Goal: Answer question/provide support: Share knowledge or assist other users

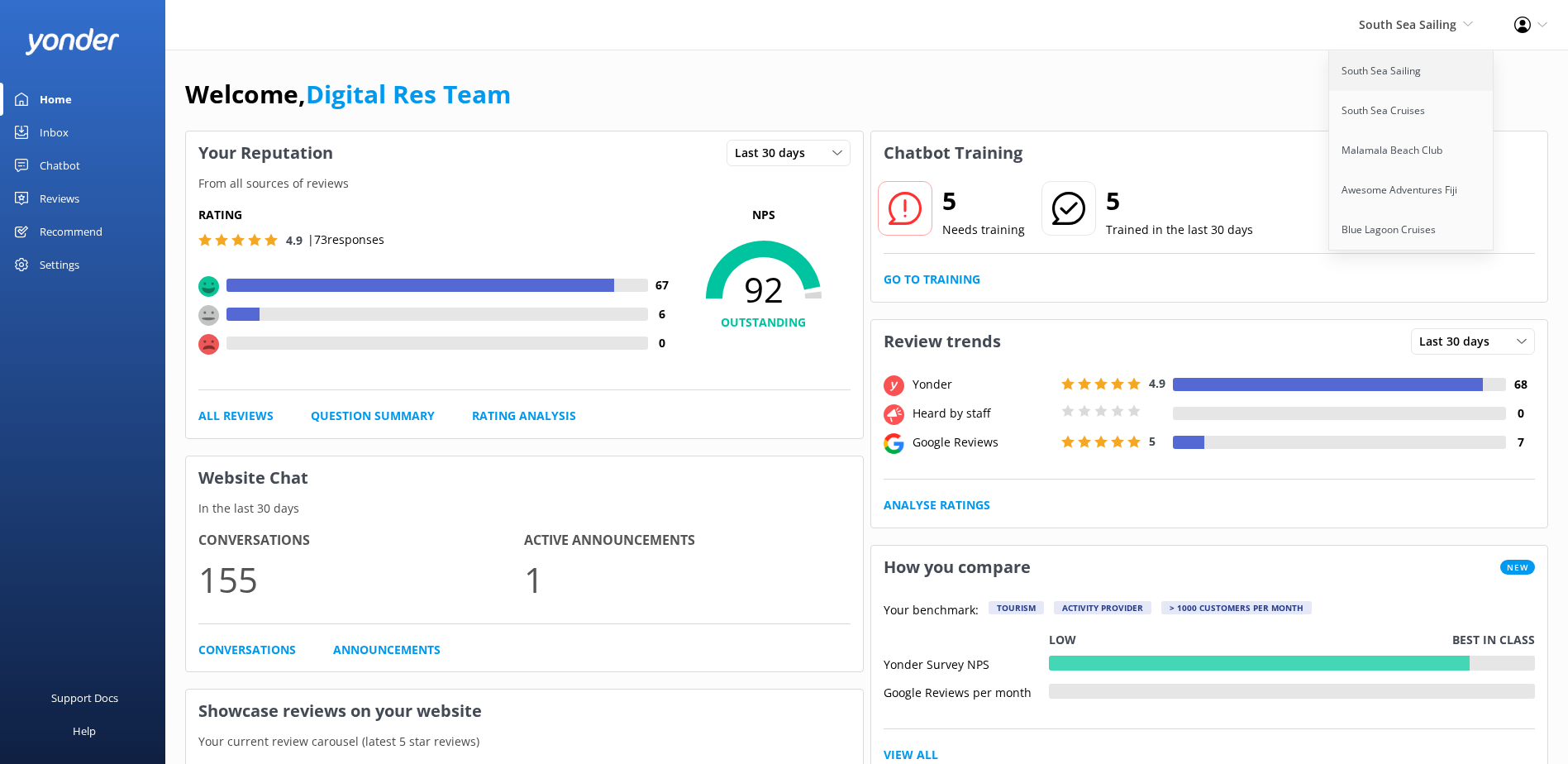
click at [1386, 58] on link "South Sea Sailing" at bounding box center [1412, 70] width 165 height 39
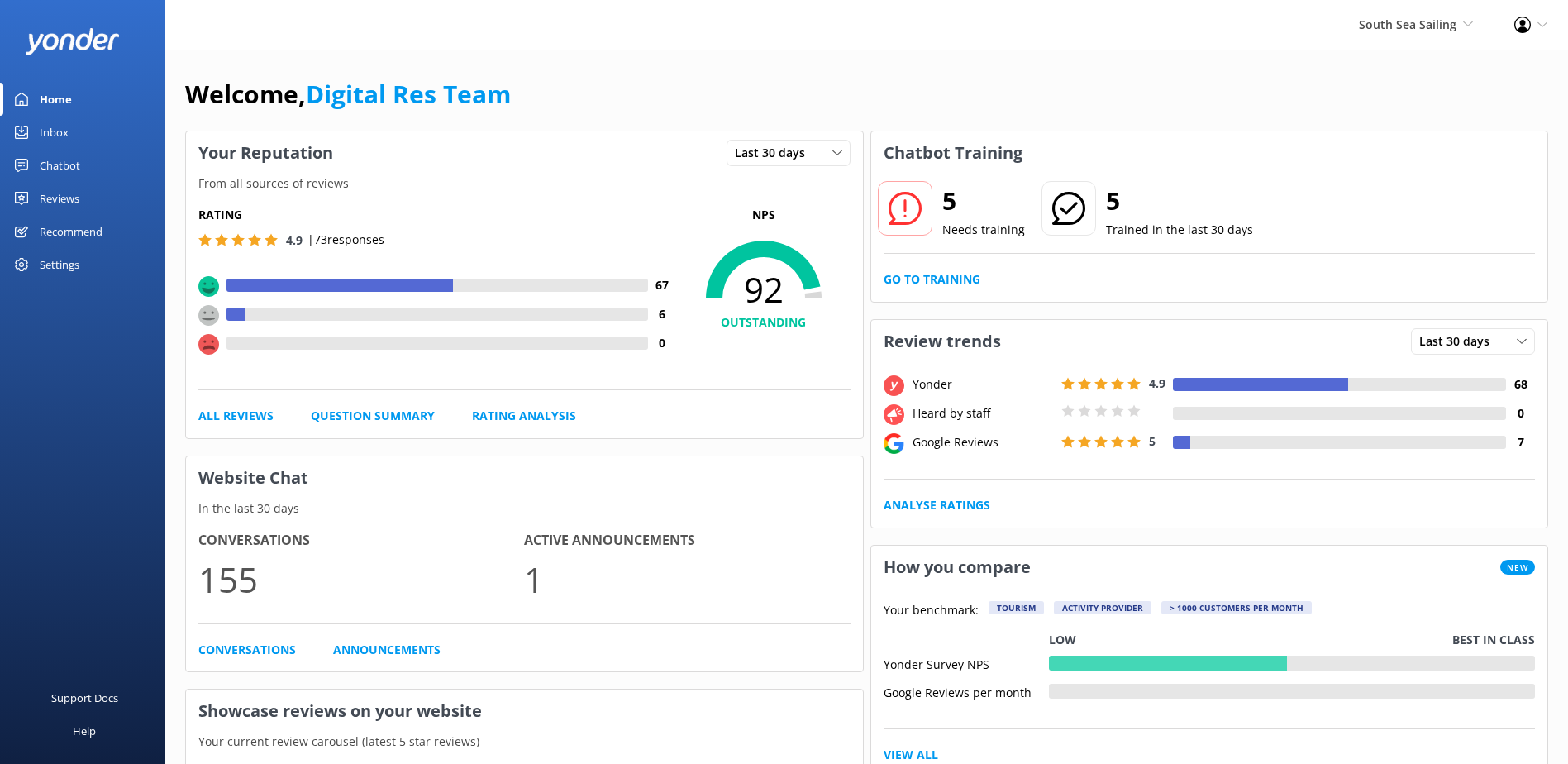
click at [89, 138] on link "Inbox" at bounding box center [83, 132] width 165 height 33
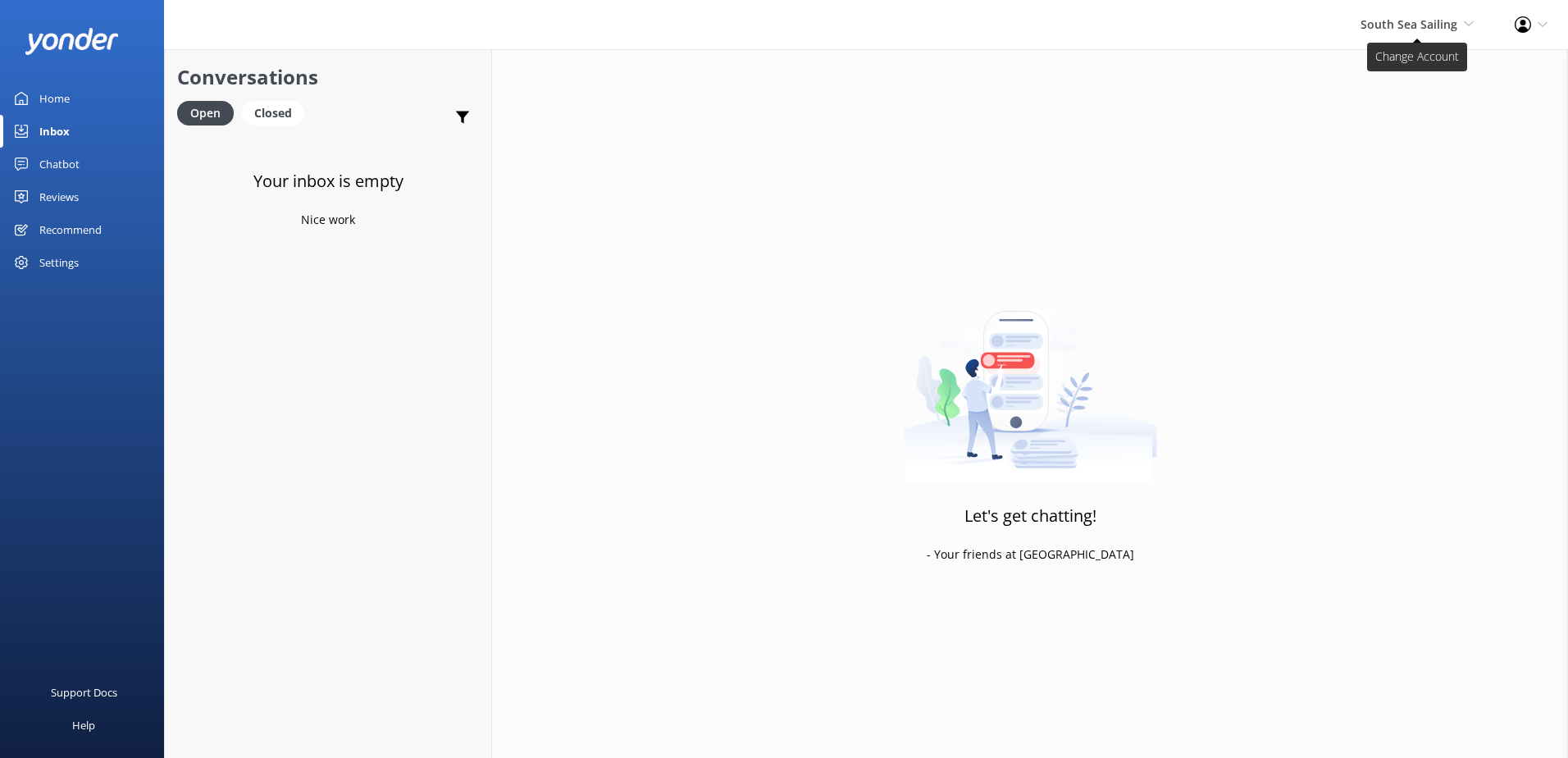
click at [1385, 22] on span "South Sea Sailing" at bounding box center [1409, 24] width 96 height 15
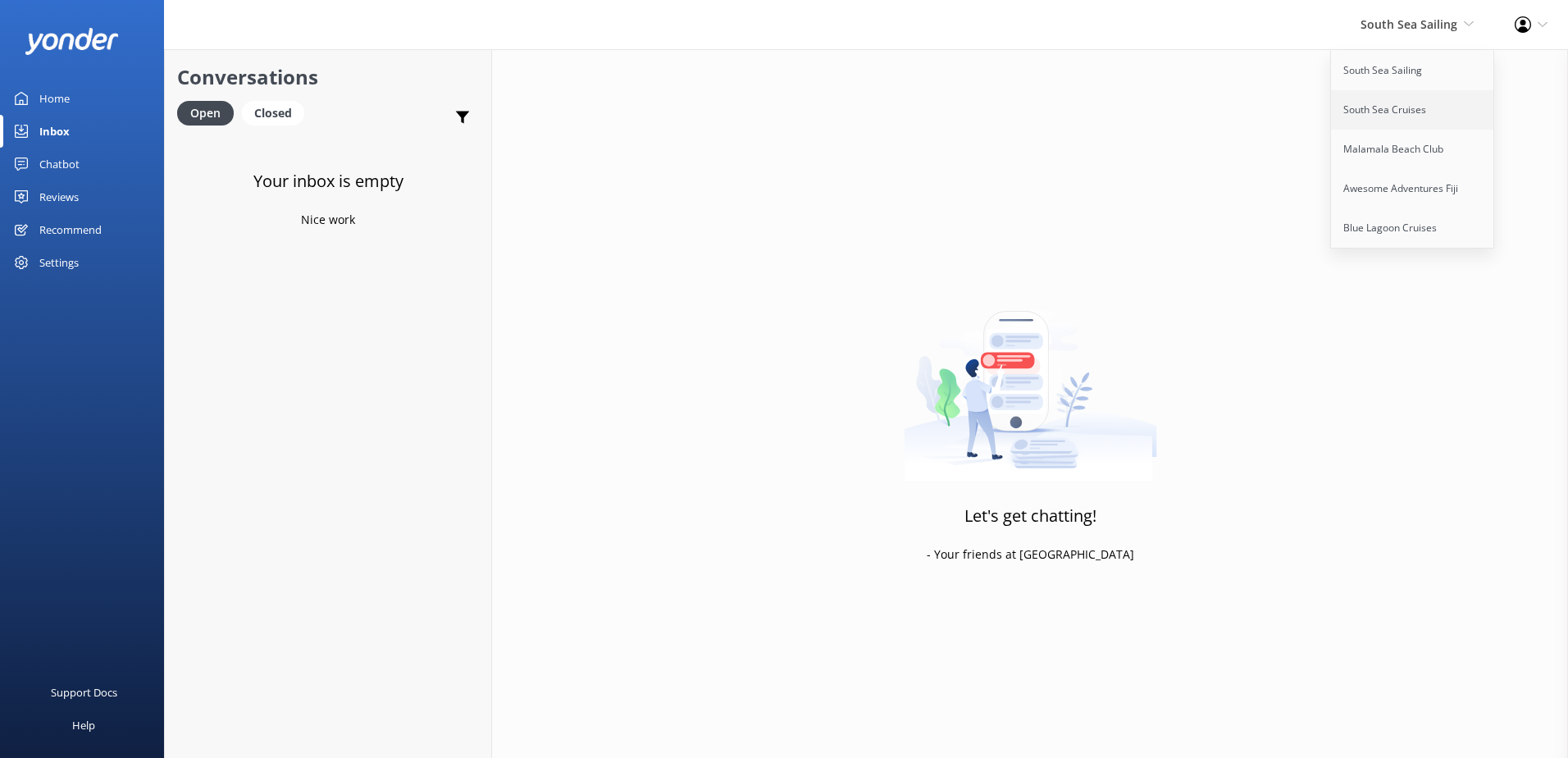
click at [1395, 106] on link "South Sea Cruises" at bounding box center [1413, 110] width 164 height 39
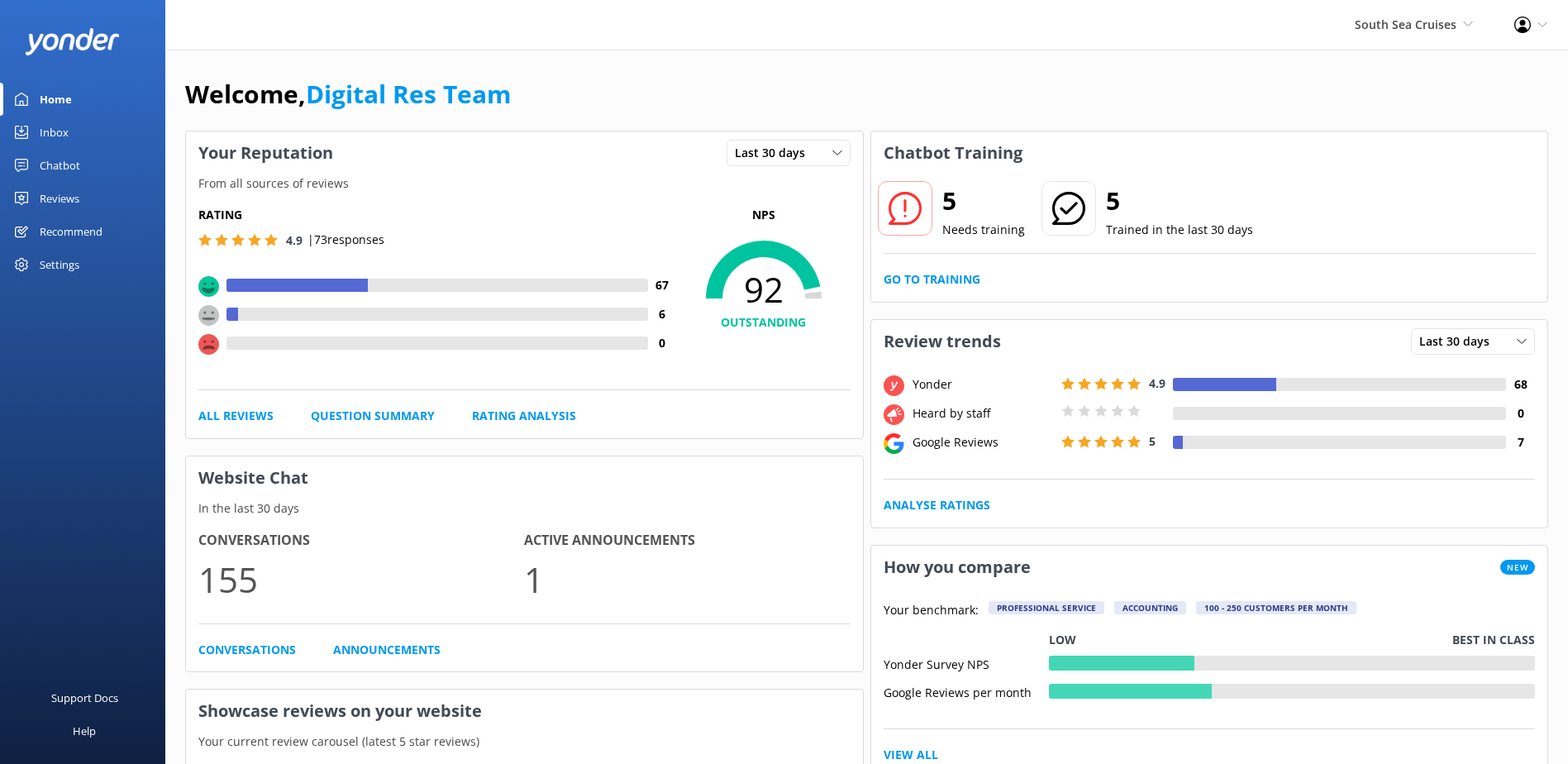
click at [56, 127] on div "Inbox" at bounding box center [54, 132] width 29 height 33
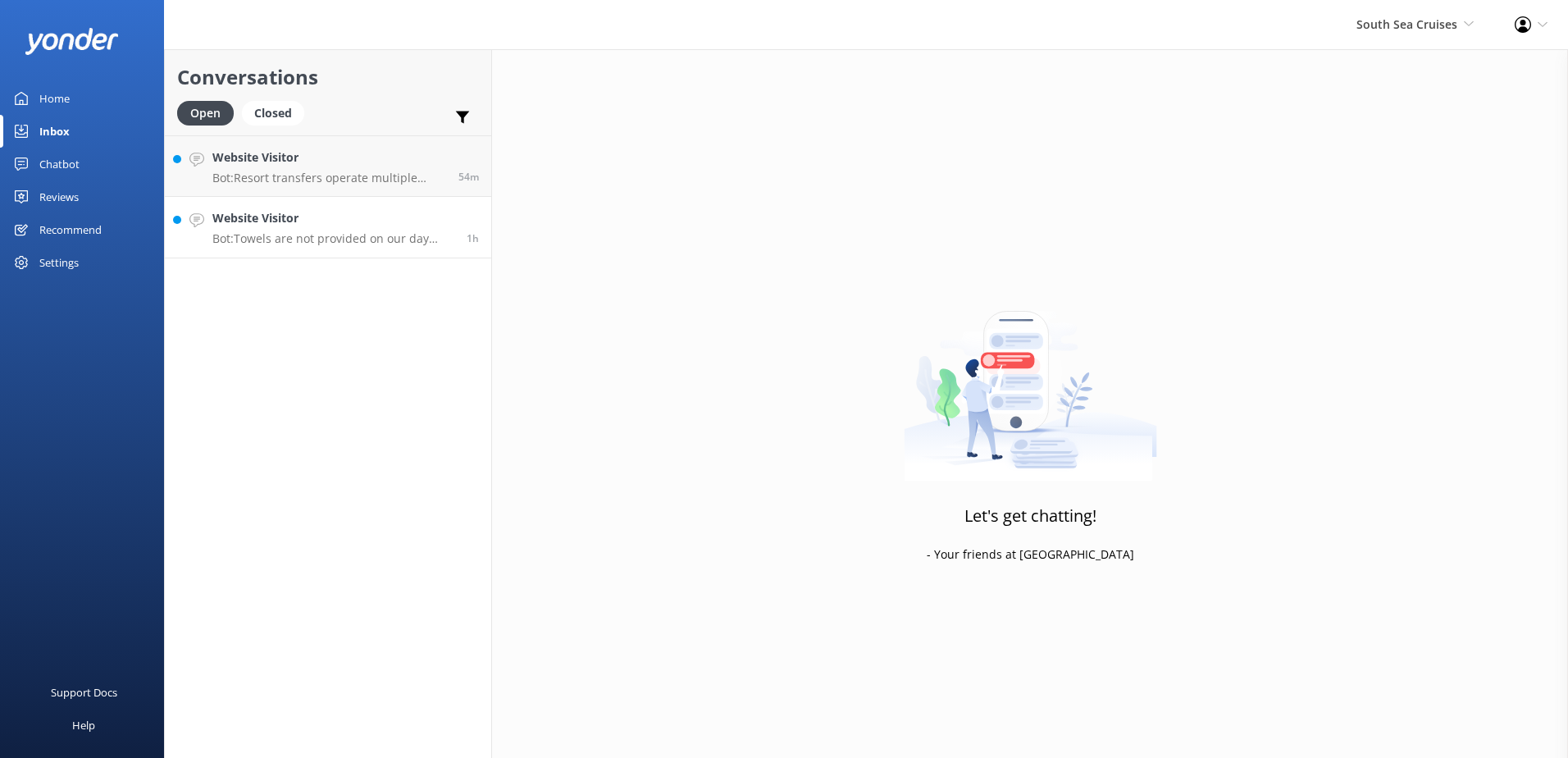
click at [327, 248] on link "Website Visitor Bot: Towels are not provided on our day trips, including the So…" at bounding box center [328, 227] width 326 height 61
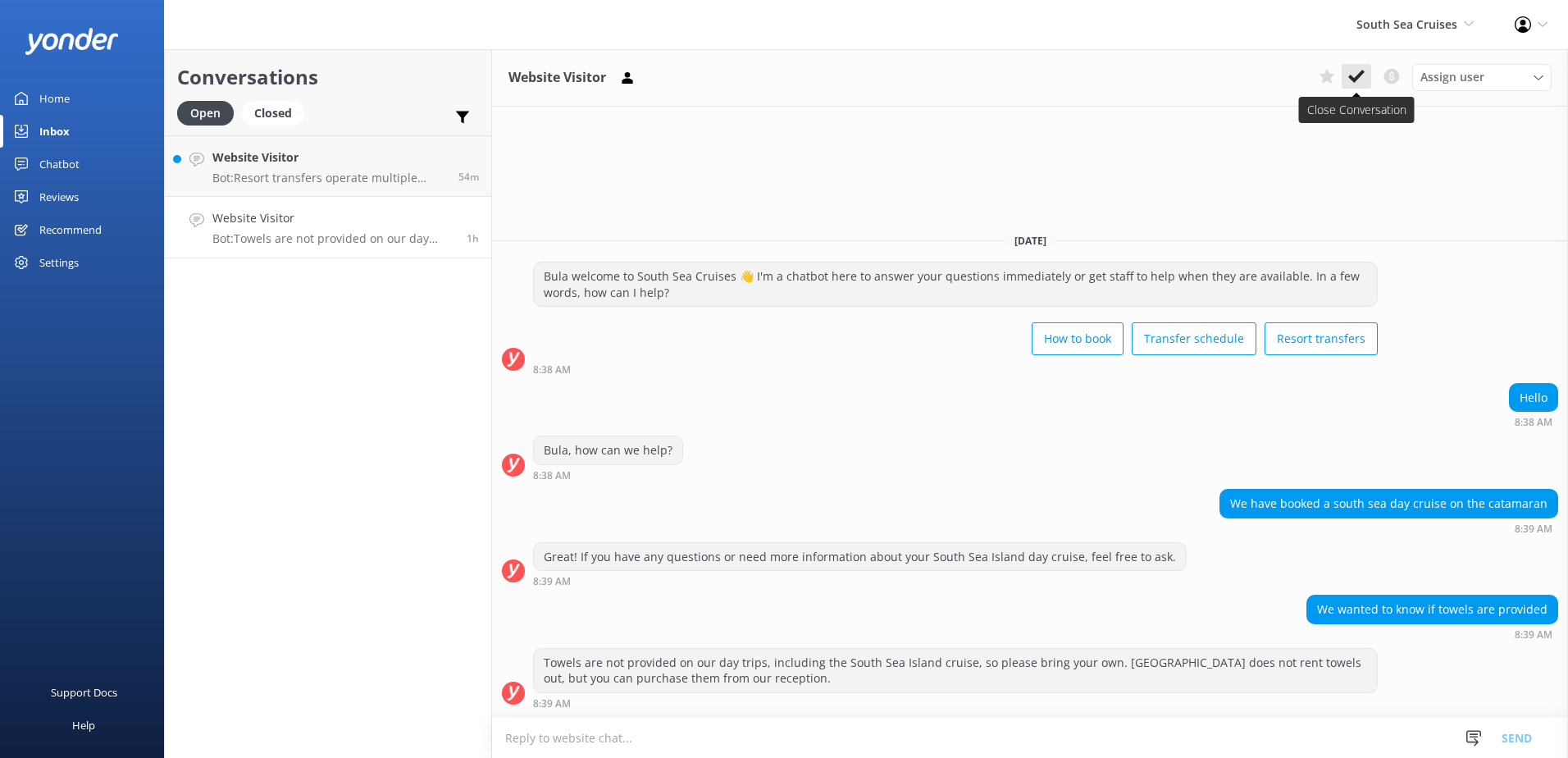
click at [1357, 87] on button at bounding box center [1356, 76] width 30 height 25
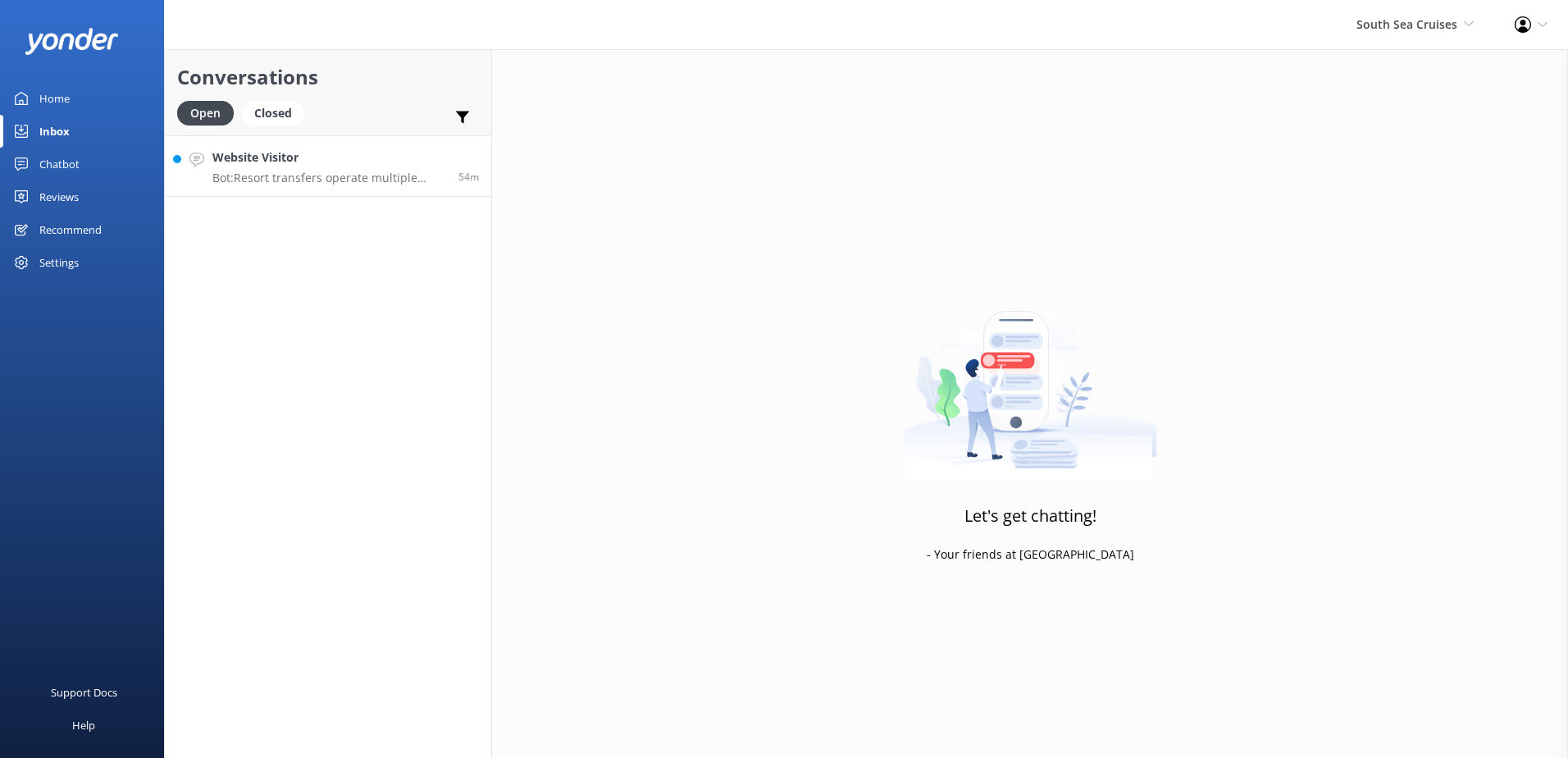
click at [388, 181] on p "Bot: Resort transfers operate multiple times a day, every day, departing from […" at bounding box center [329, 178] width 234 height 14
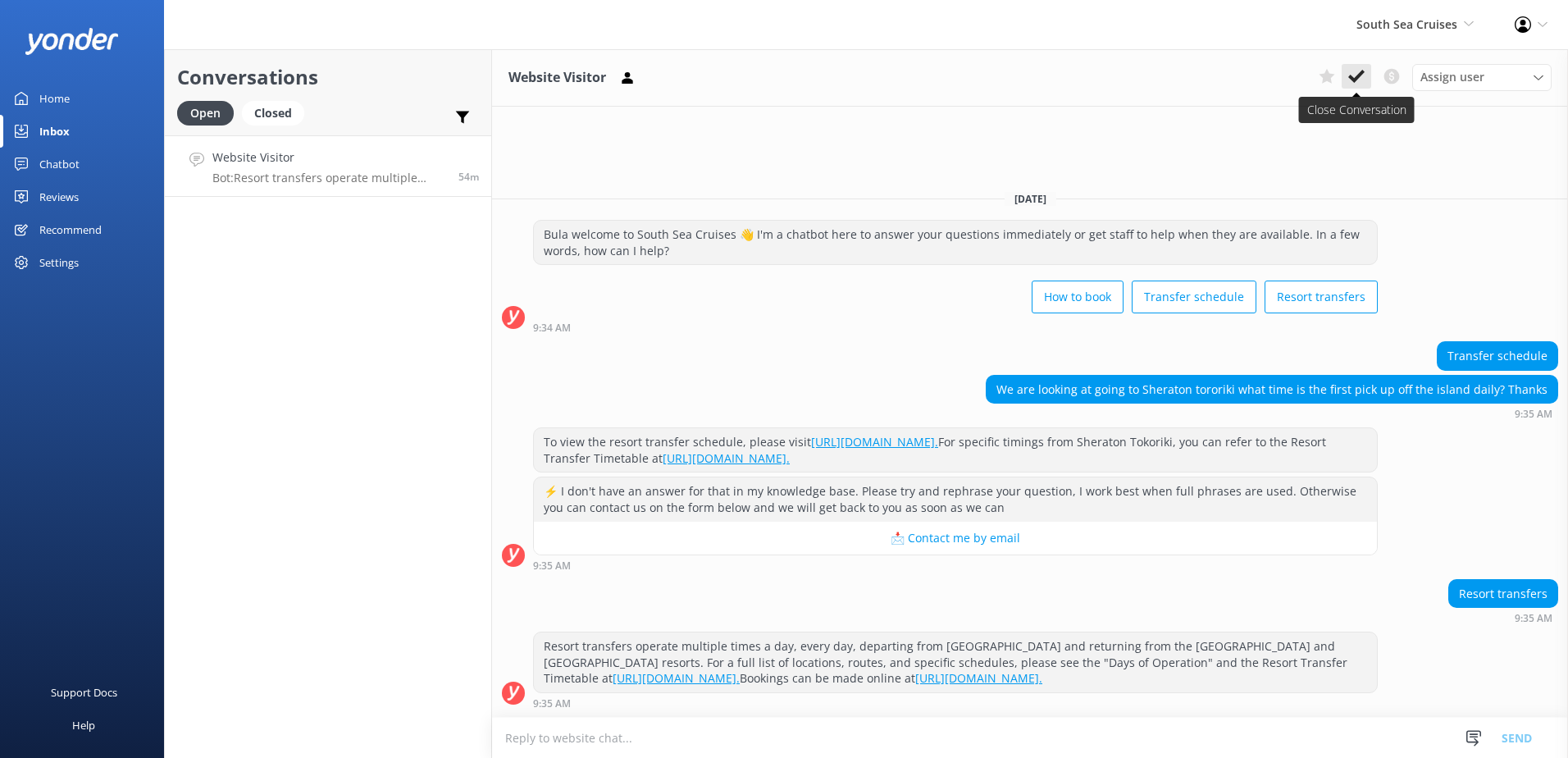
click at [1353, 73] on icon at bounding box center [1356, 75] width 16 height 16
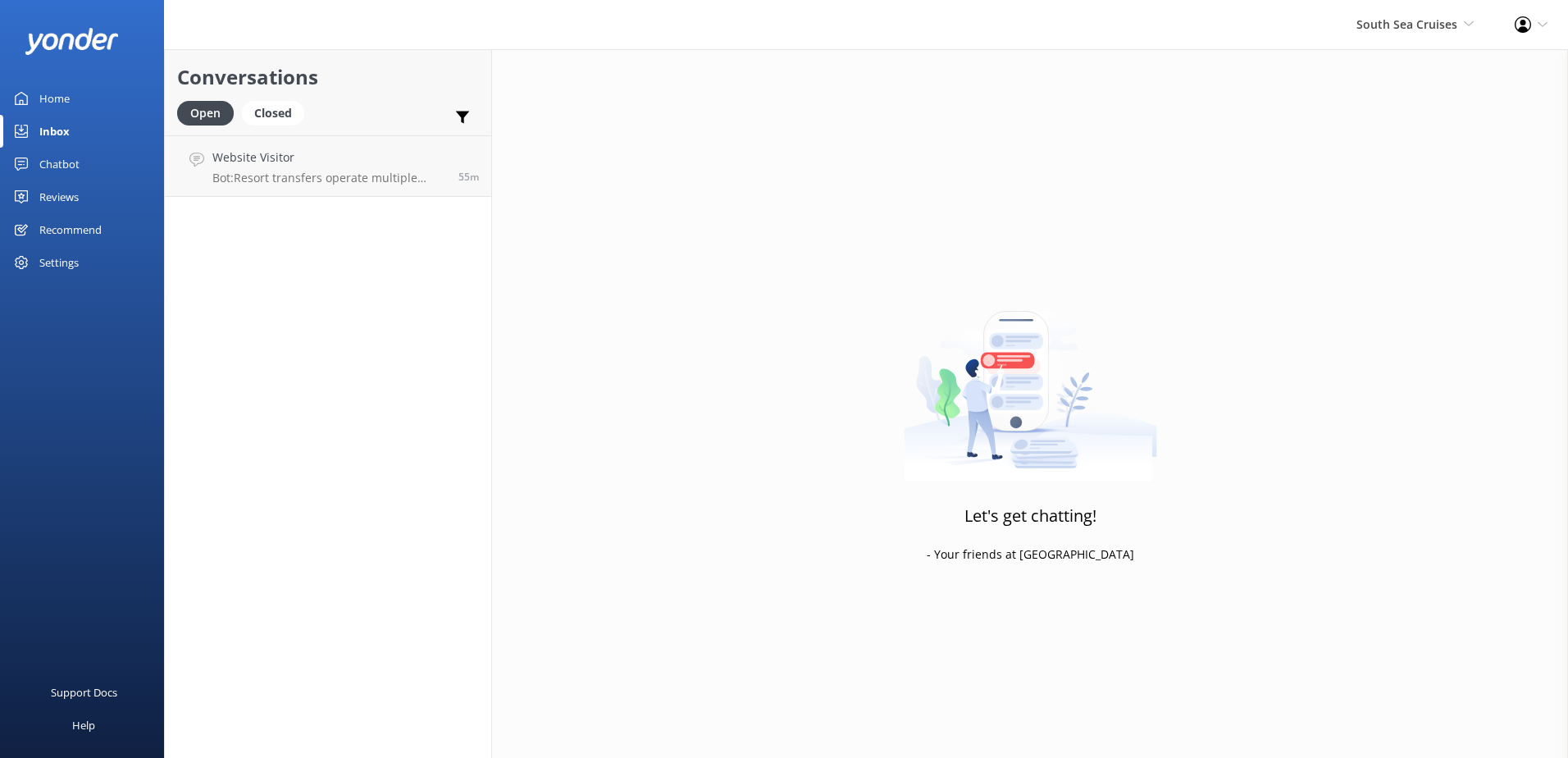
click at [1411, 12] on div "South Sea Cruises South Sea Sailing South Sea Cruises Malamala Beach Club Aweso…" at bounding box center [1415, 25] width 158 height 50
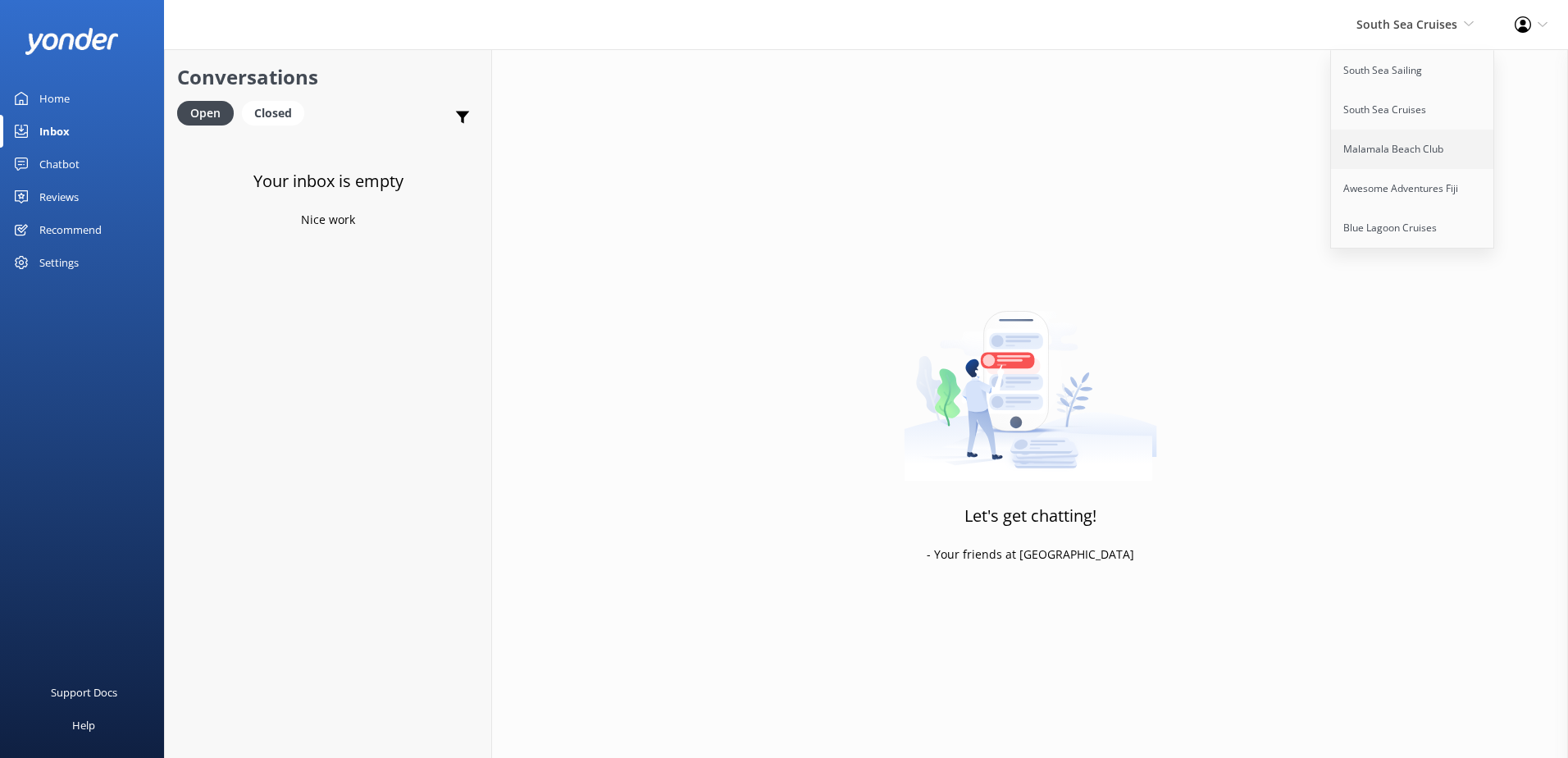
click at [1406, 141] on link "Malamala Beach Club" at bounding box center [1413, 149] width 164 height 39
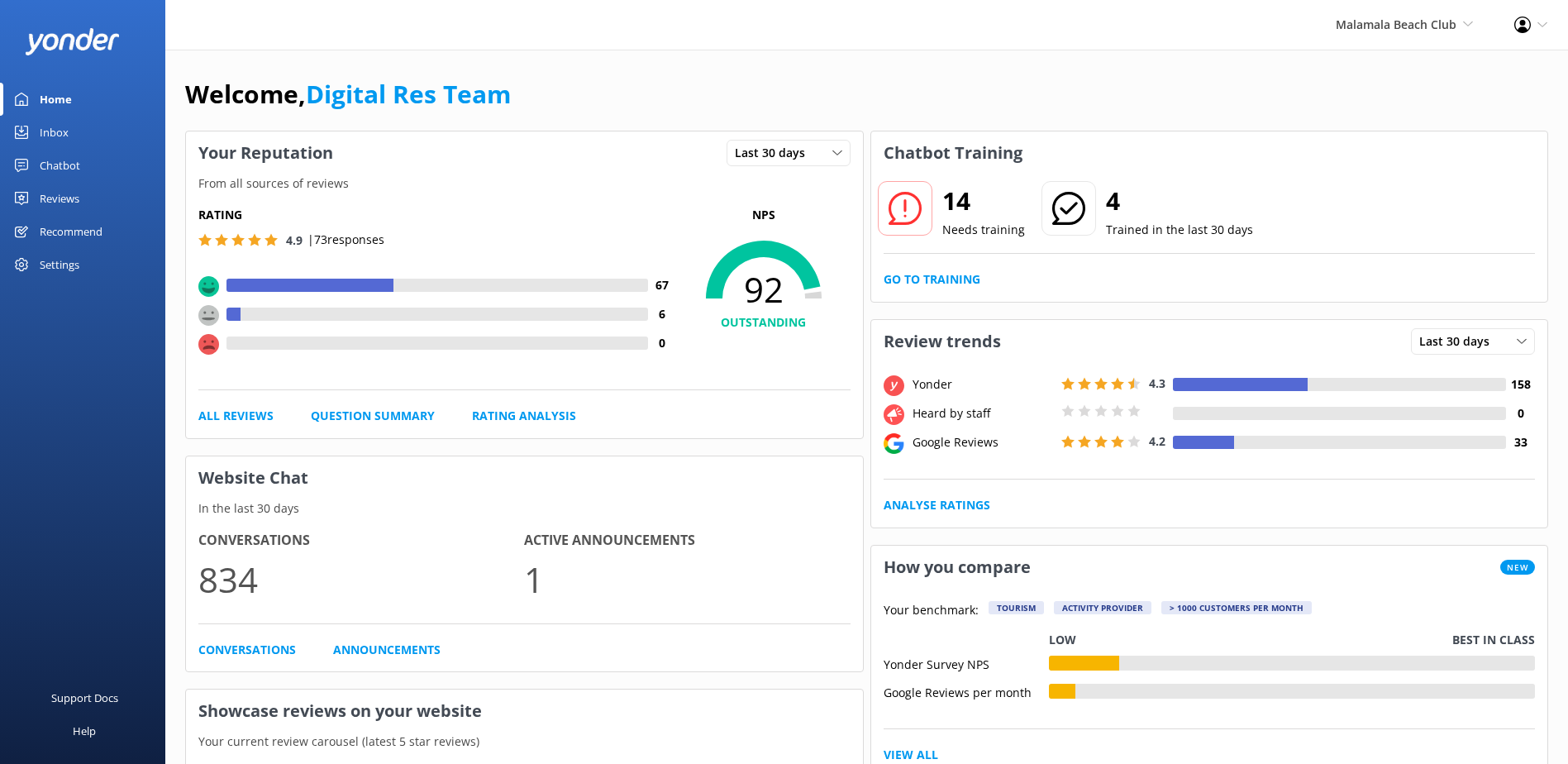
click at [95, 134] on link "Inbox" at bounding box center [83, 132] width 165 height 33
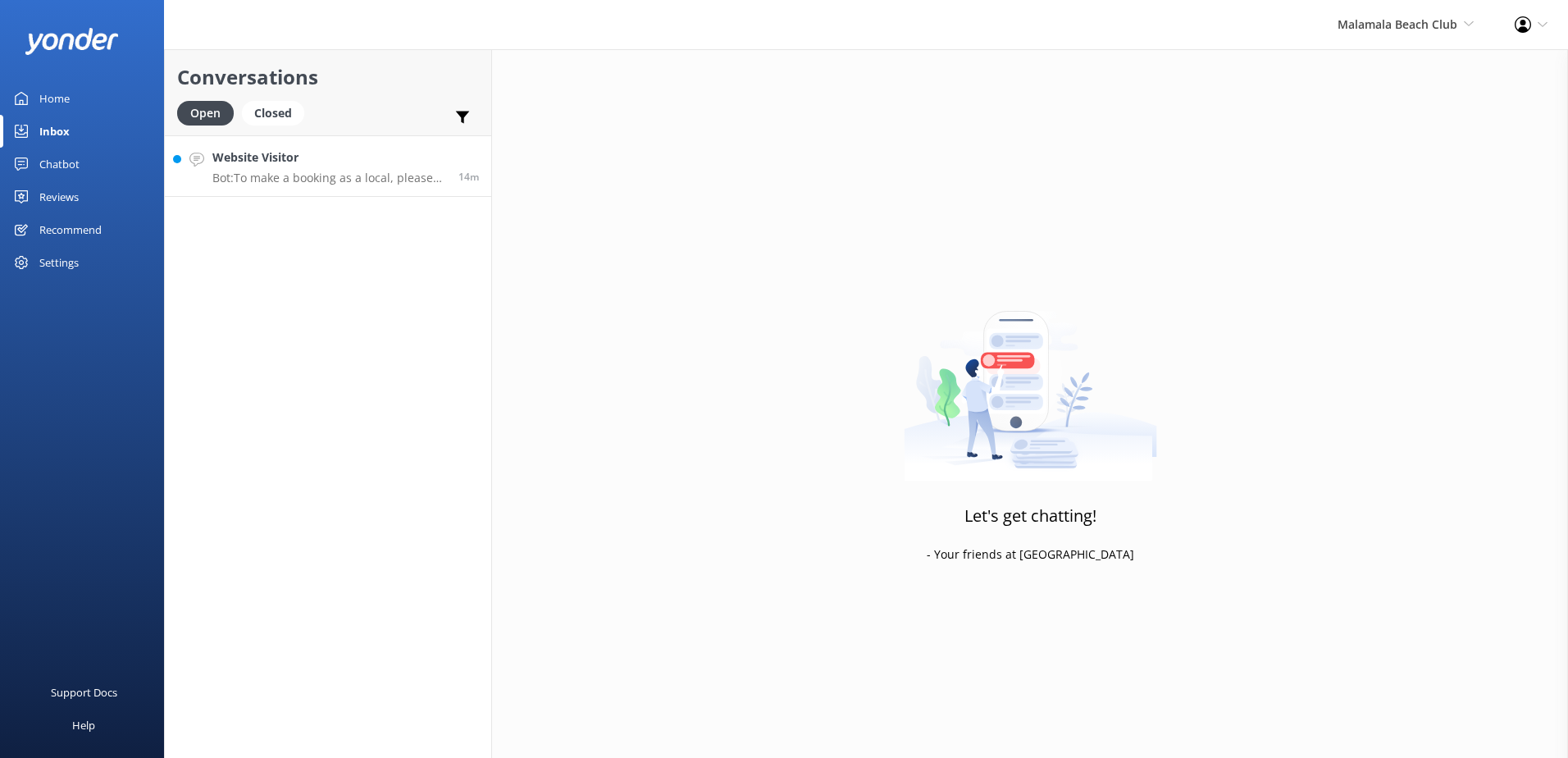
click at [374, 186] on link "Website Visitor Bot: To make a booking as a local, please email [EMAIL_ADDRESS]…" at bounding box center [328, 166] width 326 height 61
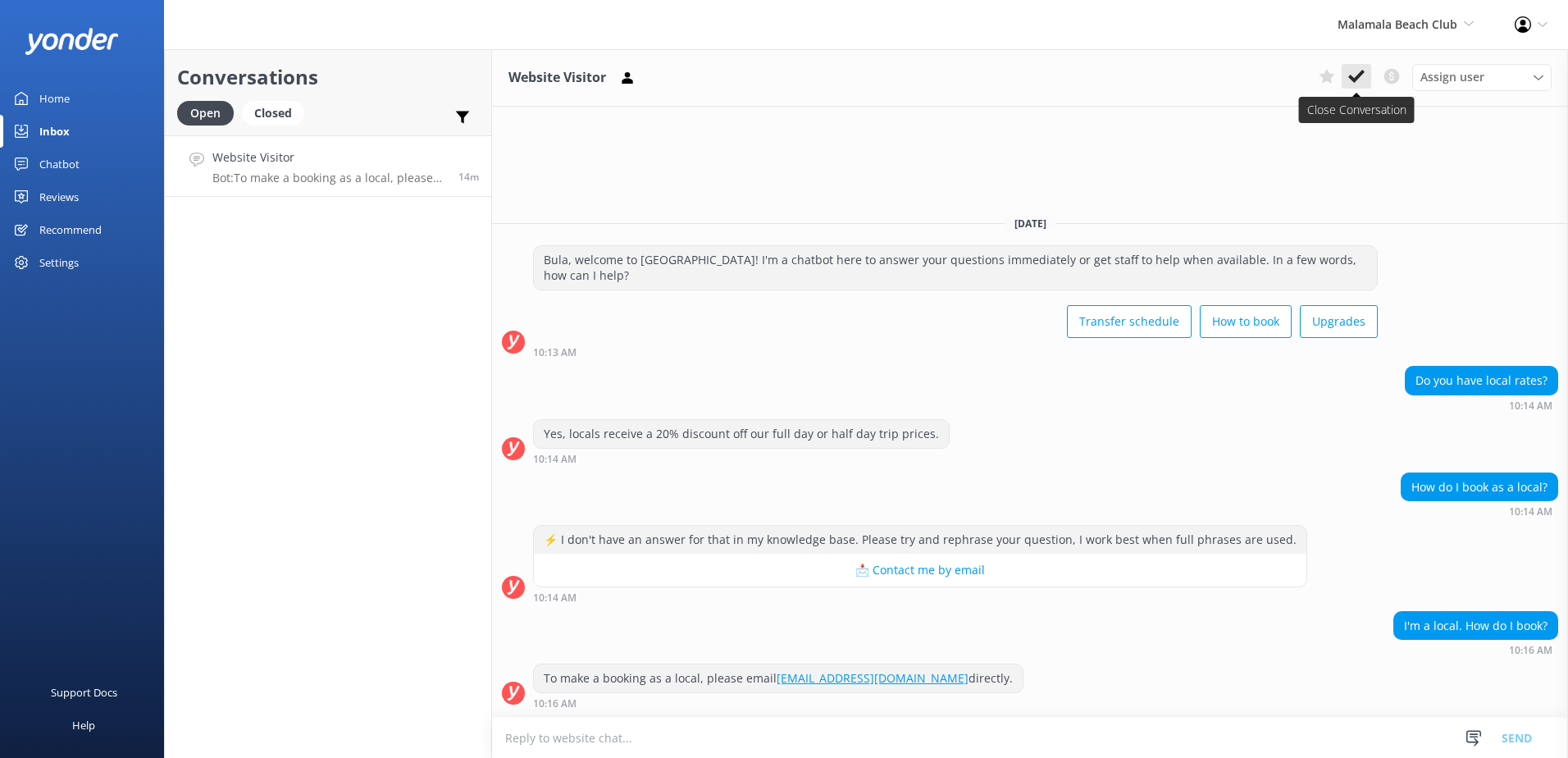
click at [1361, 76] on use at bounding box center [1356, 76] width 16 height 13
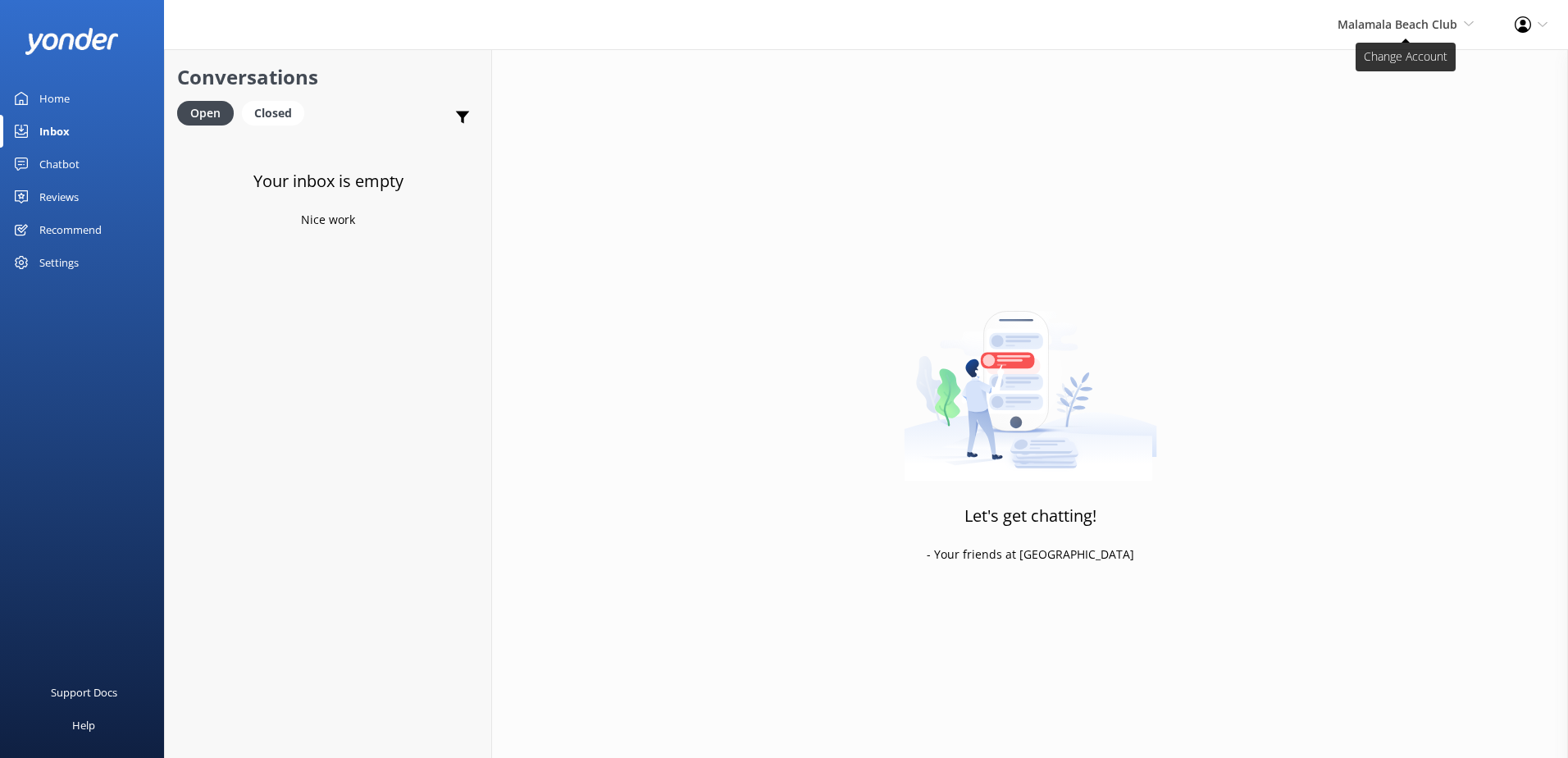
click at [1405, 17] on span "Malamala Beach Club" at bounding box center [1397, 24] width 119 height 15
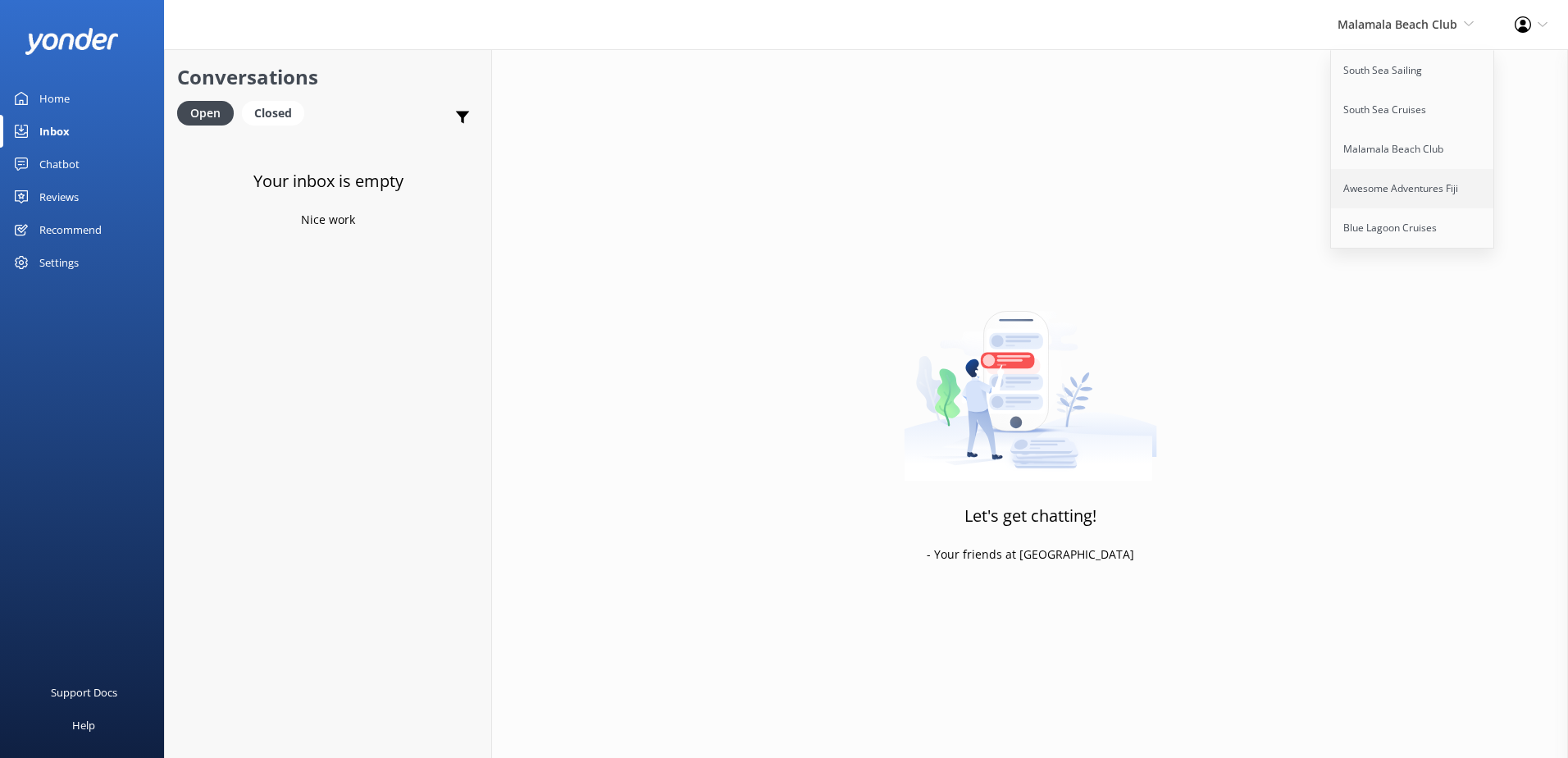
click at [1378, 192] on link "Awesome Adventures Fiji" at bounding box center [1413, 188] width 164 height 39
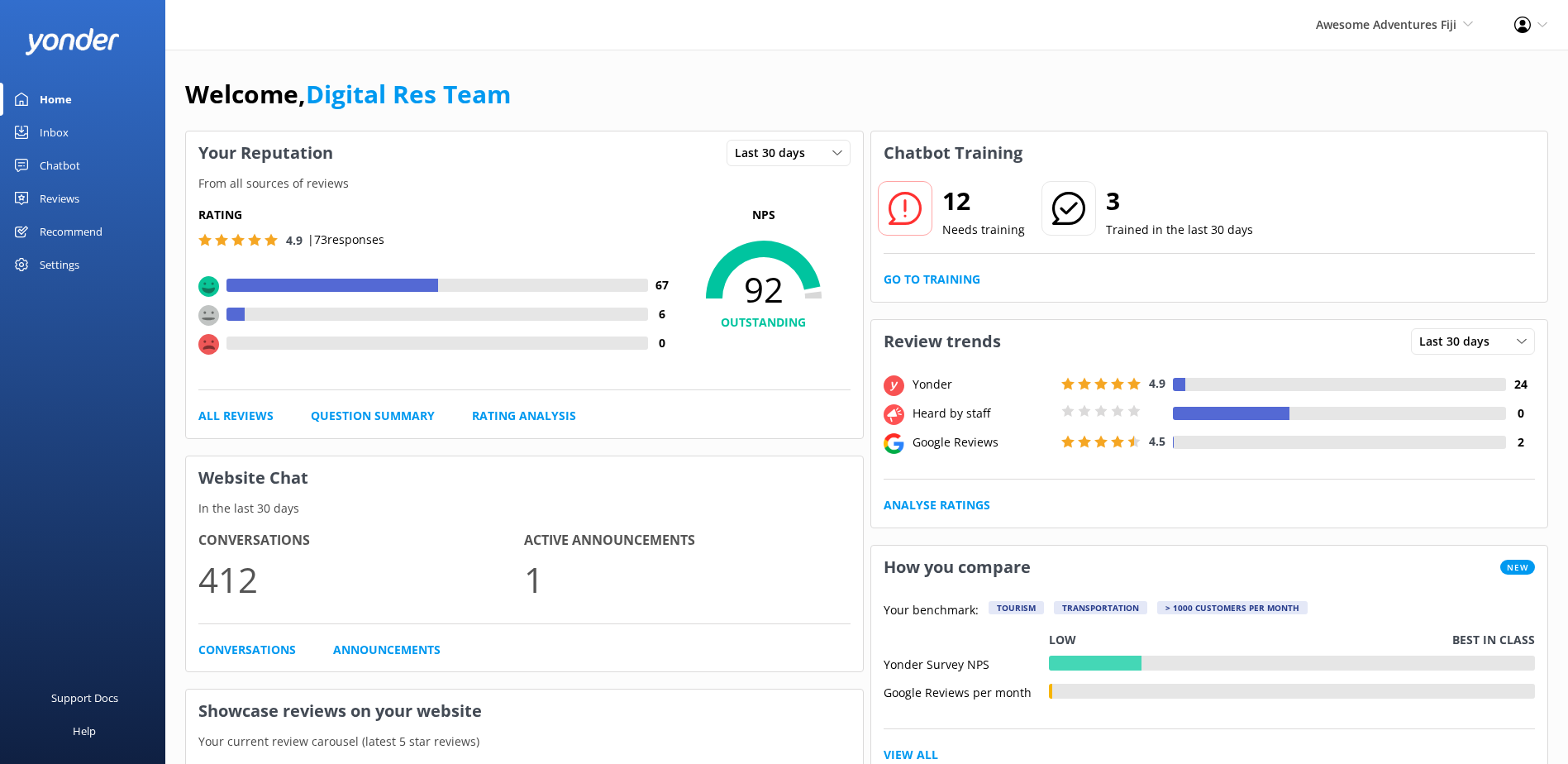
click at [46, 129] on div "Inbox" at bounding box center [54, 132] width 29 height 33
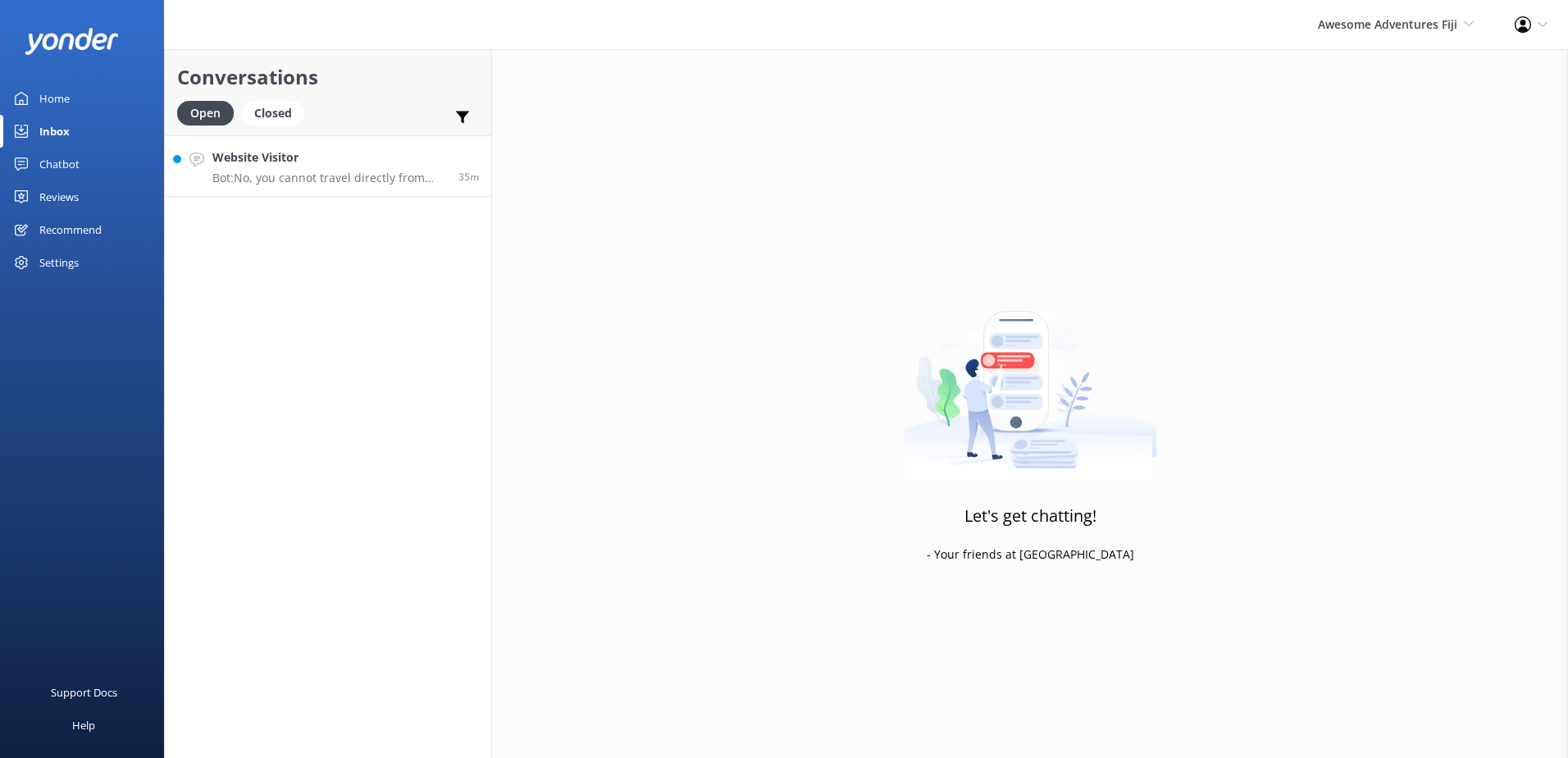
click at [345, 194] on link "Website Visitor Bot: No, you cannot travel directly from [GEOGRAPHIC_DATA] to […" at bounding box center [328, 166] width 326 height 61
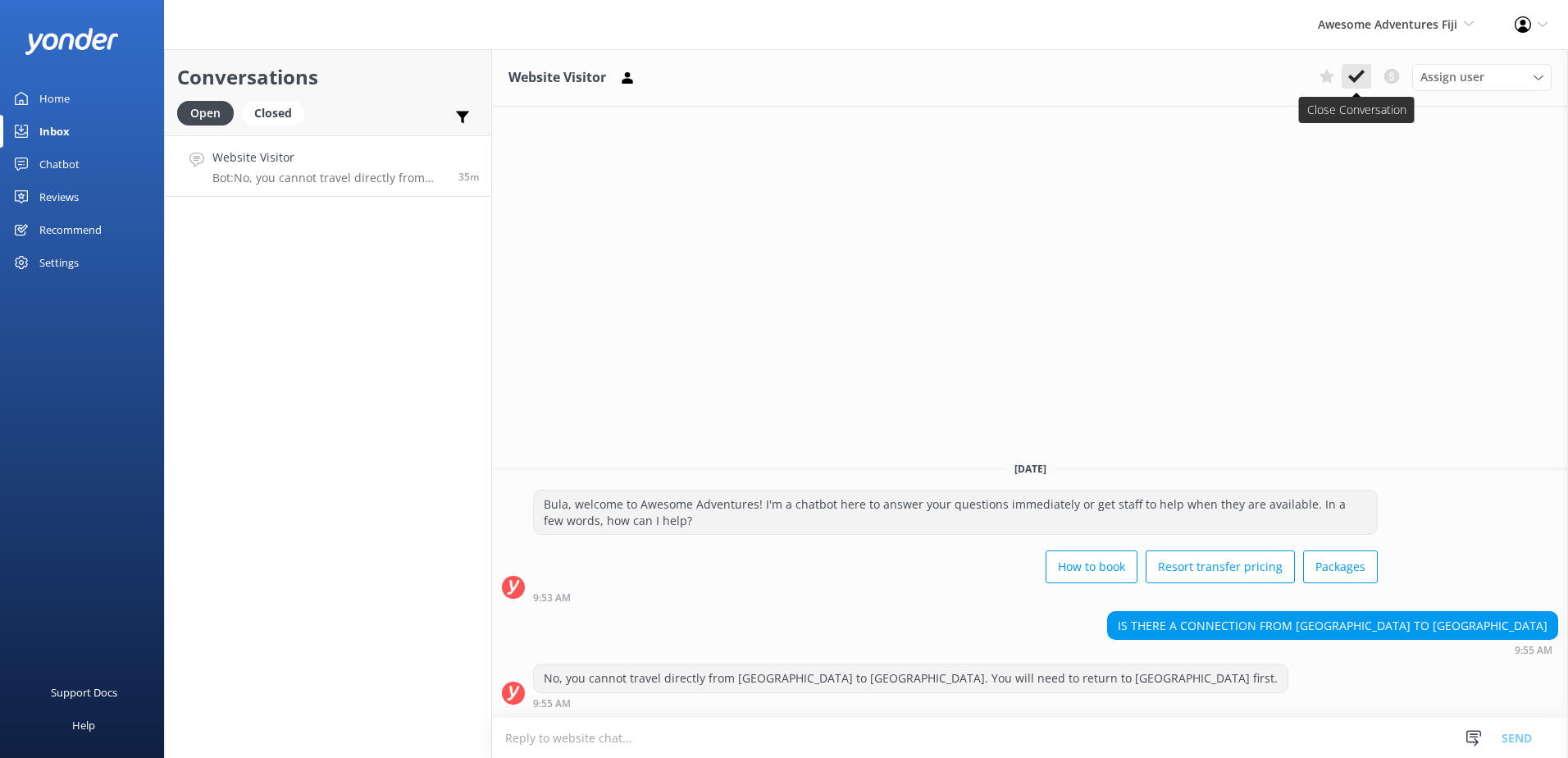
click at [1351, 79] on use at bounding box center [1356, 76] width 16 height 13
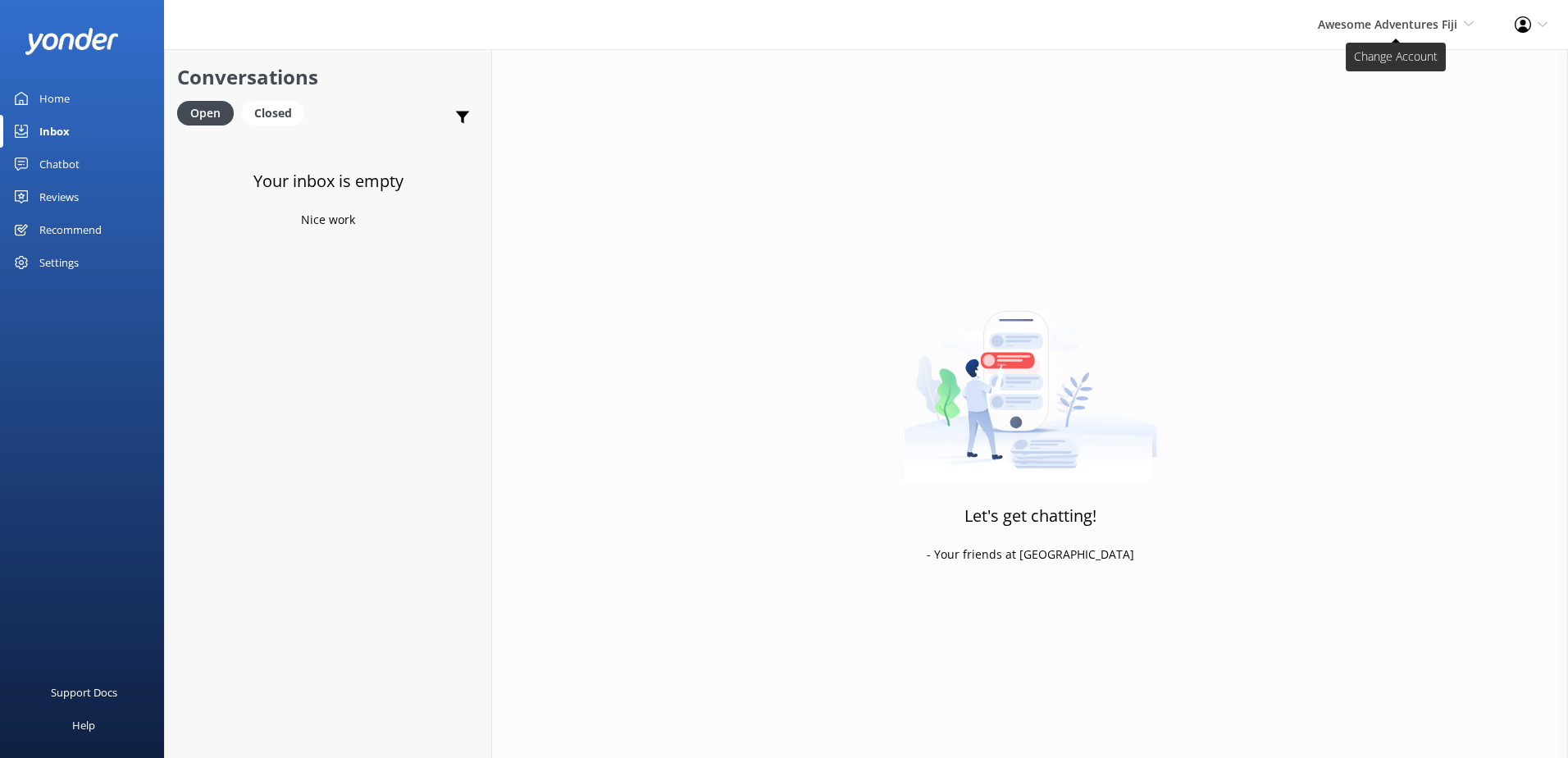
click at [1396, 20] on span "Awesome Adventures Fiji" at bounding box center [1388, 24] width 139 height 15
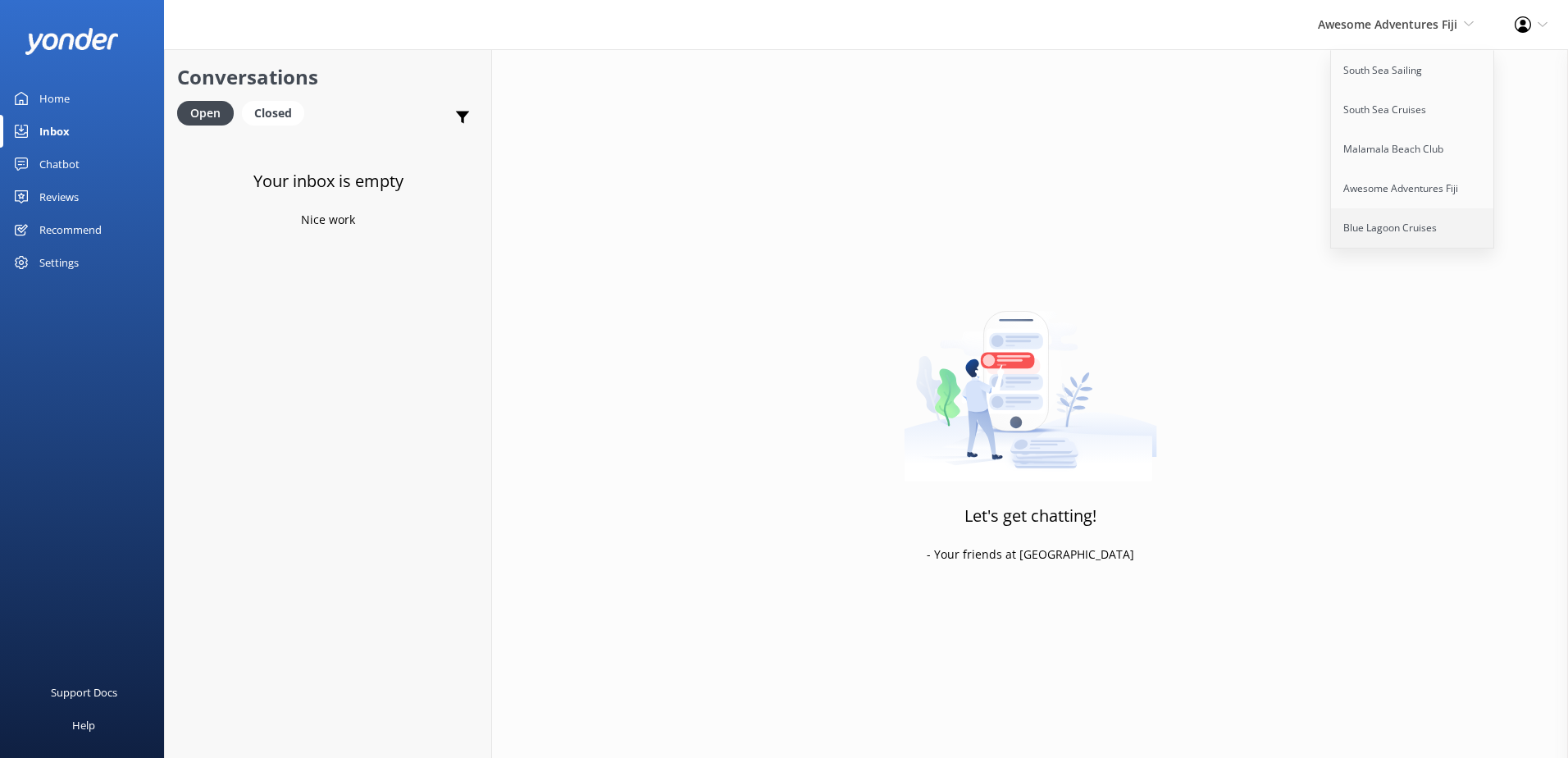
click at [1406, 210] on link "Blue Lagoon Cruises" at bounding box center [1413, 227] width 164 height 39
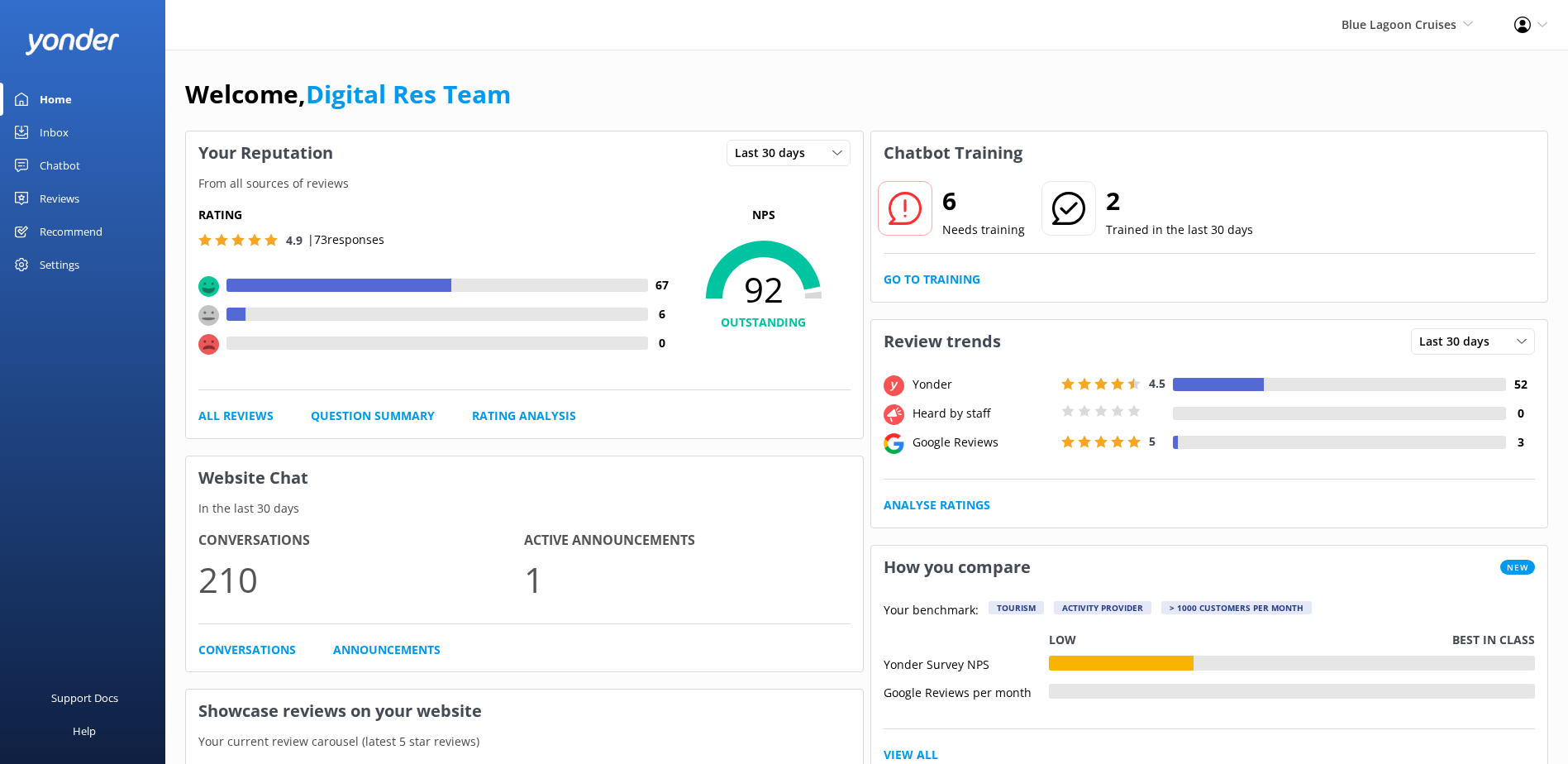
click at [86, 124] on link "Inbox" at bounding box center [83, 132] width 165 height 33
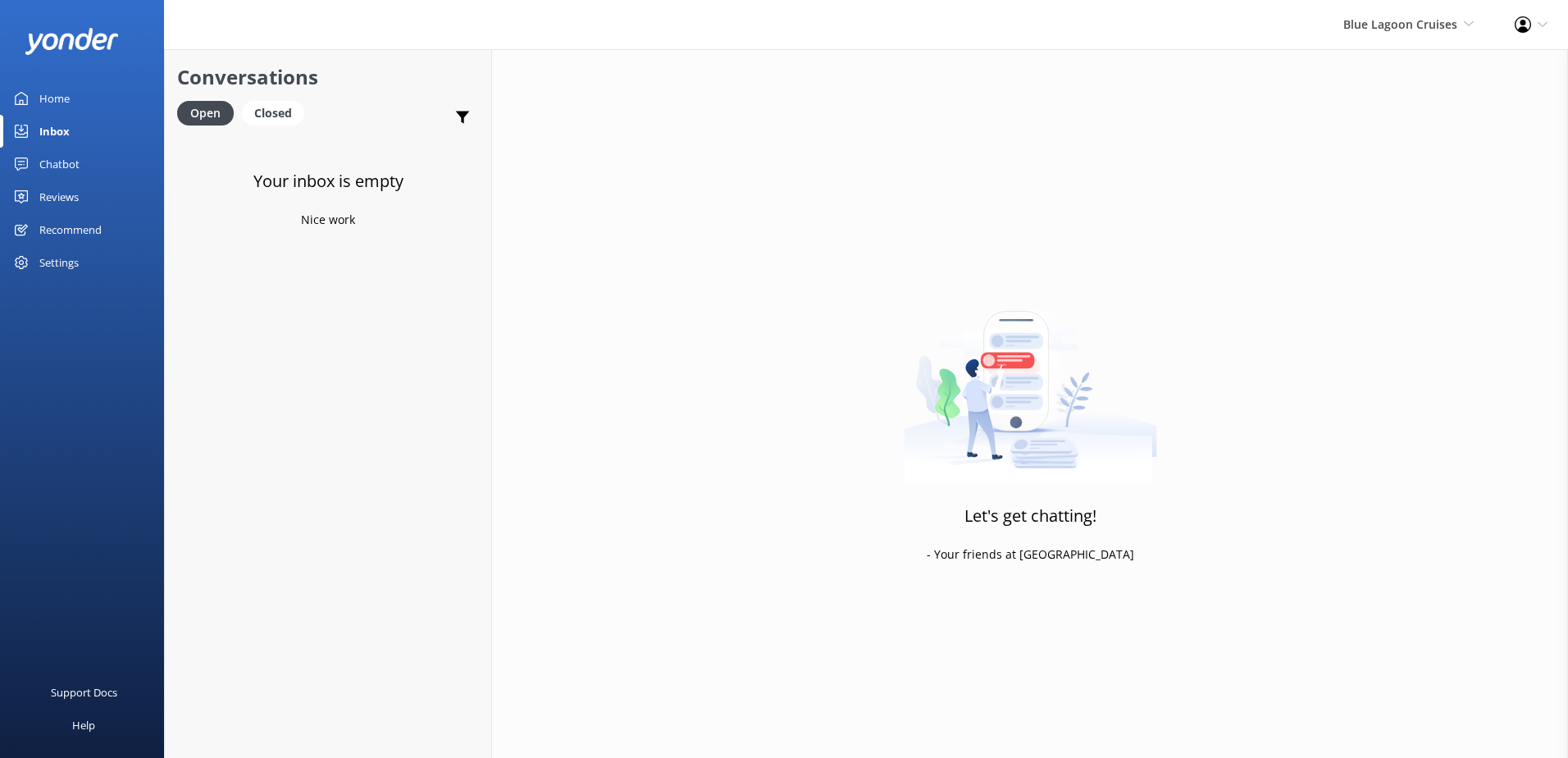
click at [1380, 39] on div "Blue Lagoon Cruises South Sea Sailing South Sea Cruises Malamala Beach Club Awe…" at bounding box center [1409, 25] width 172 height 50
click at [1390, 63] on link "South Sea Sailing" at bounding box center [1413, 70] width 164 height 39
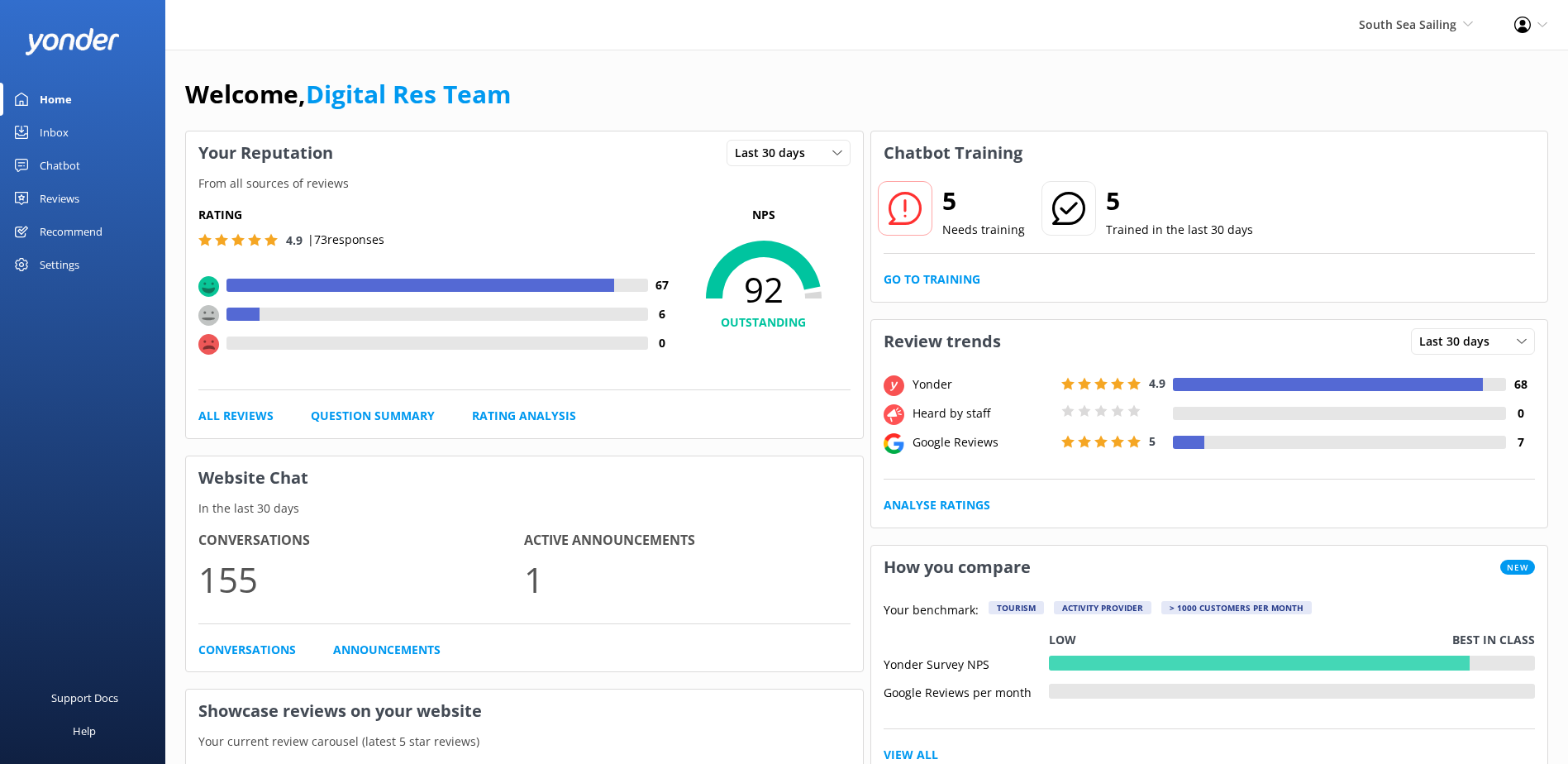
click at [954, 293] on div "5 Needs training 5 Trained in the last 30 days Go to Training" at bounding box center [1210, 238] width 677 height 127
click at [952, 274] on link "Go to Training" at bounding box center [932, 279] width 97 height 18
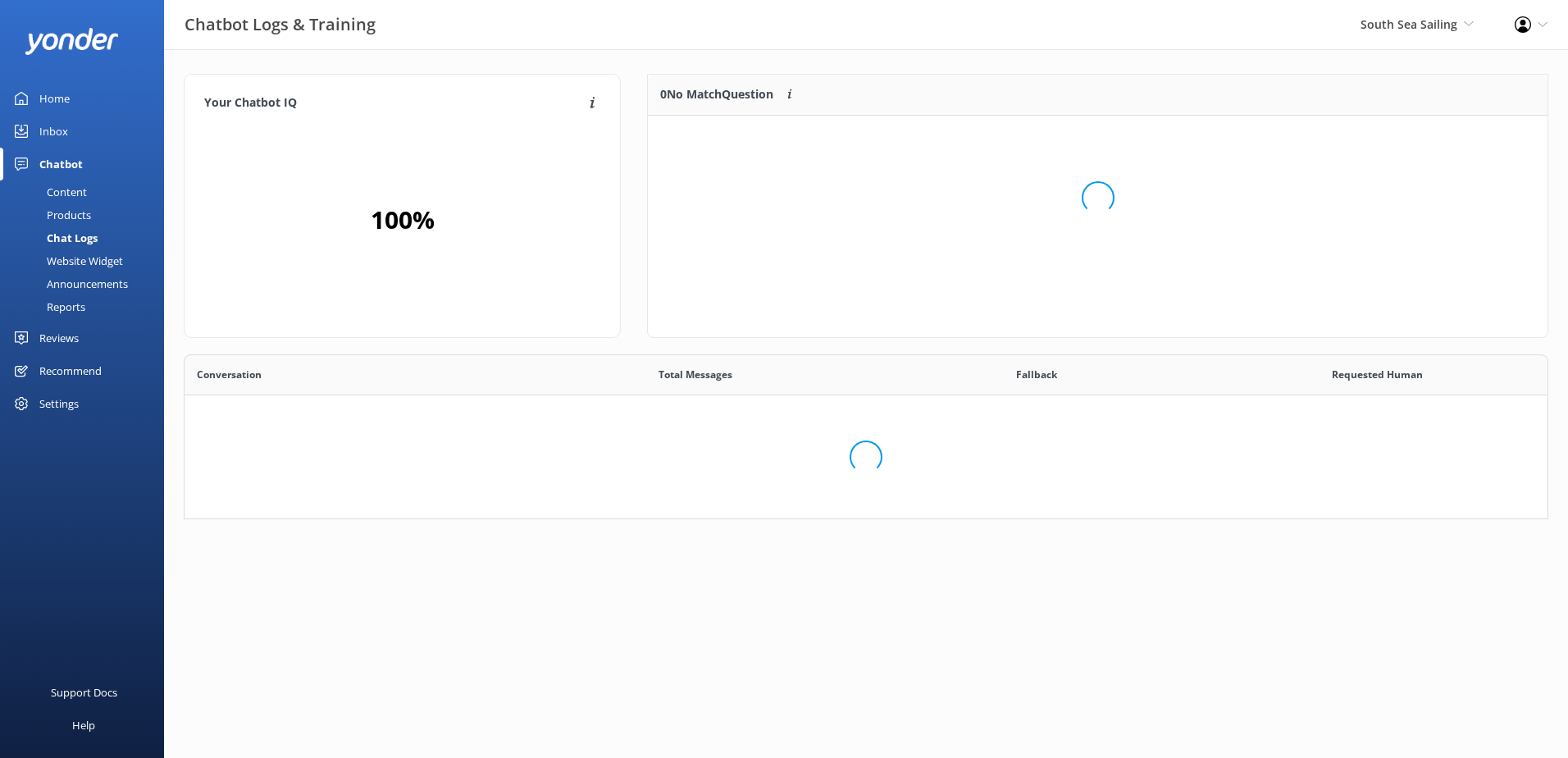
scroll to position [193, 879]
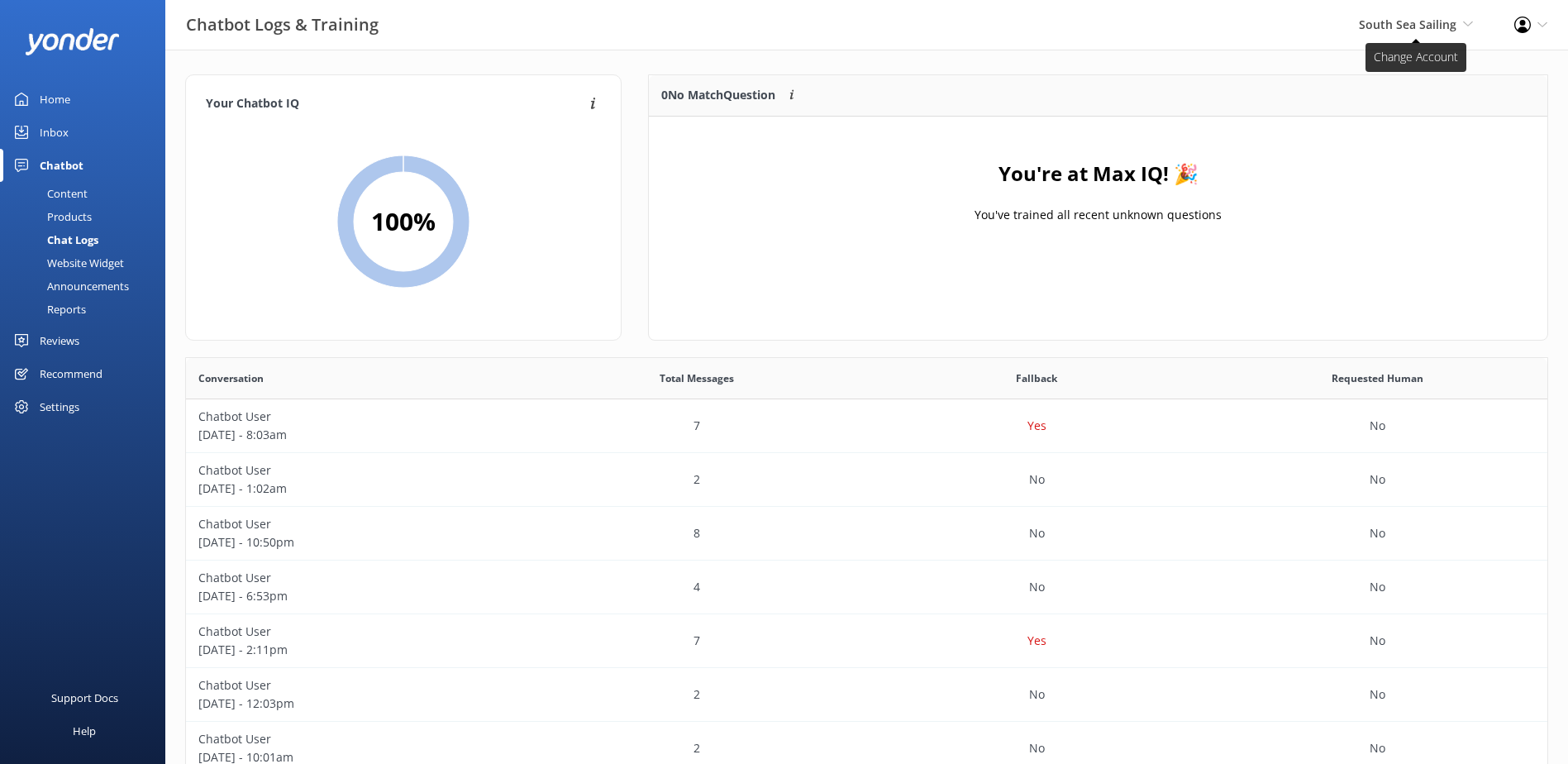
click at [1432, 26] on span "South Sea Sailing" at bounding box center [1407, 24] width 97 height 15
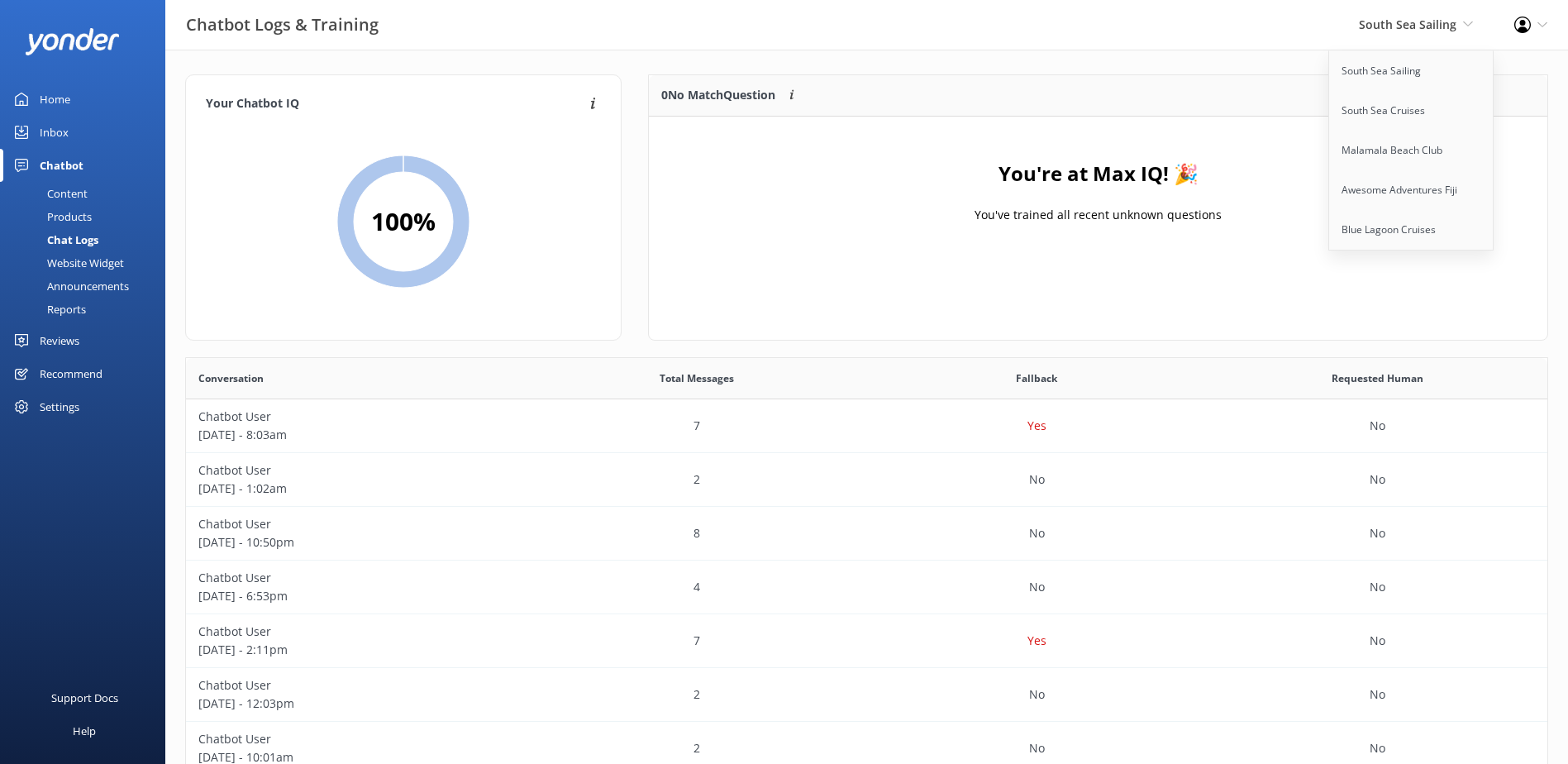
click at [67, 133] on div "Inbox" at bounding box center [54, 132] width 29 height 33
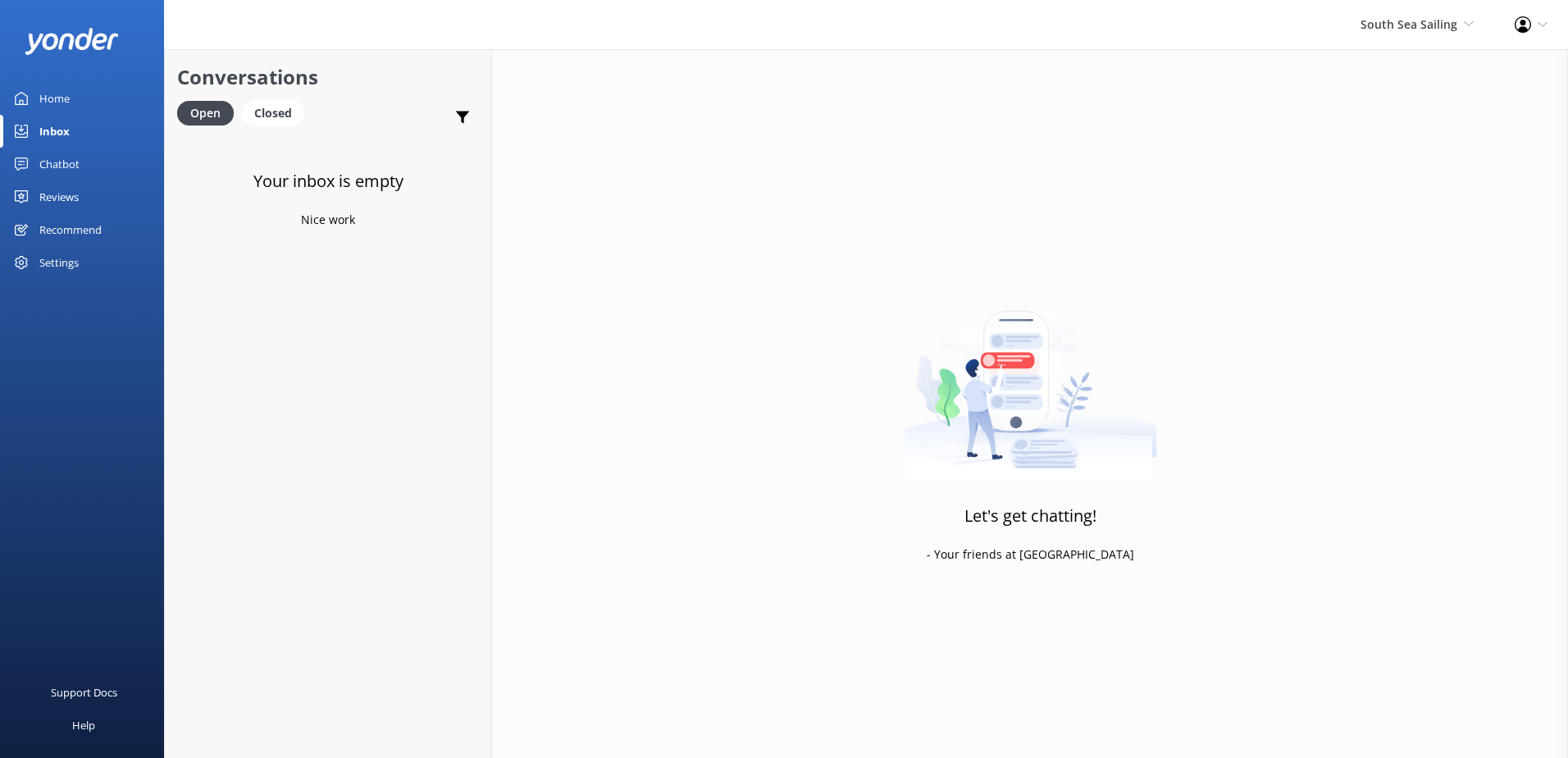
click at [1365, 13] on div "South Sea Sailing South Sea Sailing South Sea Cruises Malamala Beach Club Aweso…" at bounding box center [1417, 25] width 155 height 50
click at [1400, 71] on link "South Sea Sailing" at bounding box center [1413, 70] width 164 height 39
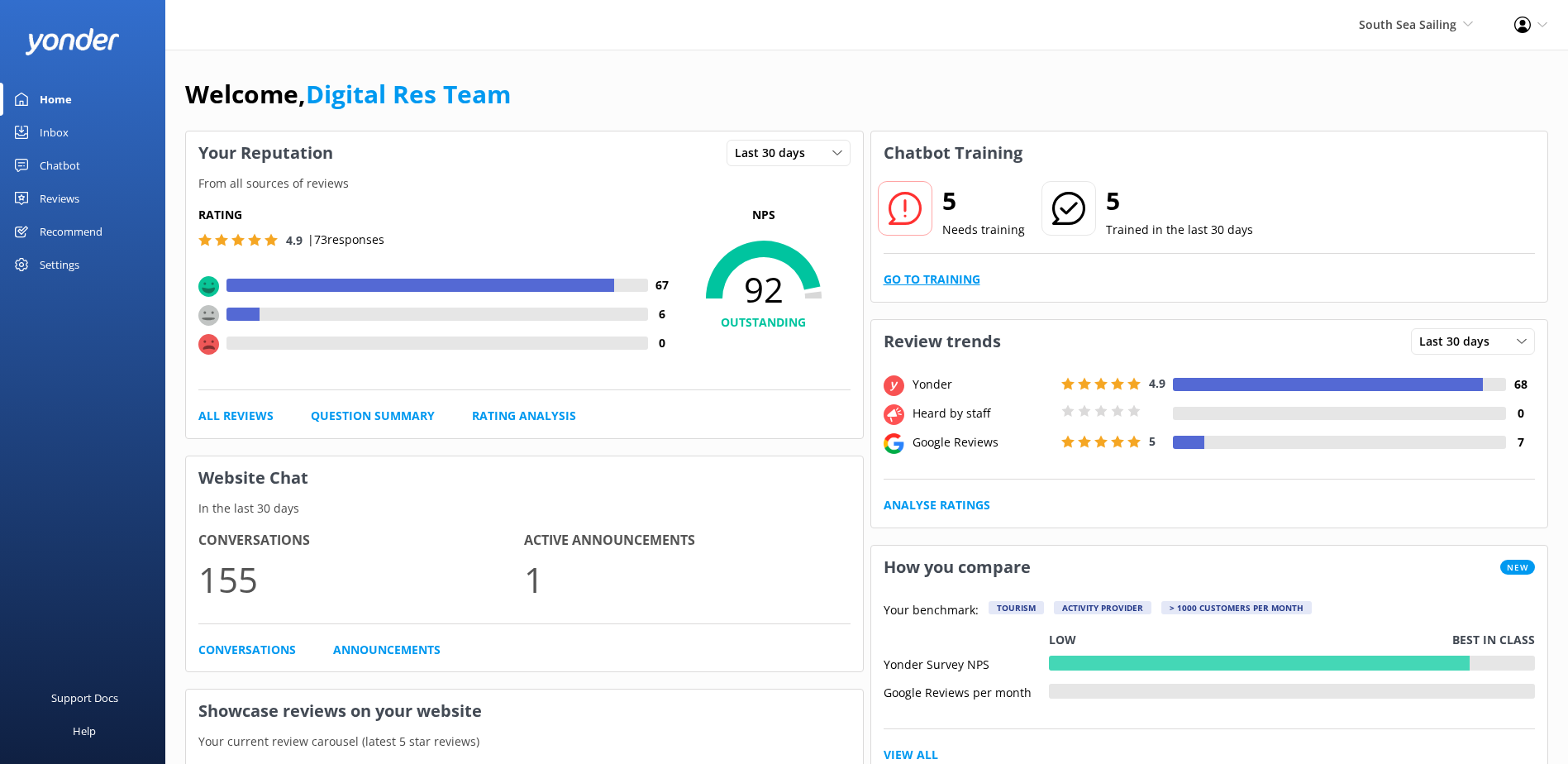
click at [938, 270] on link "Go to Training" at bounding box center [932, 279] width 97 height 18
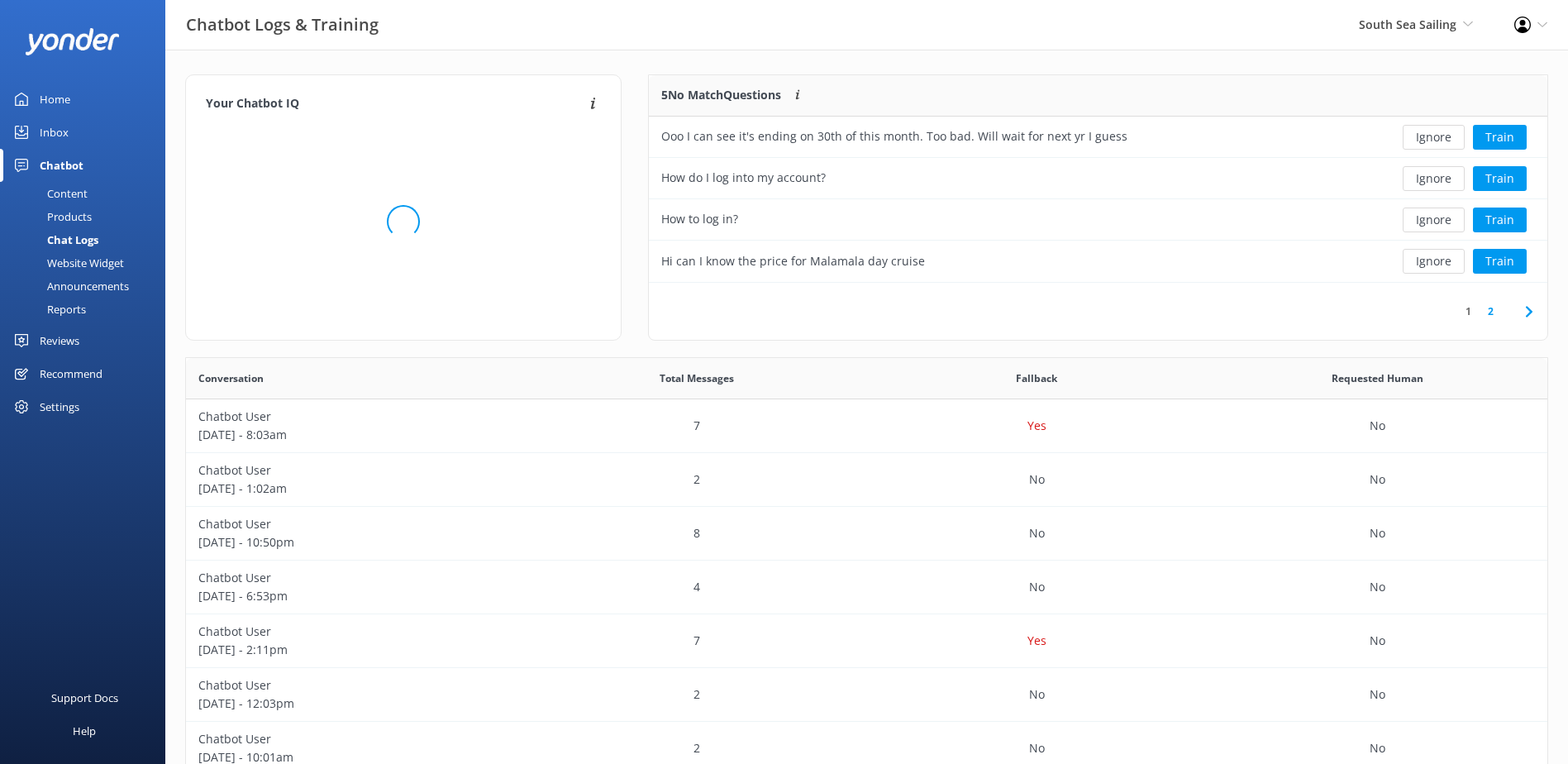
scroll to position [13, 13]
click at [1436, 136] on button "Ignore" at bounding box center [1434, 138] width 62 height 25
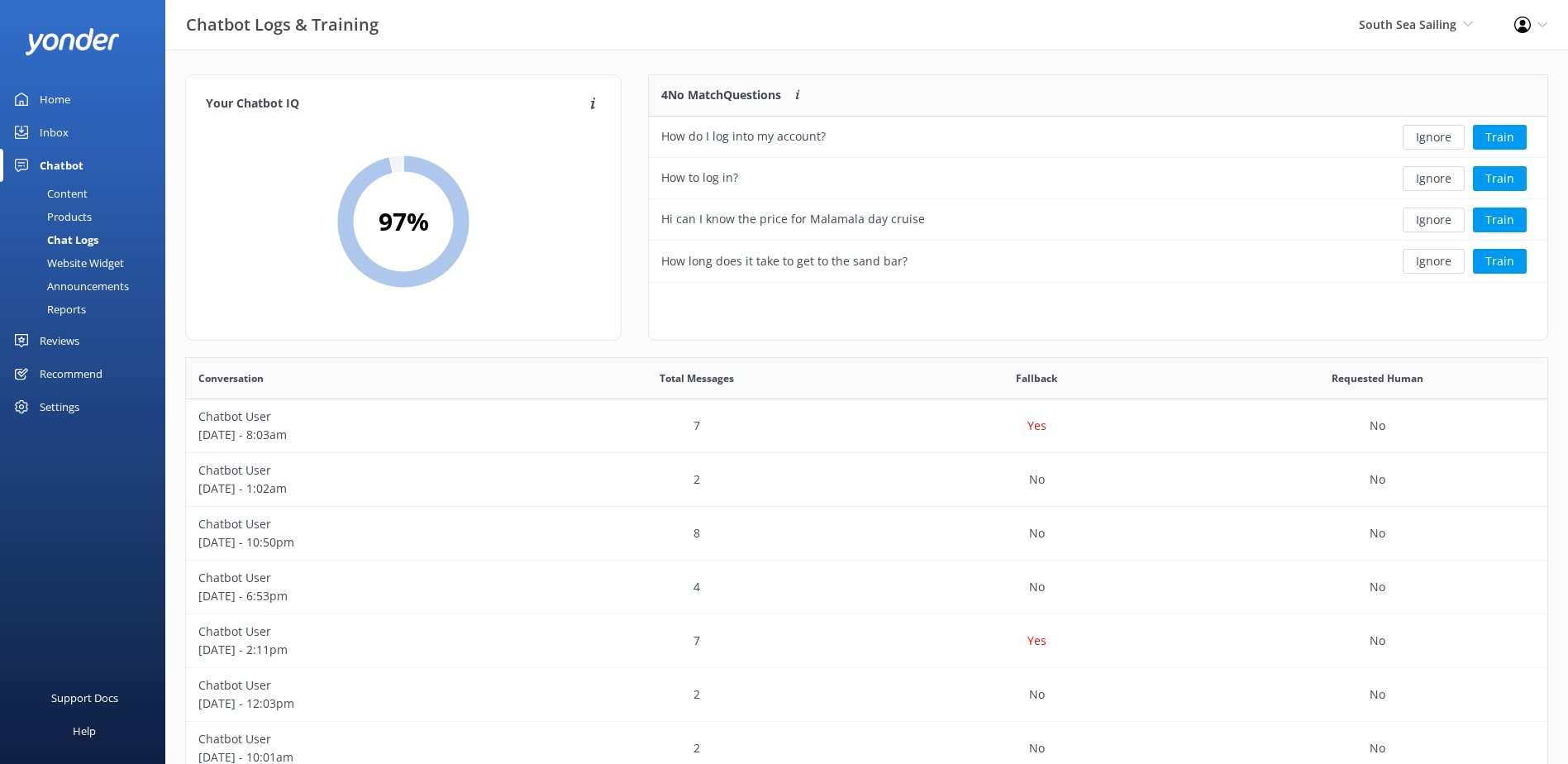
click at [1436, 136] on button "Ignore" at bounding box center [1434, 138] width 62 height 25
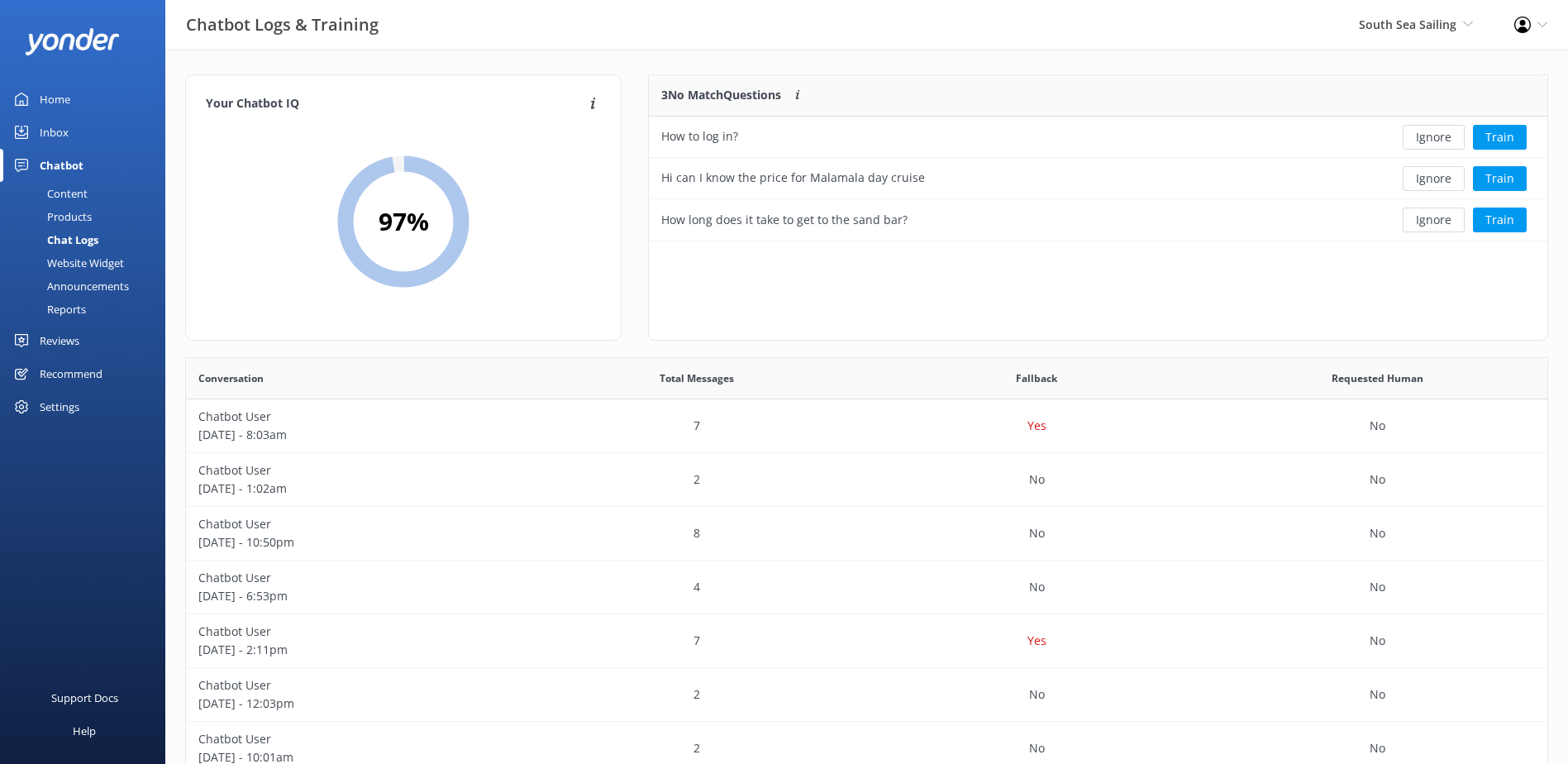
scroll to position [154, 886]
click at [1436, 136] on button "Ignore" at bounding box center [1434, 138] width 62 height 25
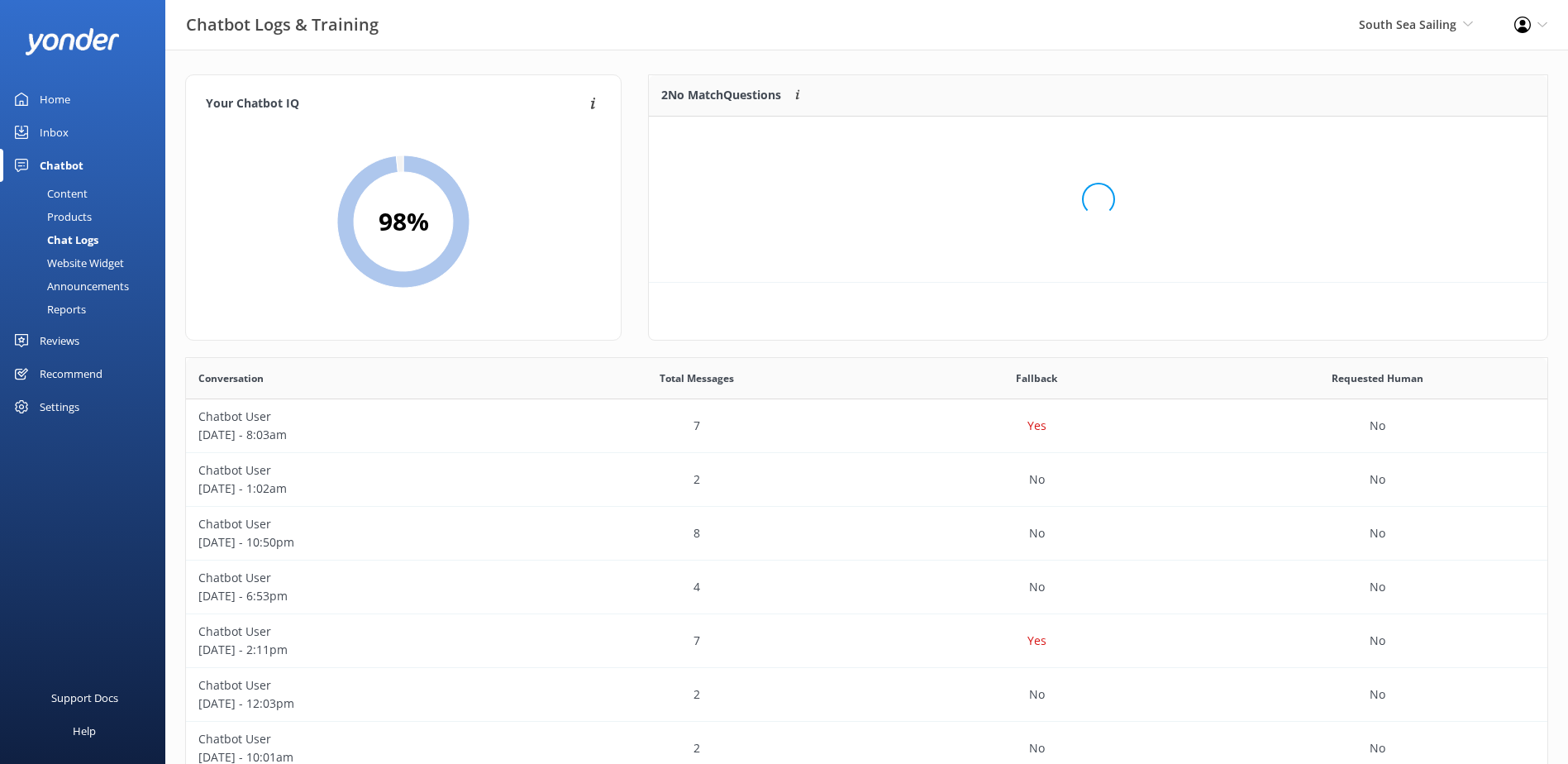
scroll to position [113, 886]
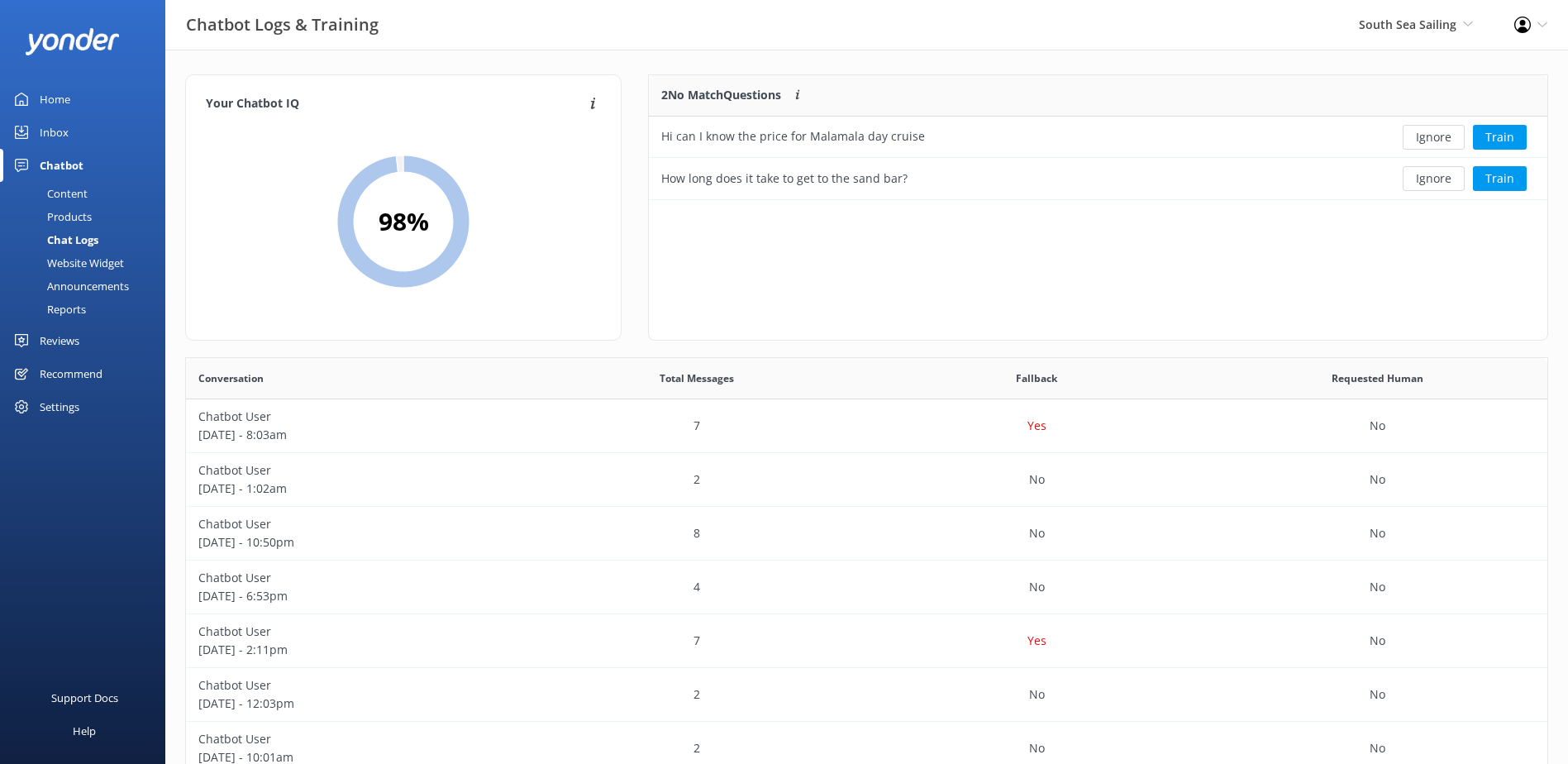
click at [1436, 136] on button "Ignore" at bounding box center [1434, 138] width 62 height 25
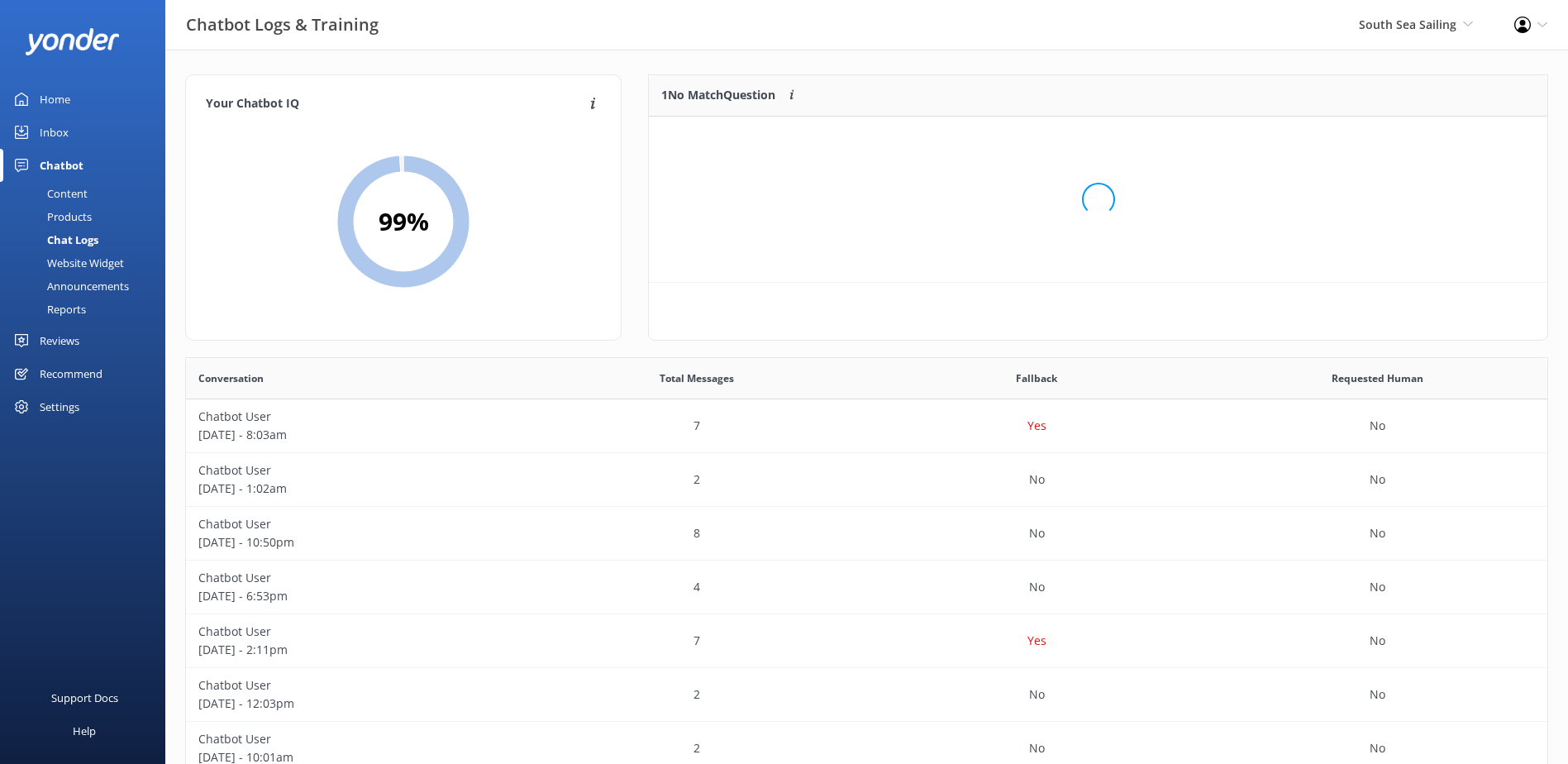
scroll to position [71, 886]
click at [1436, 136] on button "Ignore" at bounding box center [1434, 138] width 62 height 25
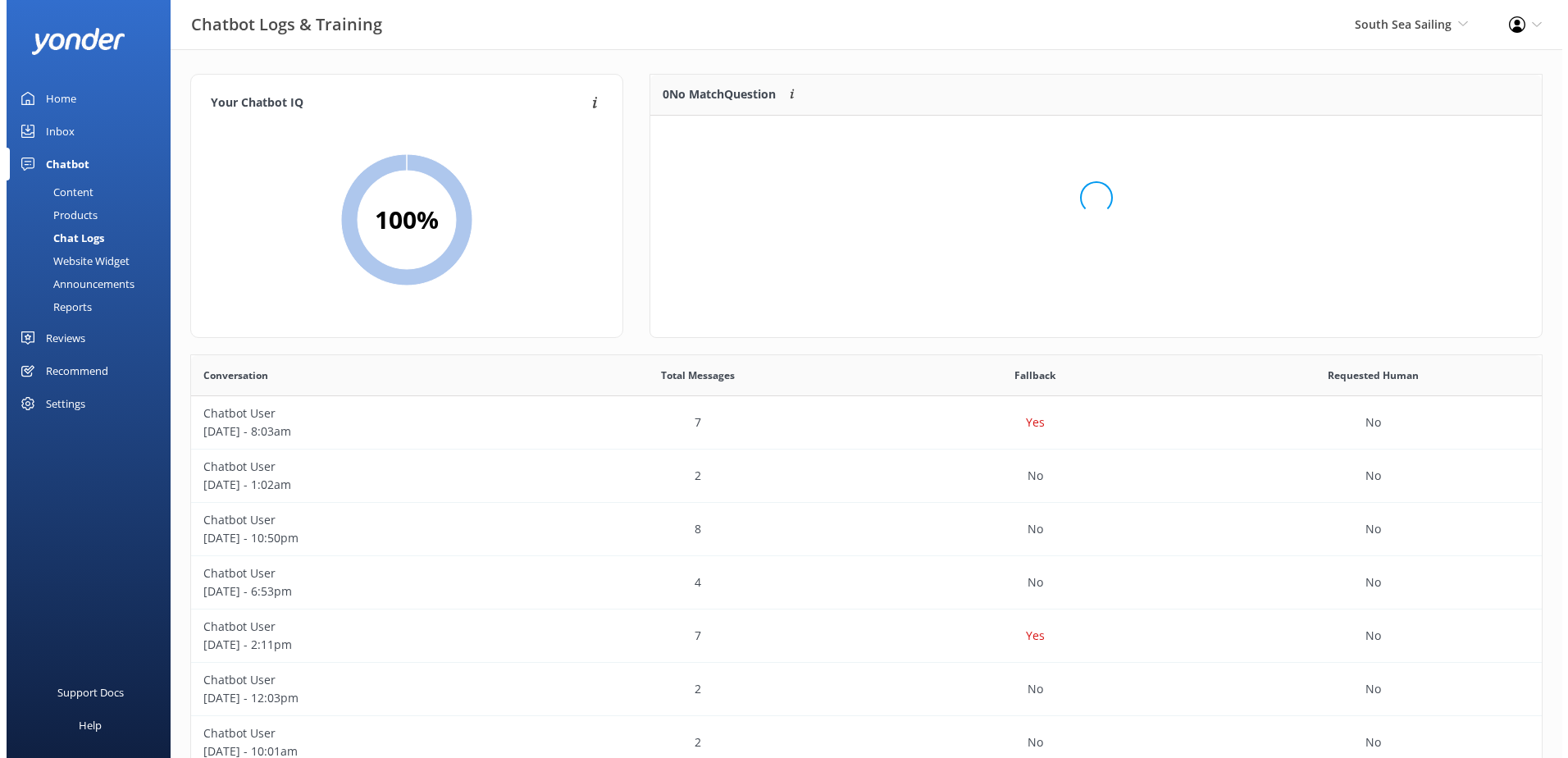
scroll to position [193, 879]
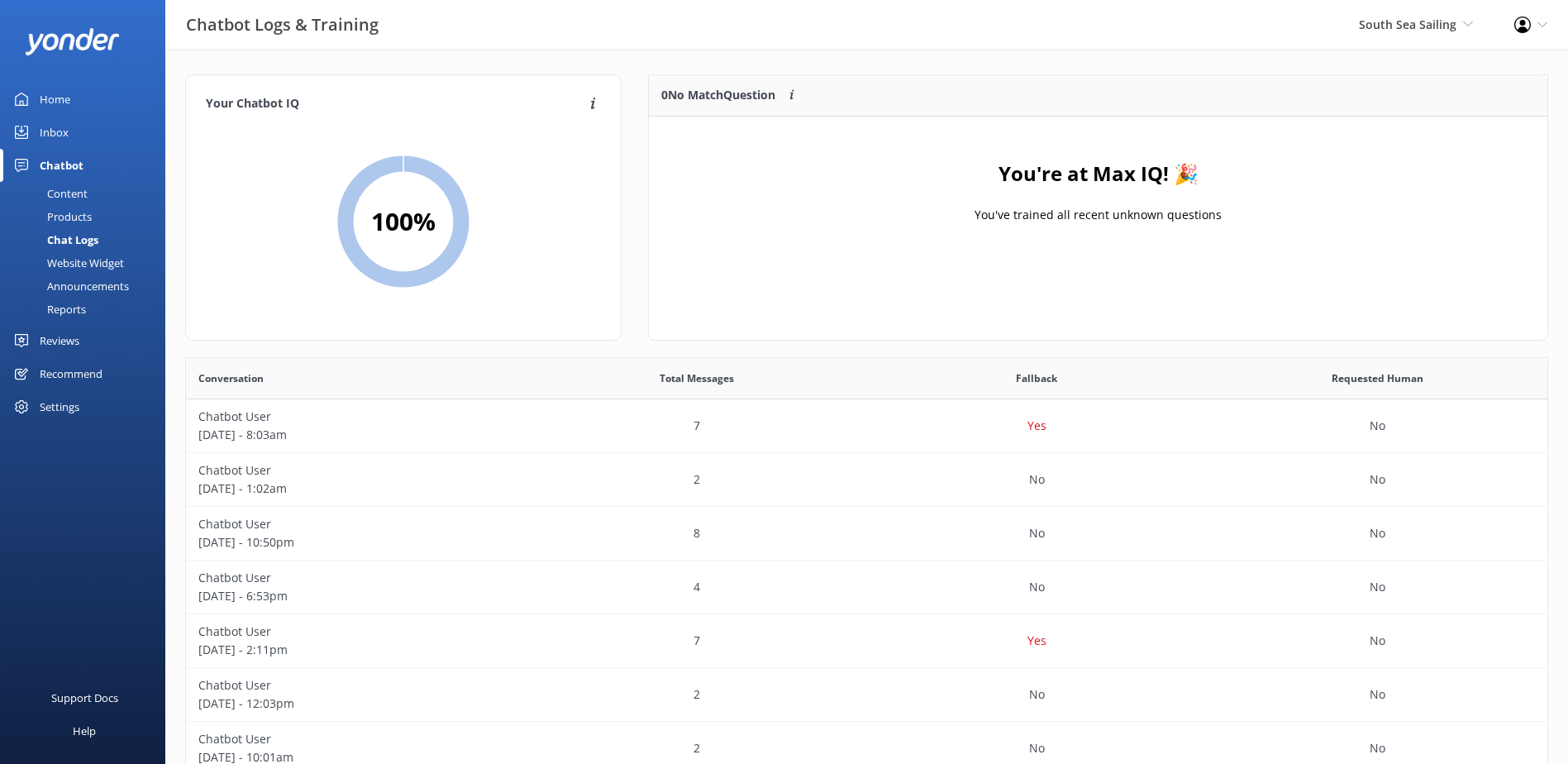
click at [42, 104] on div "Home" at bounding box center [55, 99] width 31 height 33
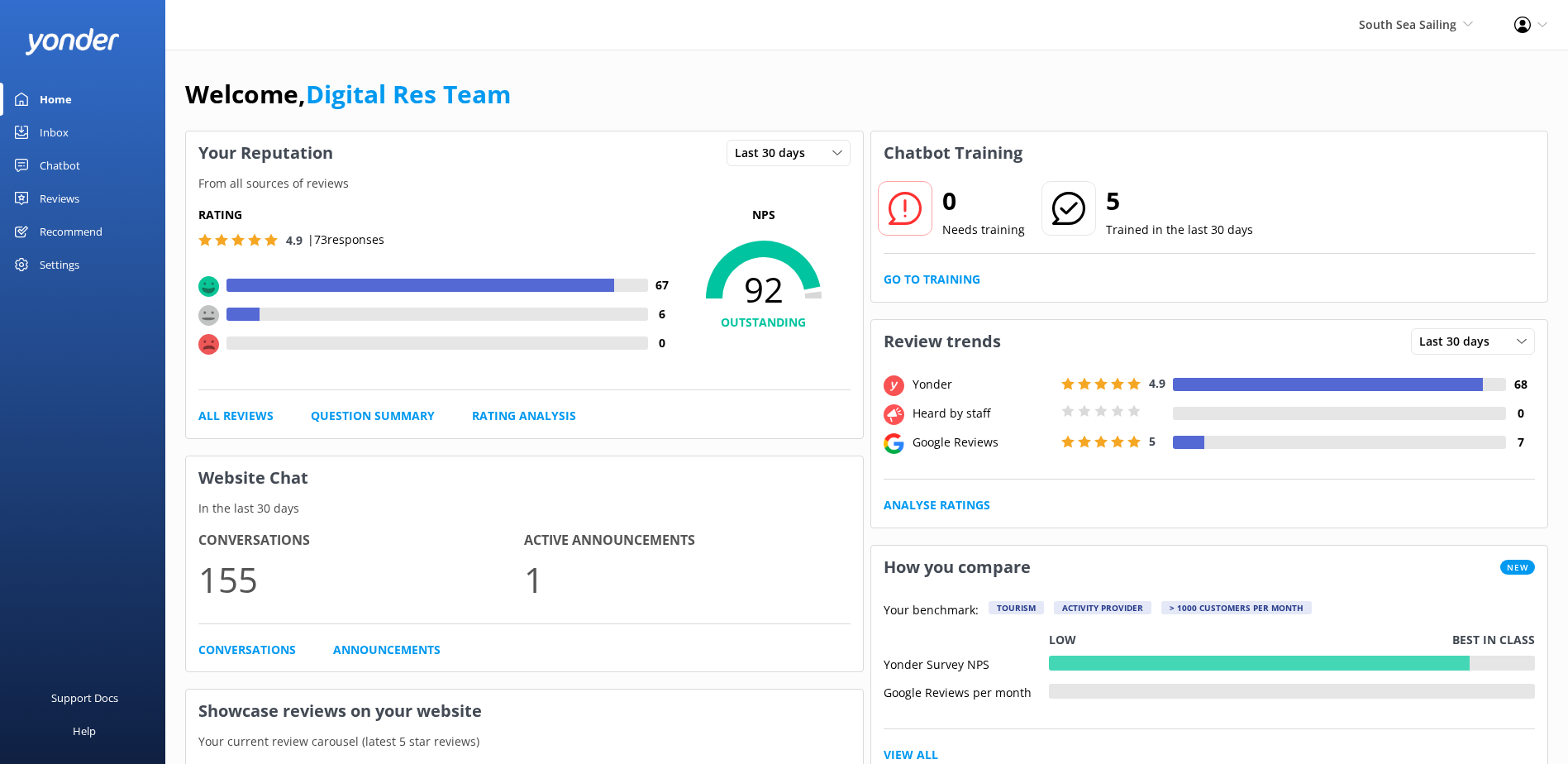
click at [1094, 209] on div "5 Trained in the last 30 days" at bounding box center [1148, 210] width 214 height 60
click at [1106, 209] on h2 "5" at bounding box center [1179, 200] width 147 height 39
drag, startPoint x: 1154, startPoint y: 234, endPoint x: 1348, endPoint y: 242, distance: 194.2
click at [1348, 242] on div "0 Needs training 5 Trained in the last 30 days" at bounding box center [1210, 220] width 652 height 67
drag, startPoint x: 1348, startPoint y: 242, endPoint x: 1378, endPoint y: 235, distance: 30.8
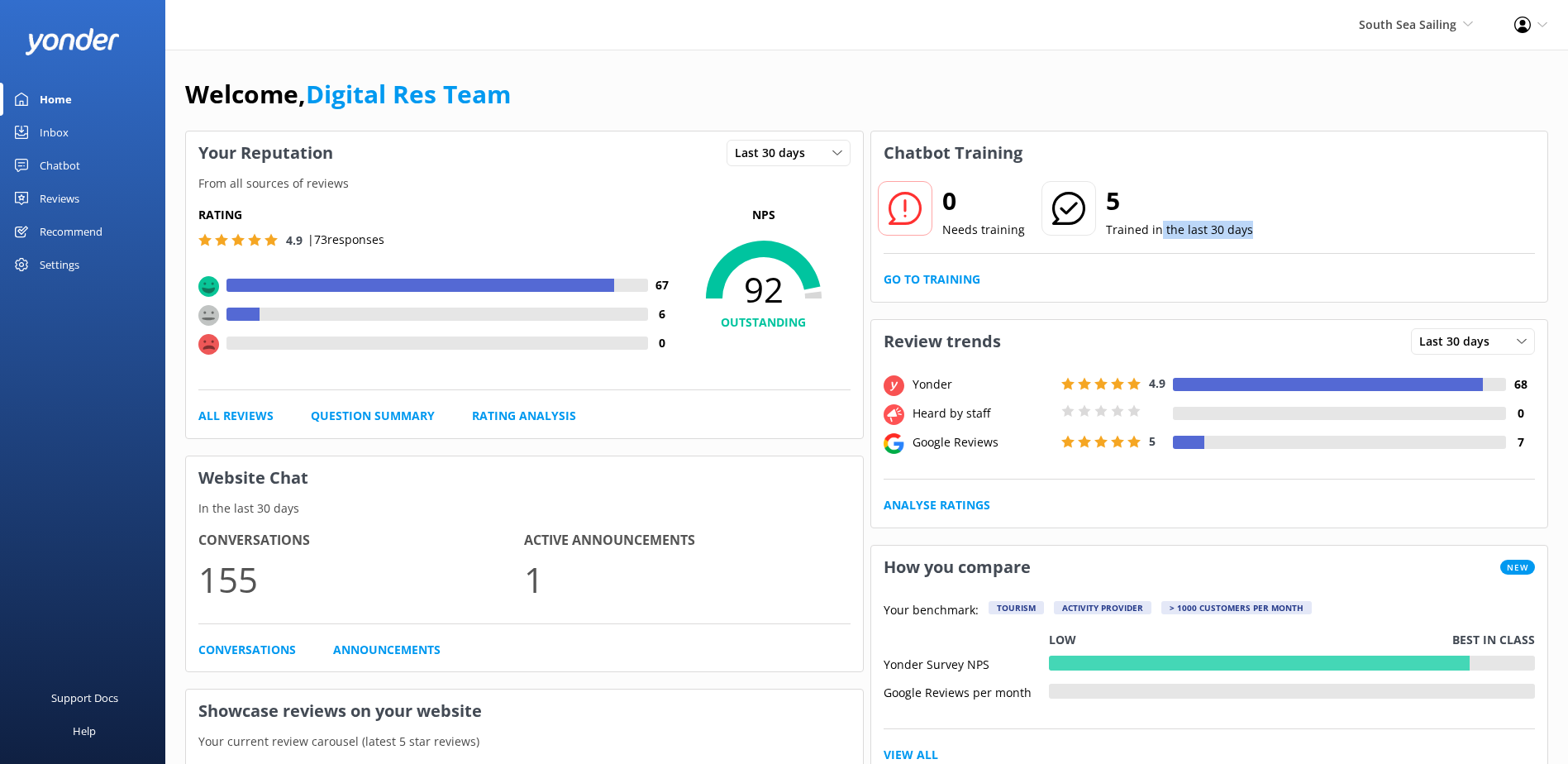
click at [1378, 235] on div "0 Needs training 5 Trained in the last 30 days" at bounding box center [1210, 220] width 652 height 67
click at [1303, 250] on div "0 Needs training 5 Trained in the last 30 days" at bounding box center [1210, 220] width 652 height 67
click at [258, 662] on div "Conversations 155 Active Announcements 1 Conversations Announcements" at bounding box center [524, 595] width 677 height 154
click at [269, 650] on link "Conversations" at bounding box center [246, 649] width 97 height 18
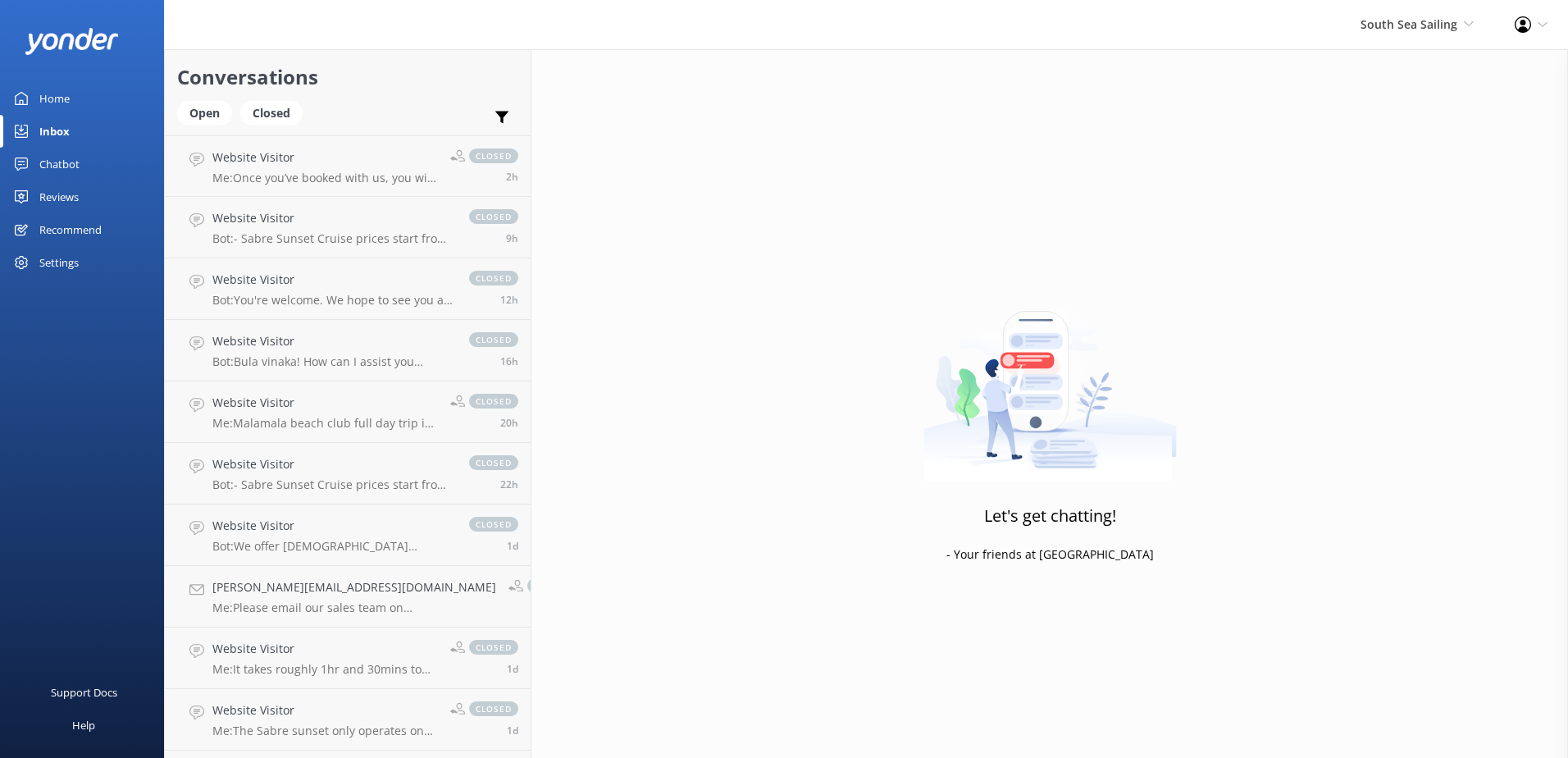
click at [54, 112] on div "Home" at bounding box center [54, 98] width 31 height 32
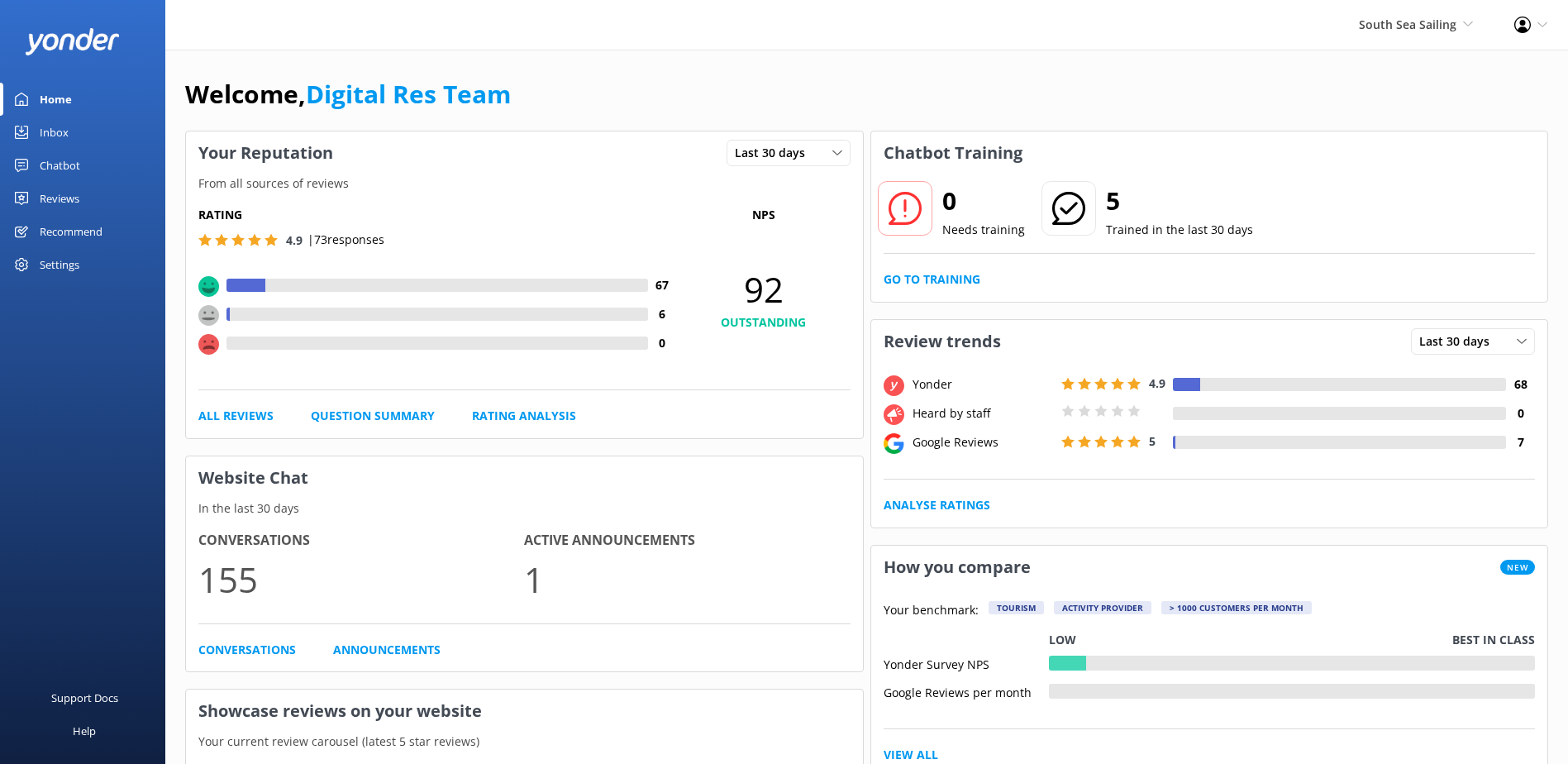
click at [63, 104] on div "Home" at bounding box center [56, 99] width 33 height 33
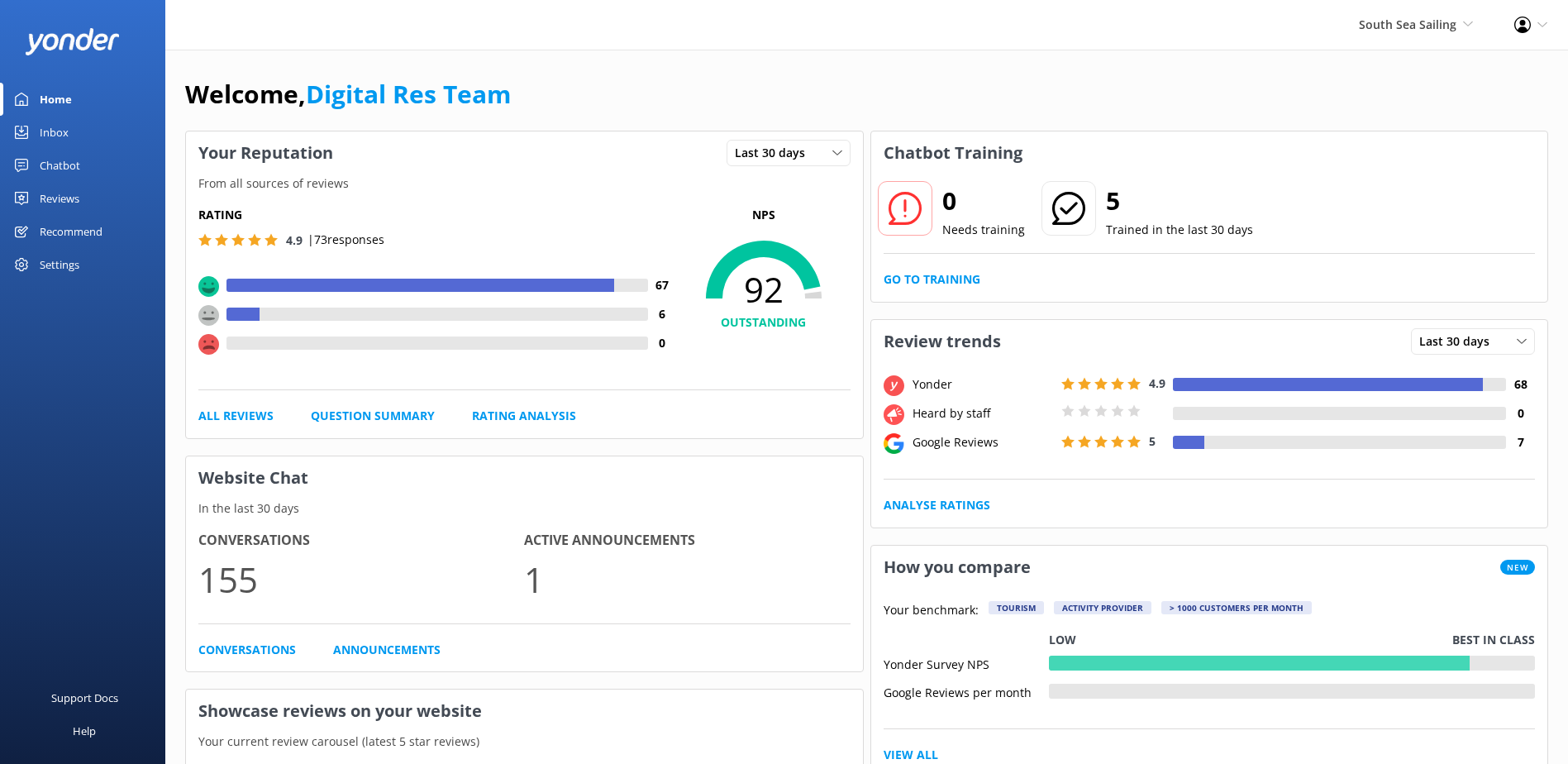
click at [530, 587] on p "1" at bounding box center [687, 579] width 326 height 56
click at [432, 655] on link "Announcements" at bounding box center [387, 649] width 108 height 18
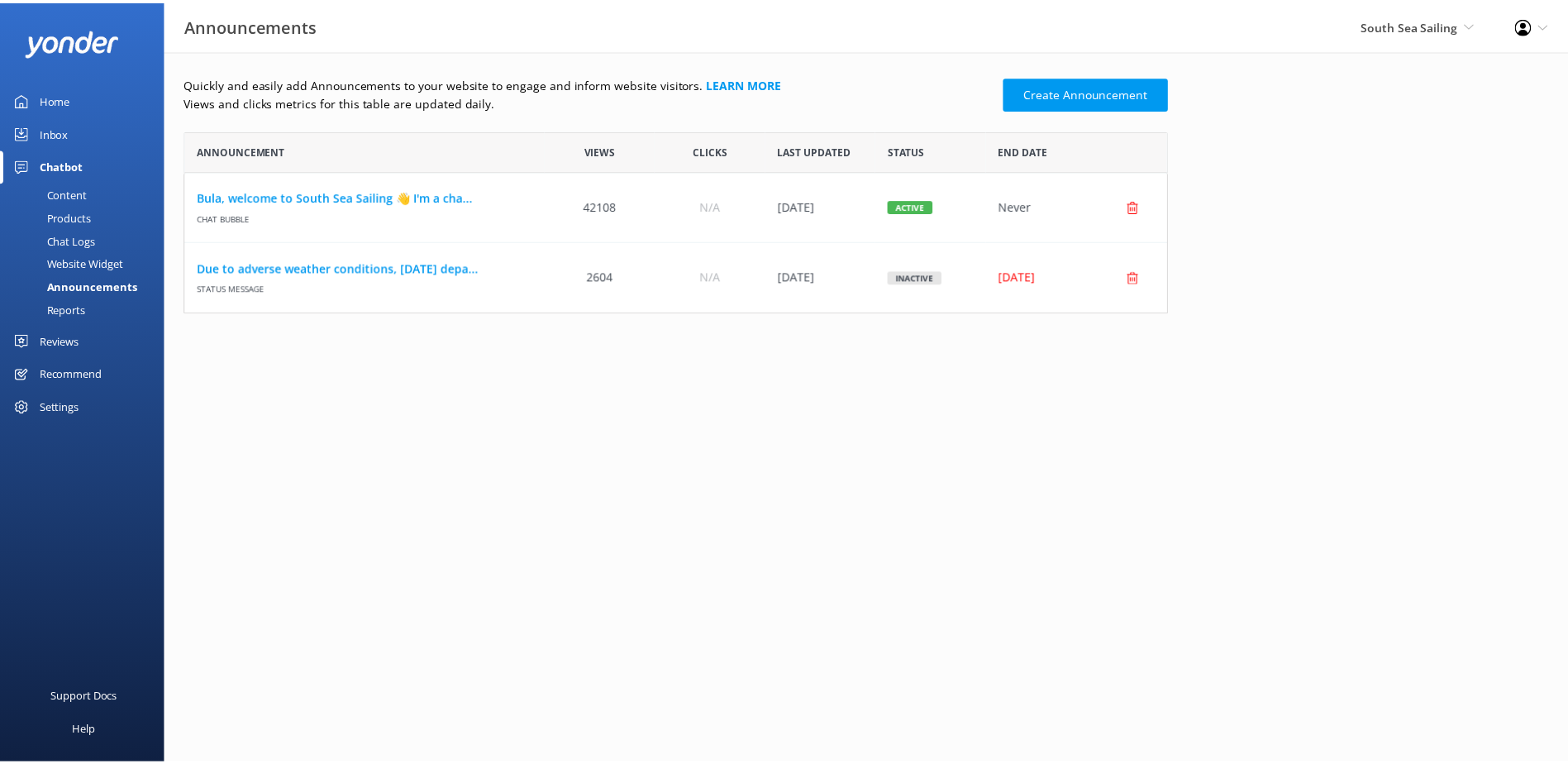
scroll to position [170, 980]
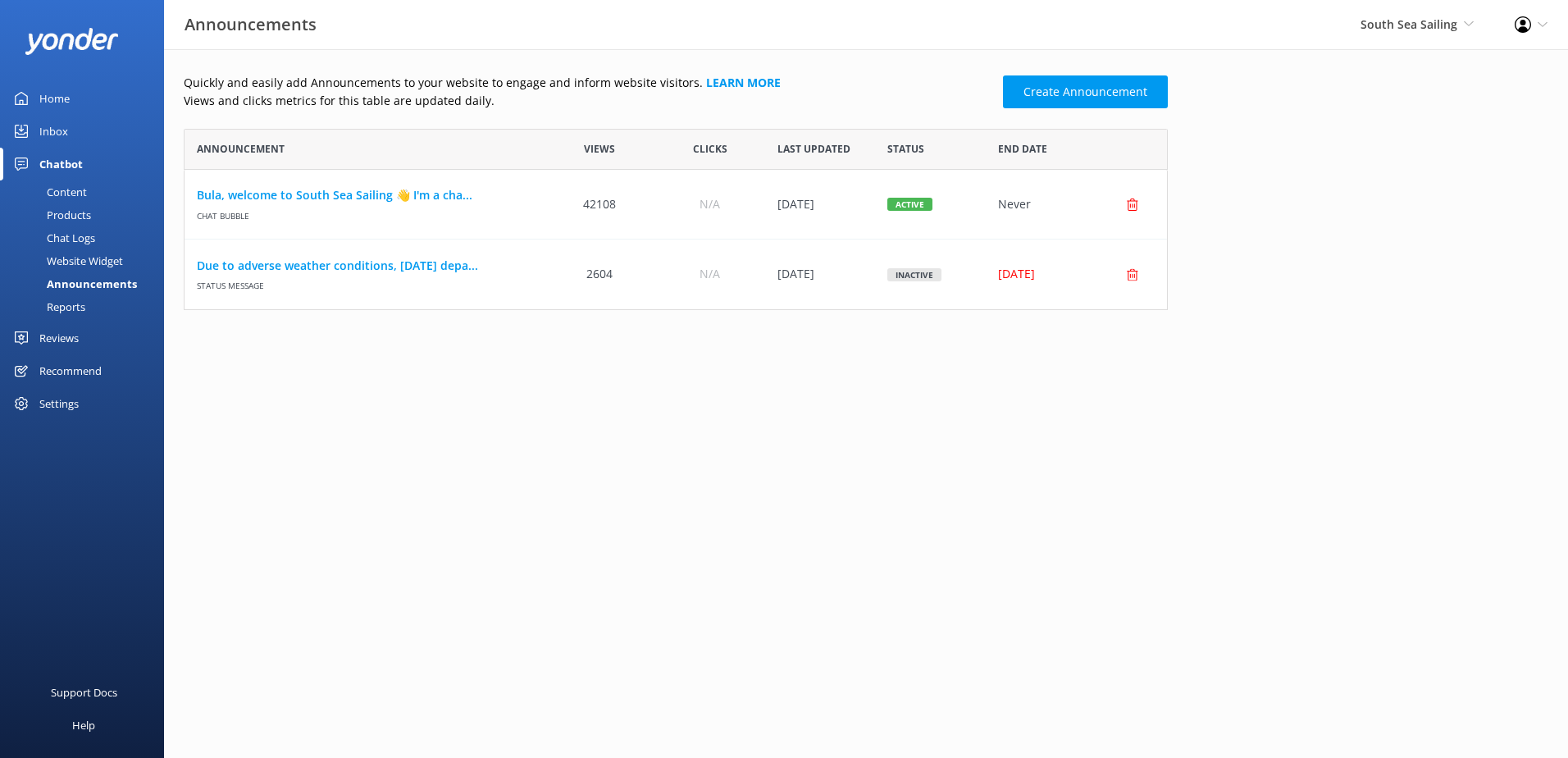
click at [55, 95] on div "Home" at bounding box center [54, 98] width 31 height 32
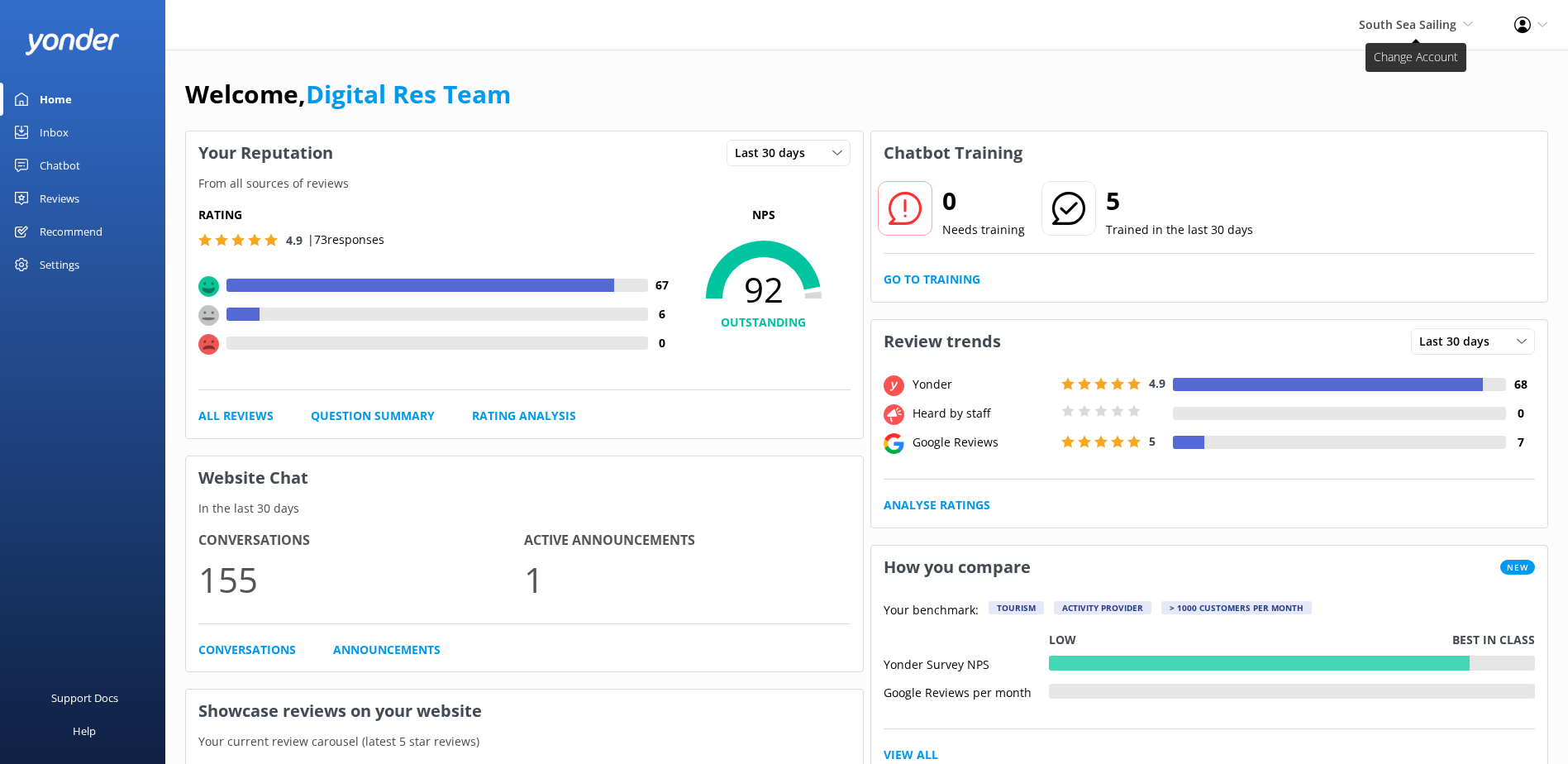
click at [1410, 31] on span "South Sea Sailing" at bounding box center [1407, 24] width 97 height 15
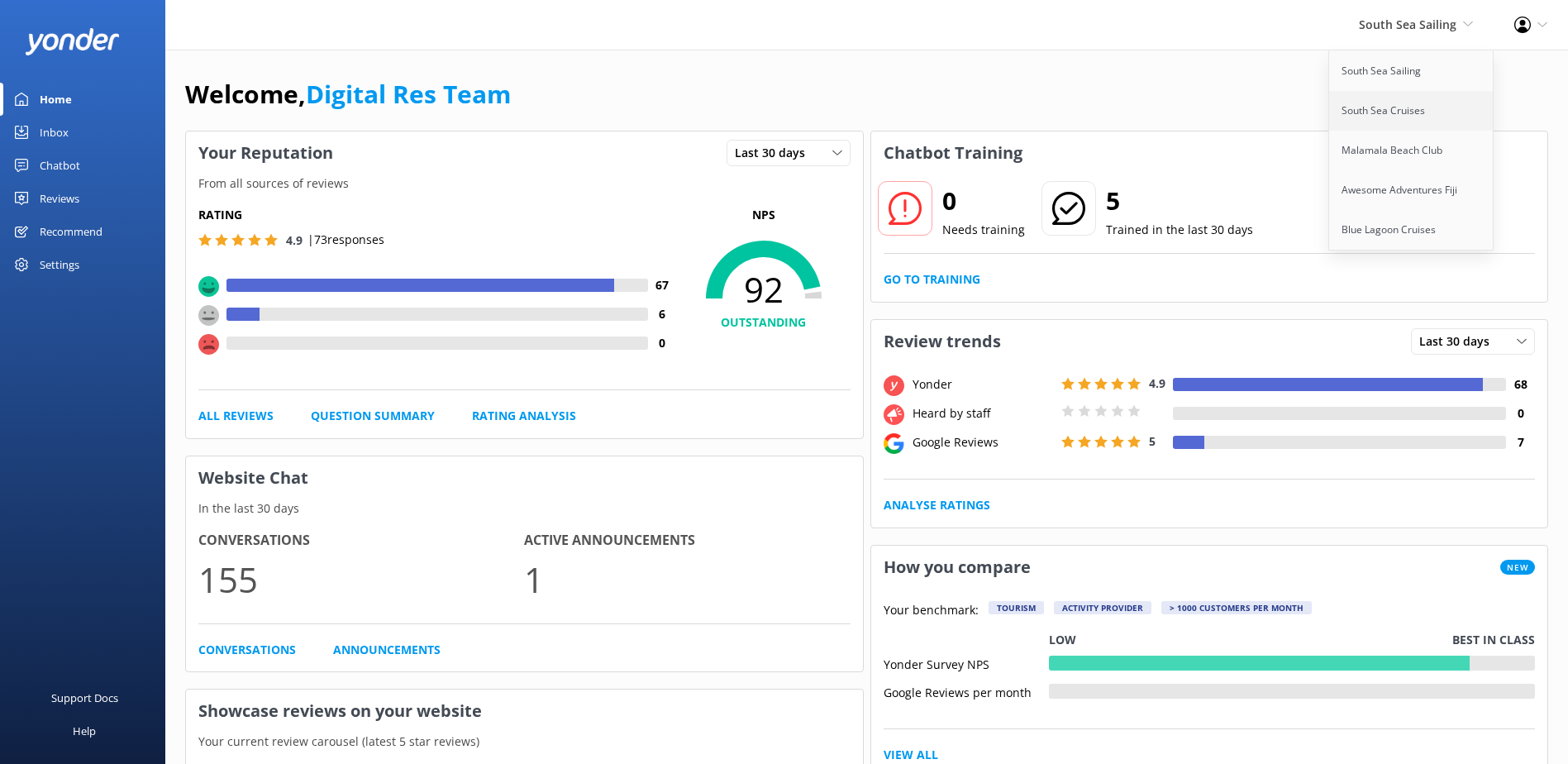
click at [1404, 117] on link "South Sea Cruises" at bounding box center [1412, 111] width 165 height 39
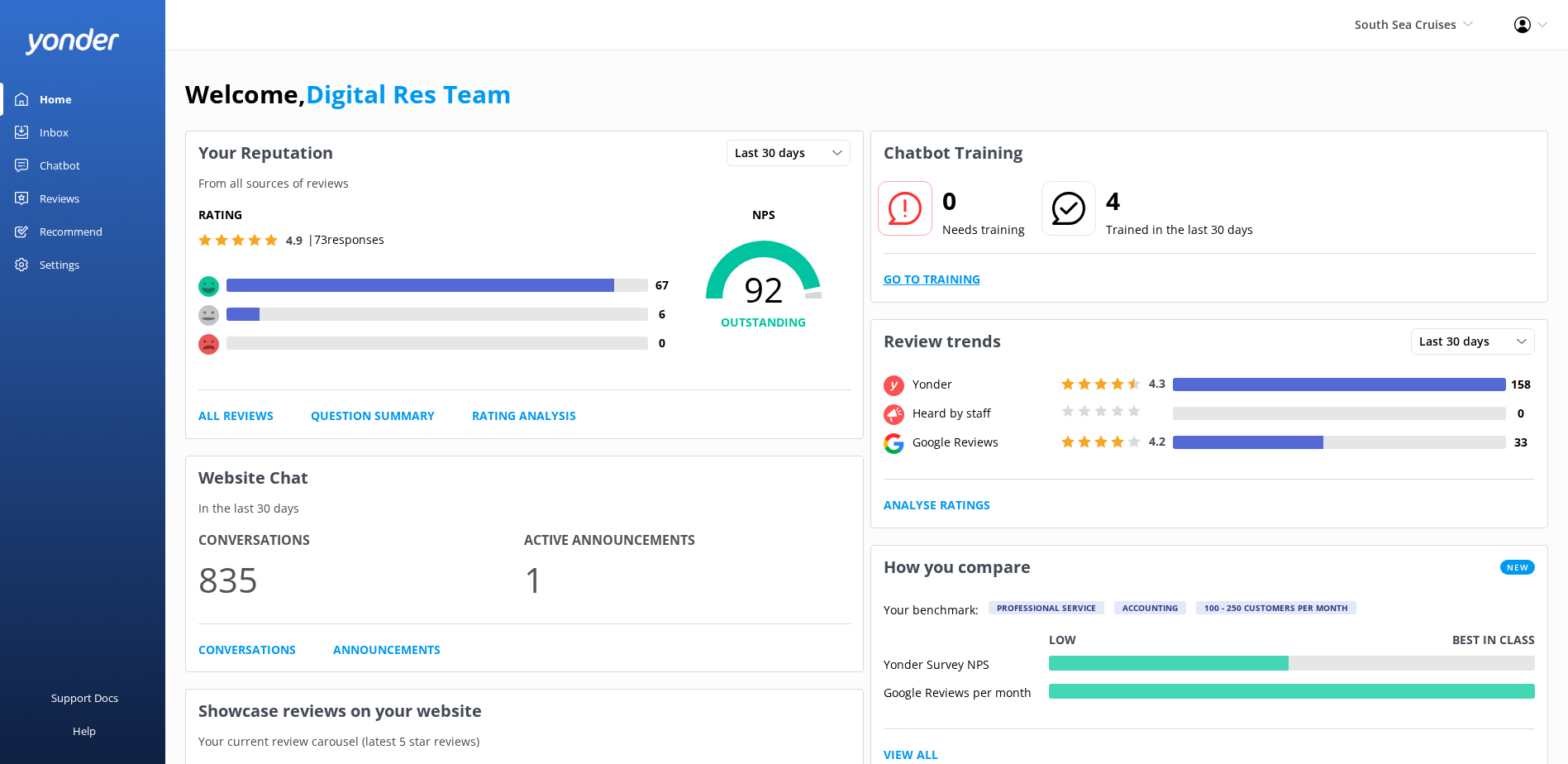
click at [953, 288] on link "Go to Training" at bounding box center [932, 279] width 97 height 18
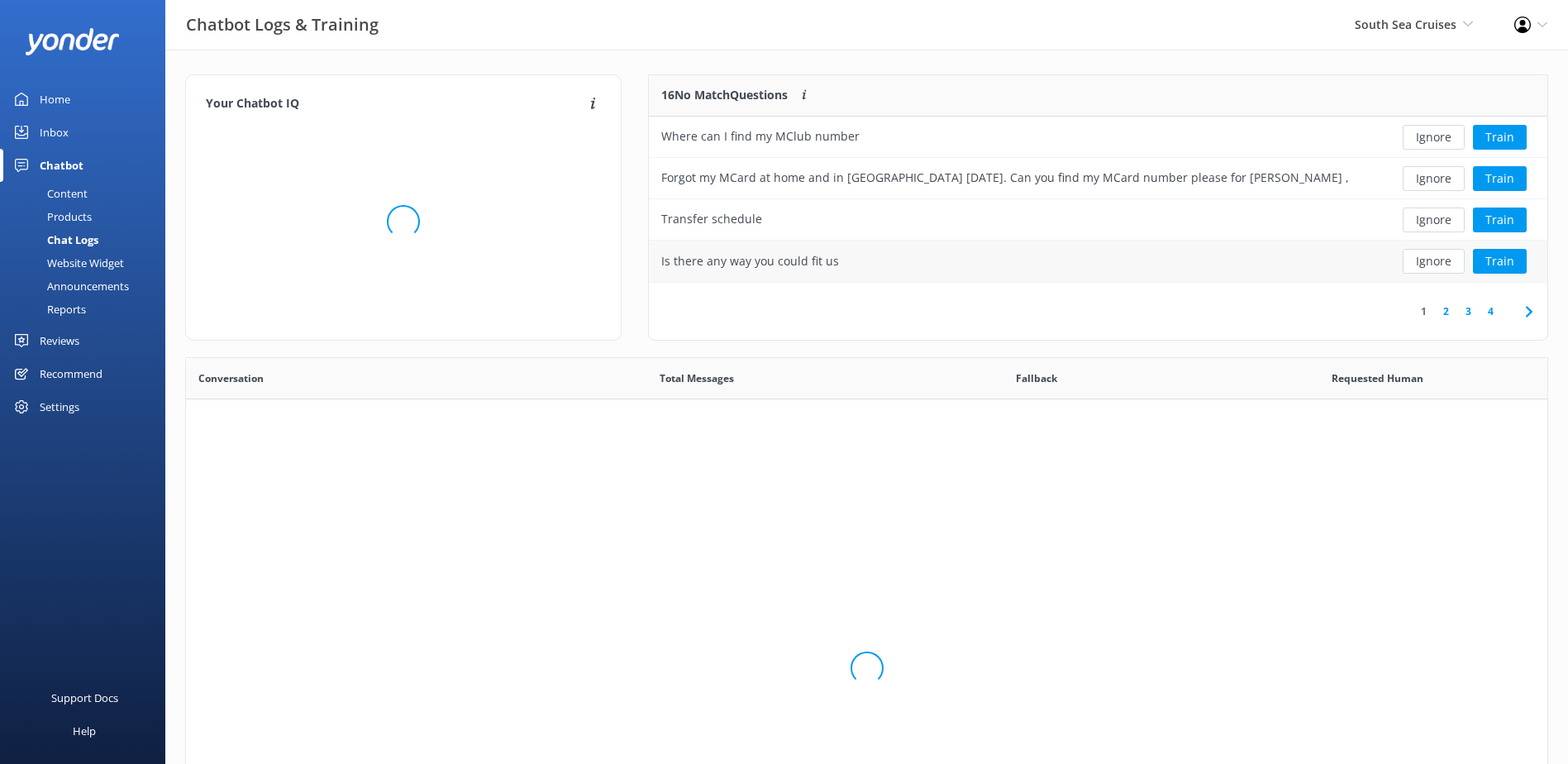
scroll to position [195, 886]
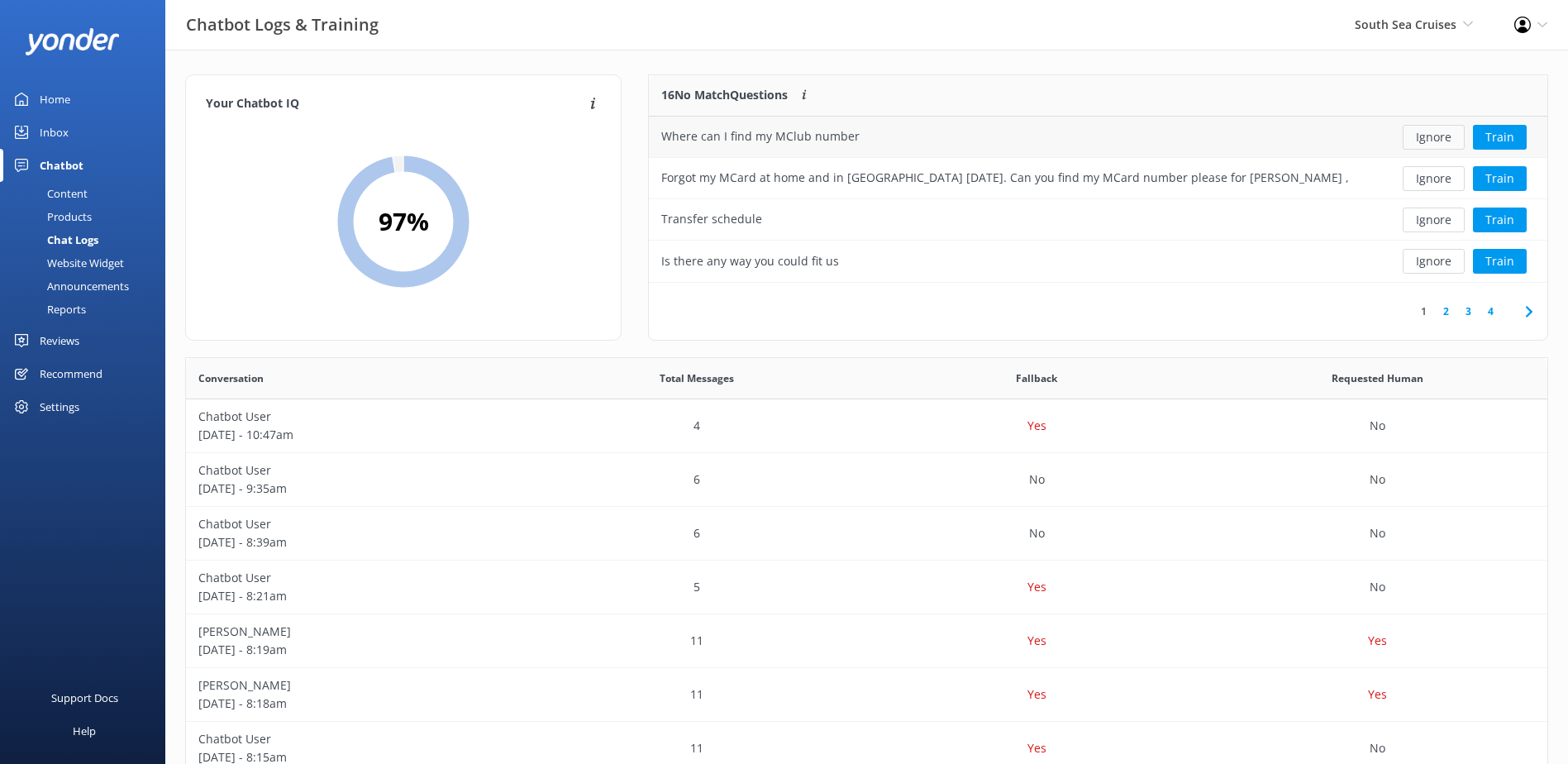
click at [1422, 140] on button "Ignore" at bounding box center [1434, 138] width 62 height 25
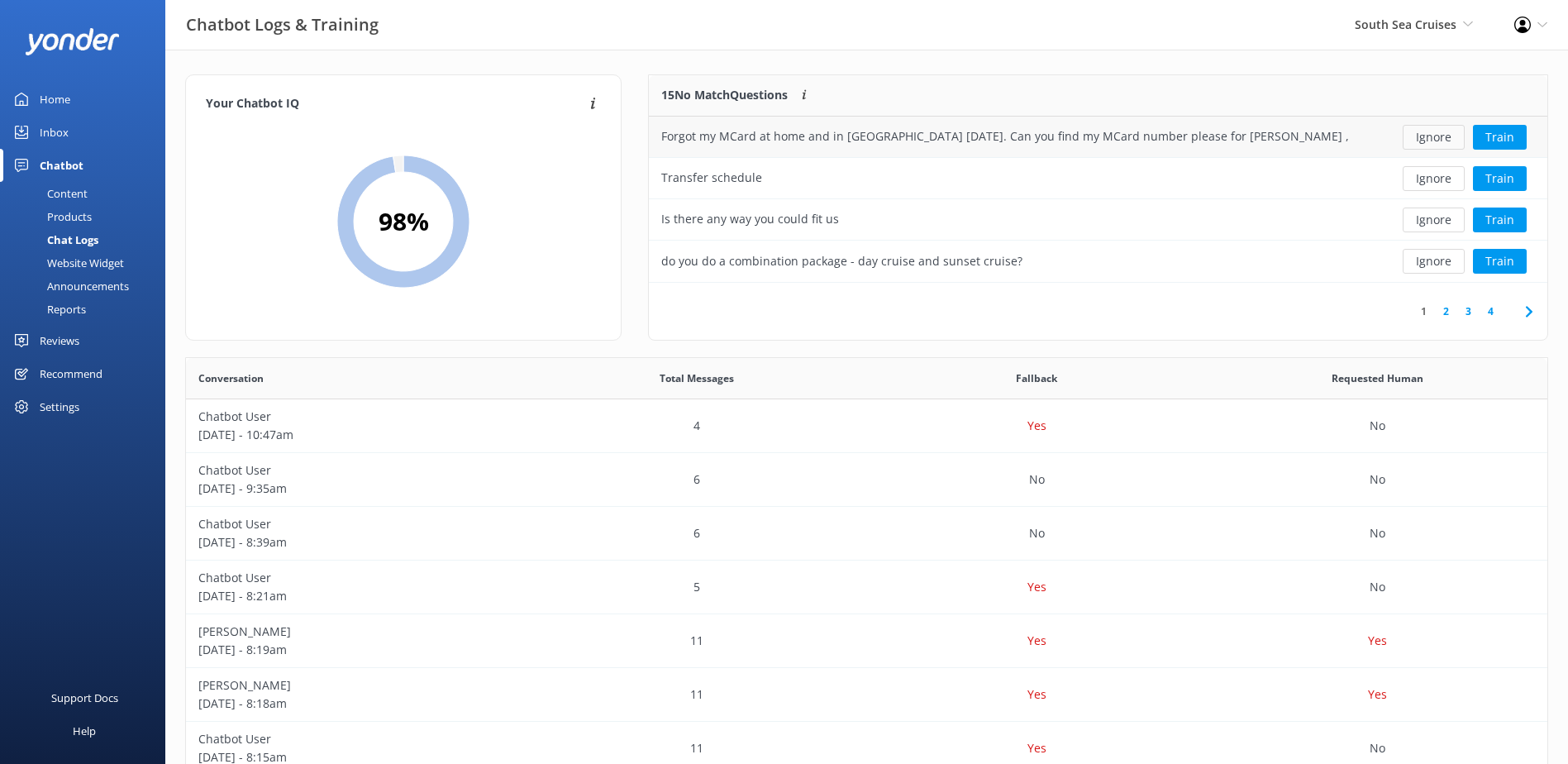
click at [1438, 139] on button "Ignore" at bounding box center [1434, 138] width 62 height 25
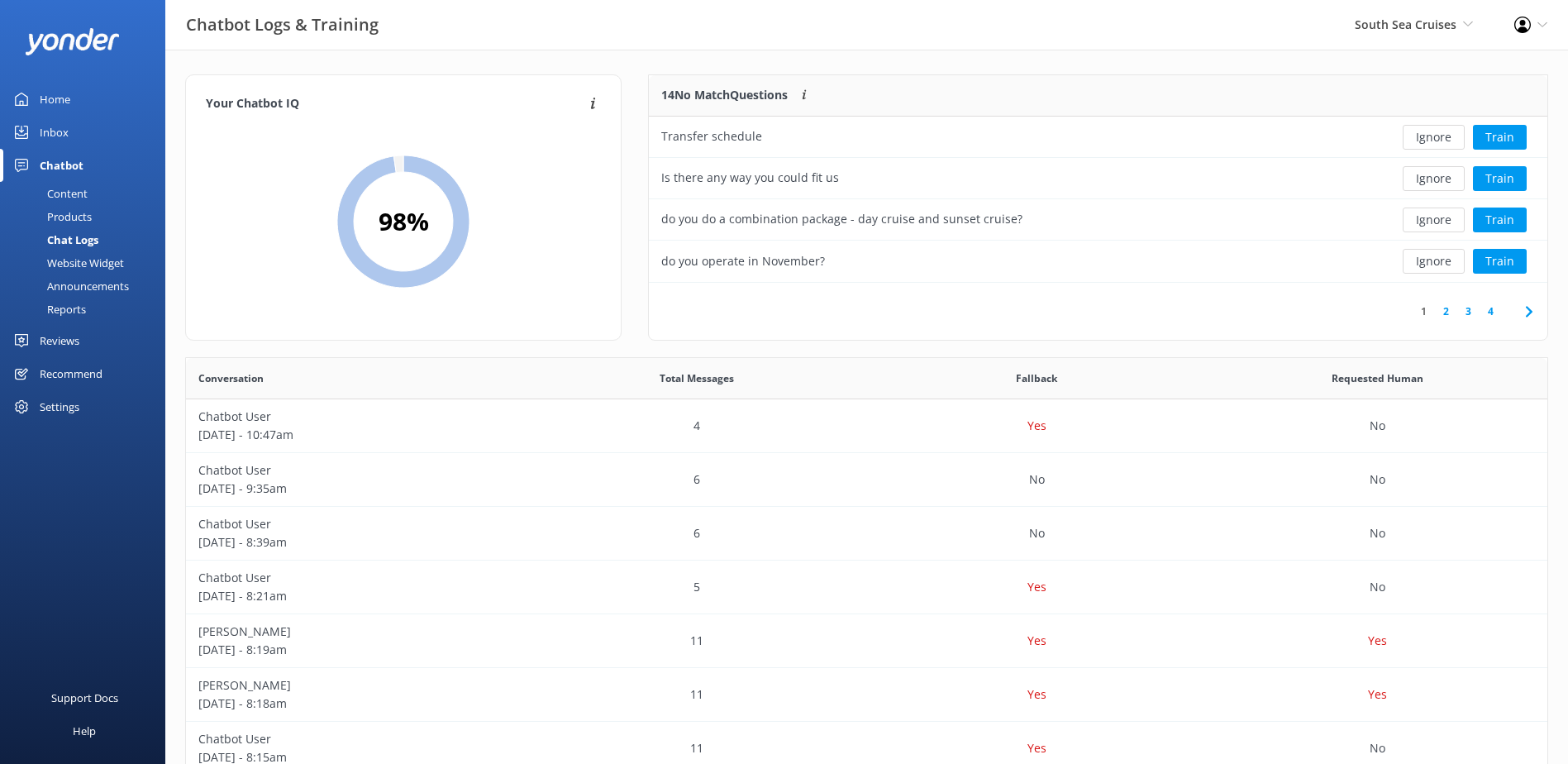
click at [1438, 139] on button "Ignore" at bounding box center [1434, 138] width 62 height 25
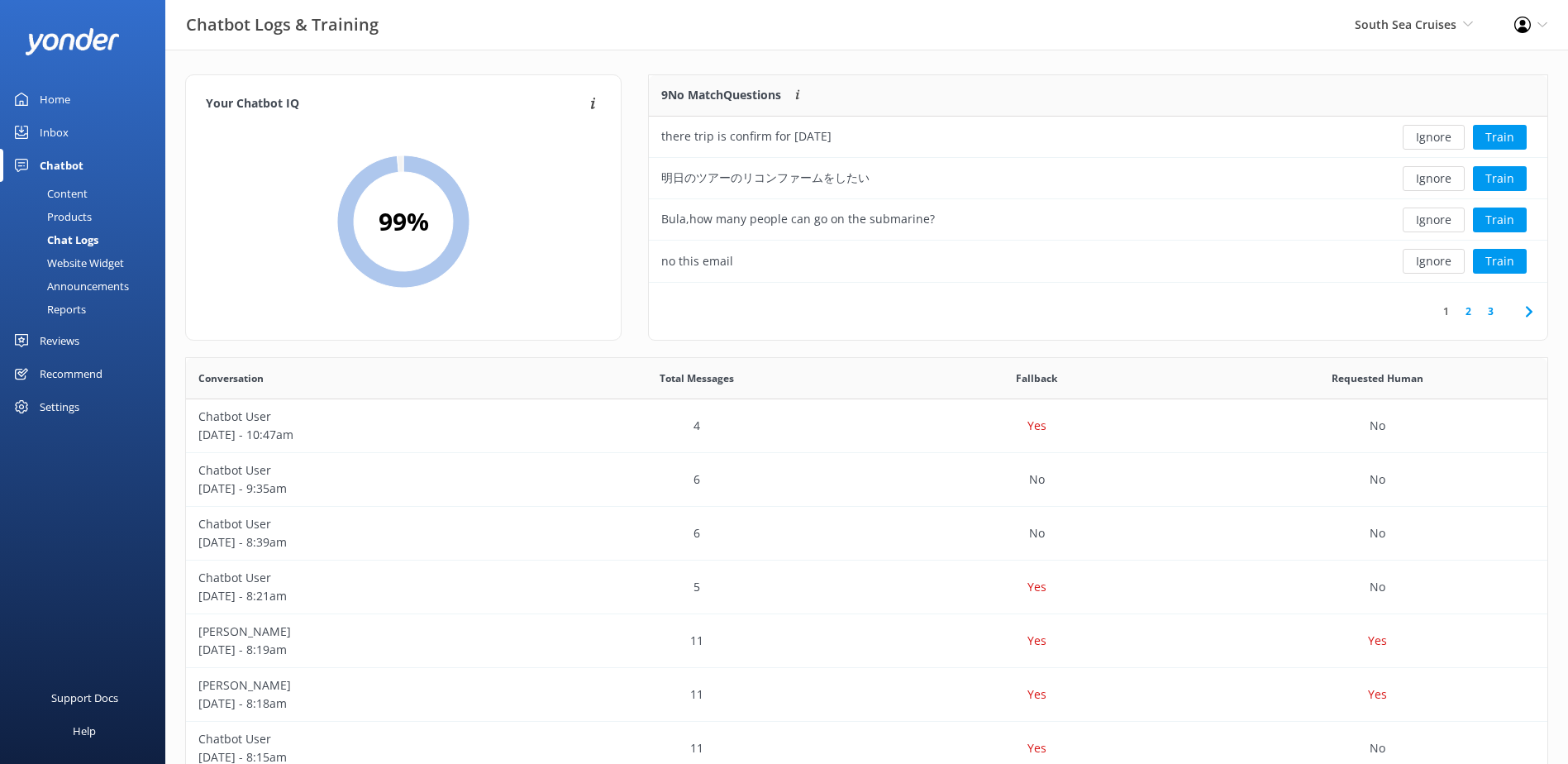
click at [1438, 139] on button "Ignore" at bounding box center [1434, 138] width 62 height 25
click at [1451, 222] on button "Ignore" at bounding box center [1434, 220] width 62 height 25
click at [1428, 179] on button "Ignore" at bounding box center [1434, 179] width 62 height 25
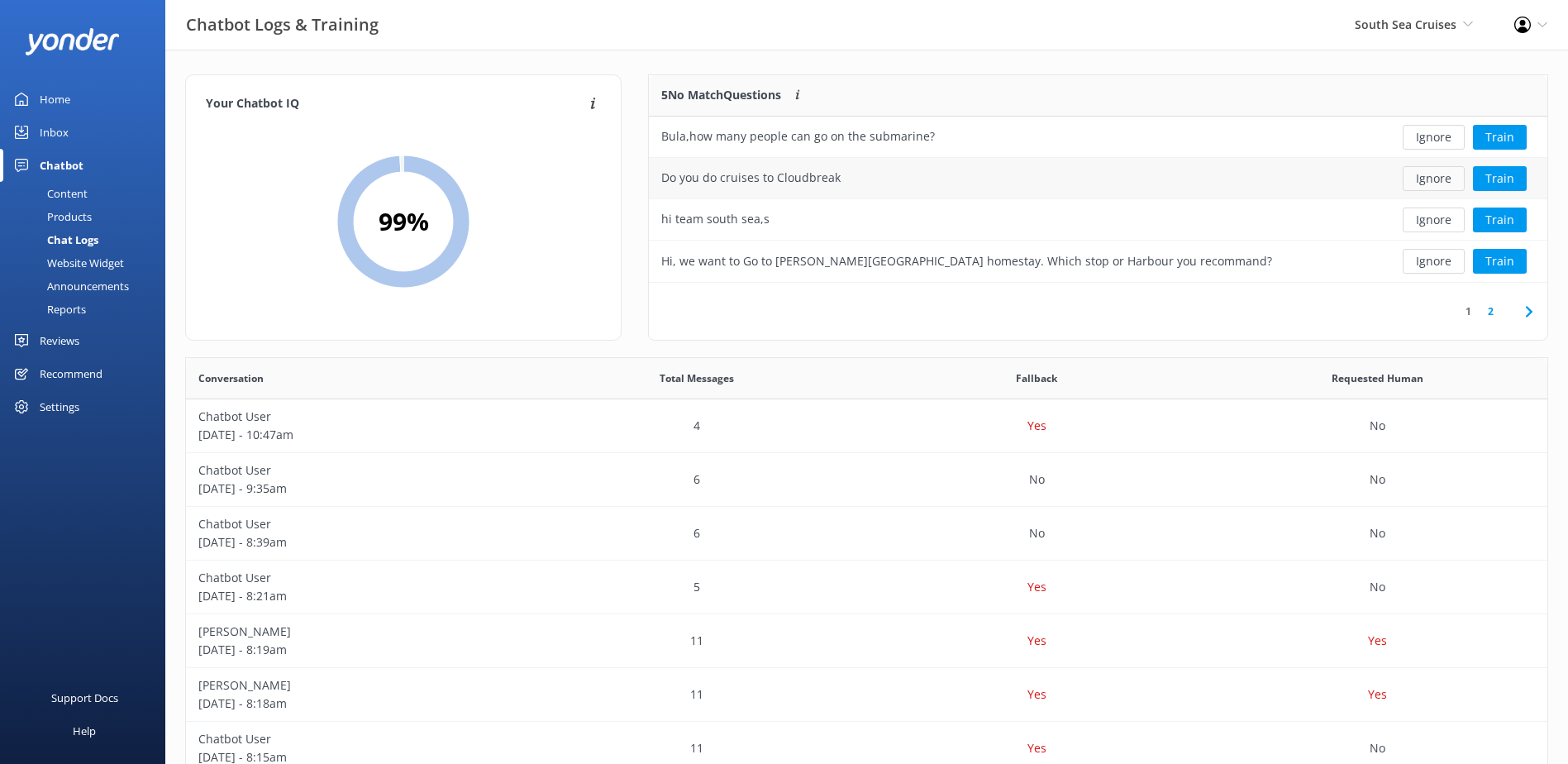
click at [1429, 186] on button "Ignore" at bounding box center [1434, 179] width 62 height 25
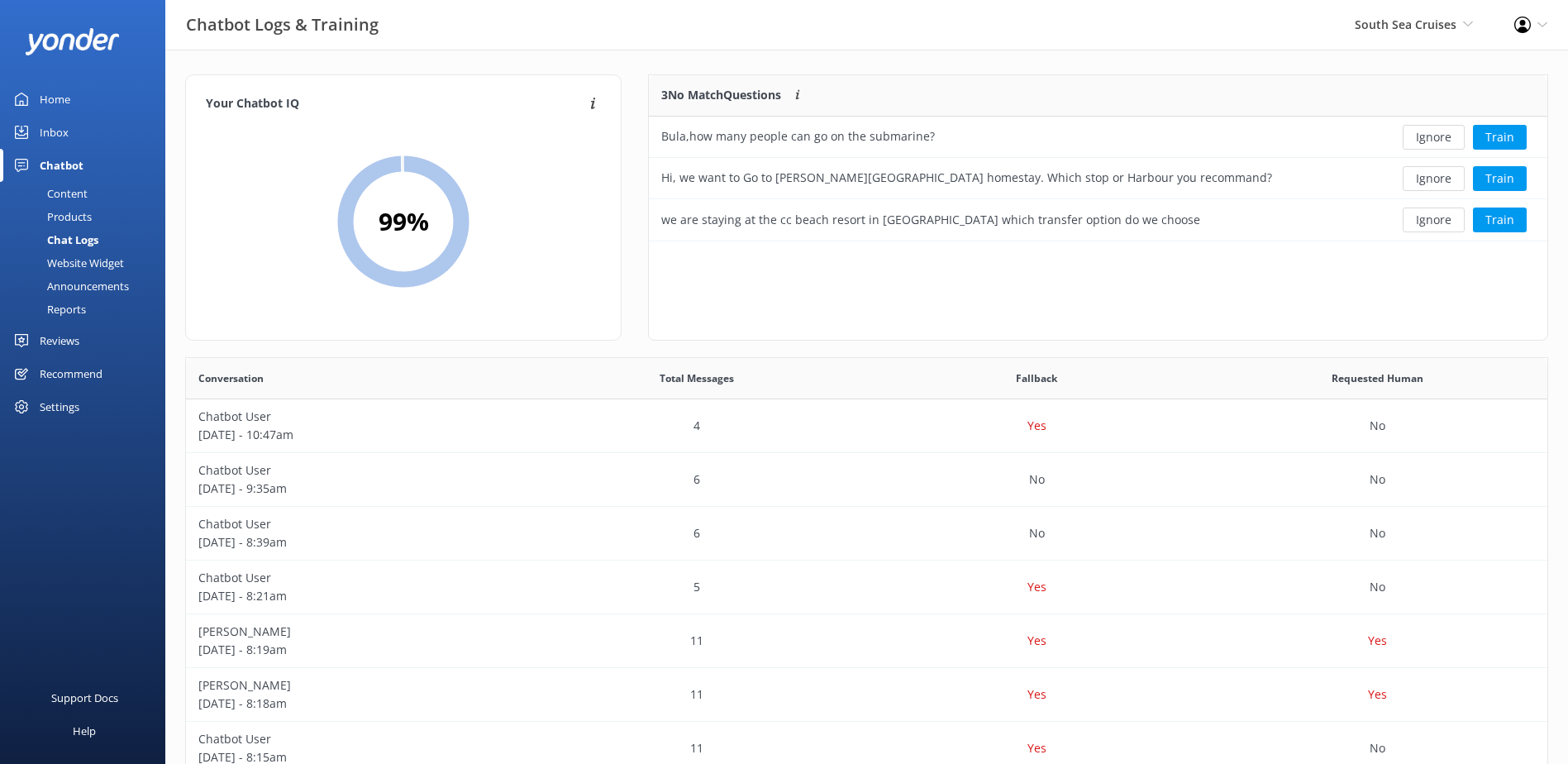
scroll to position [154, 886]
click at [1429, 186] on button "Ignore" at bounding box center [1434, 179] width 62 height 25
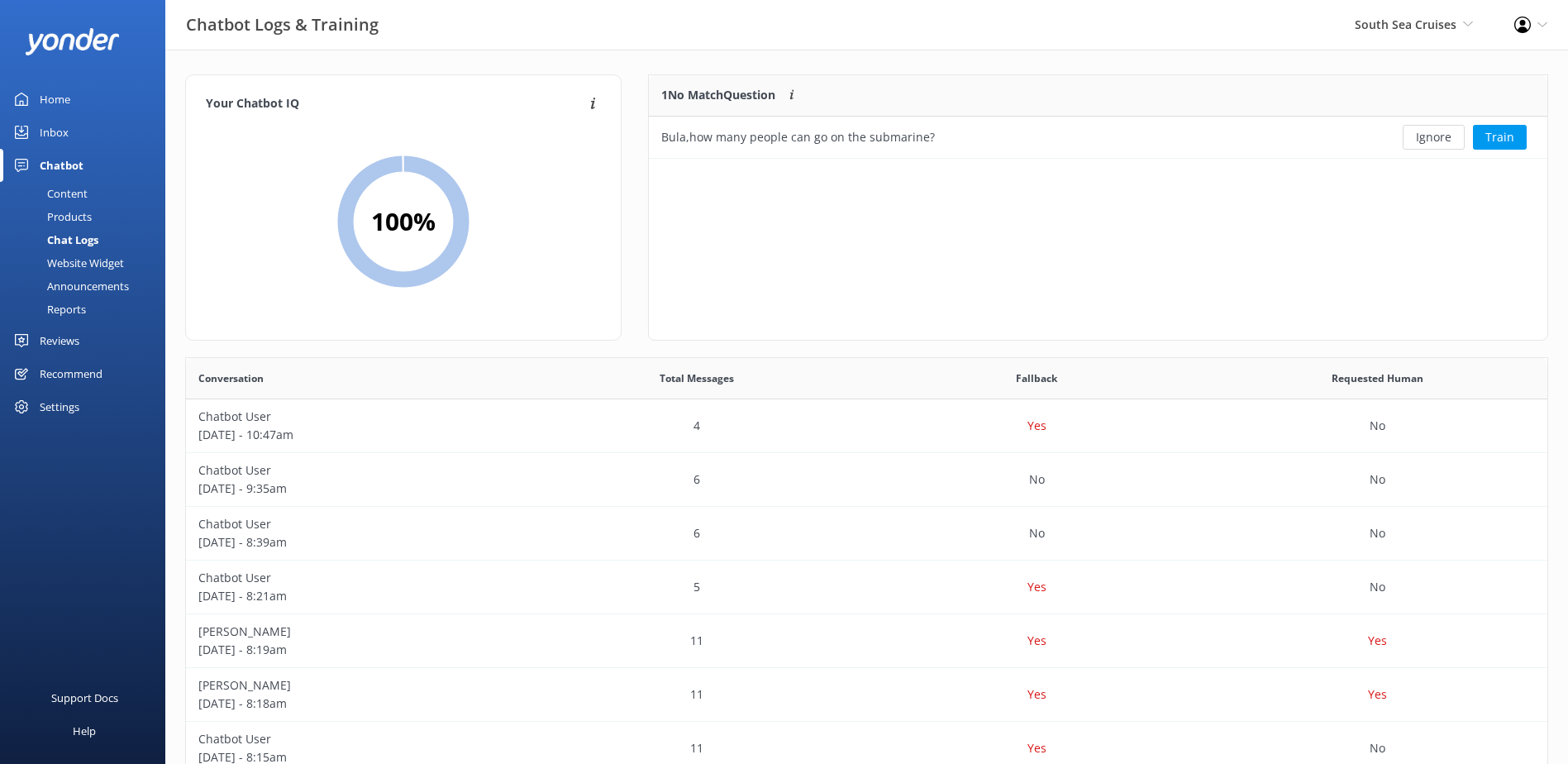
scroll to position [71, 886]
click at [1448, 138] on button "Ignore" at bounding box center [1434, 138] width 62 height 25
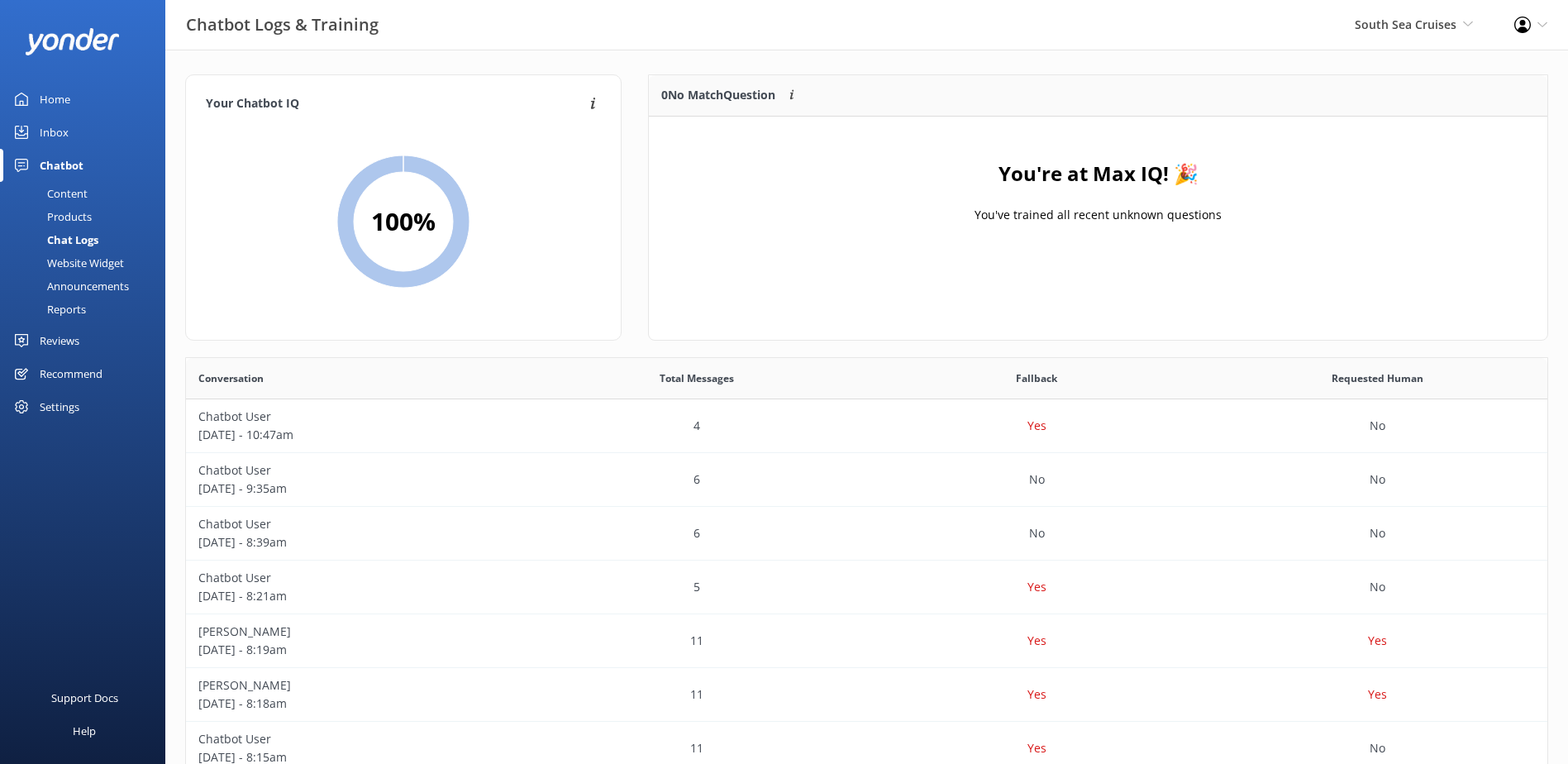
click at [1420, 11] on div "South Sea Cruises South Sea Sailing South Sea Cruises Malamala Beach Club Aweso…" at bounding box center [1414, 25] width 160 height 50
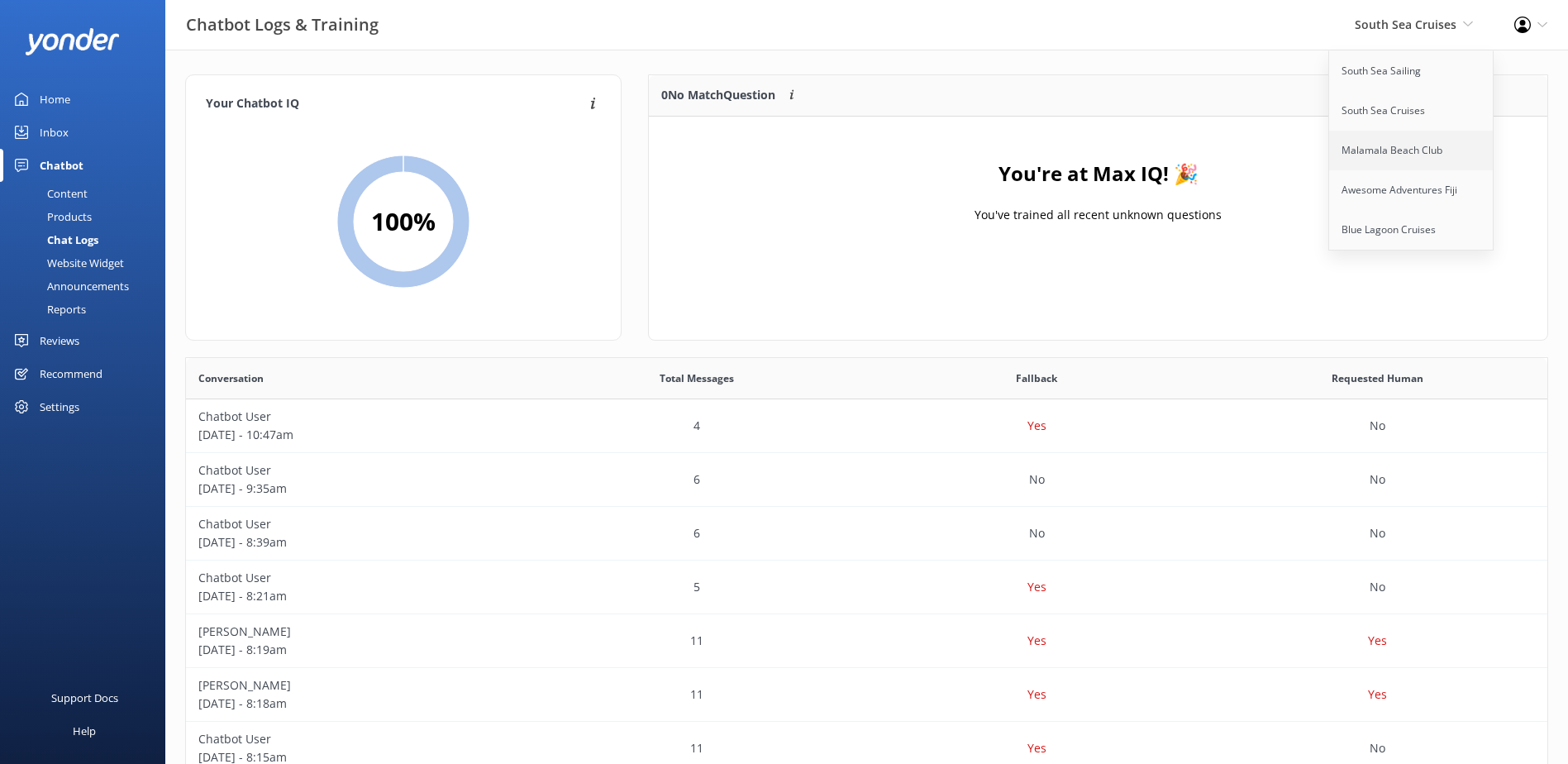
click at [1415, 148] on link "Malamala Beach Club" at bounding box center [1412, 150] width 165 height 39
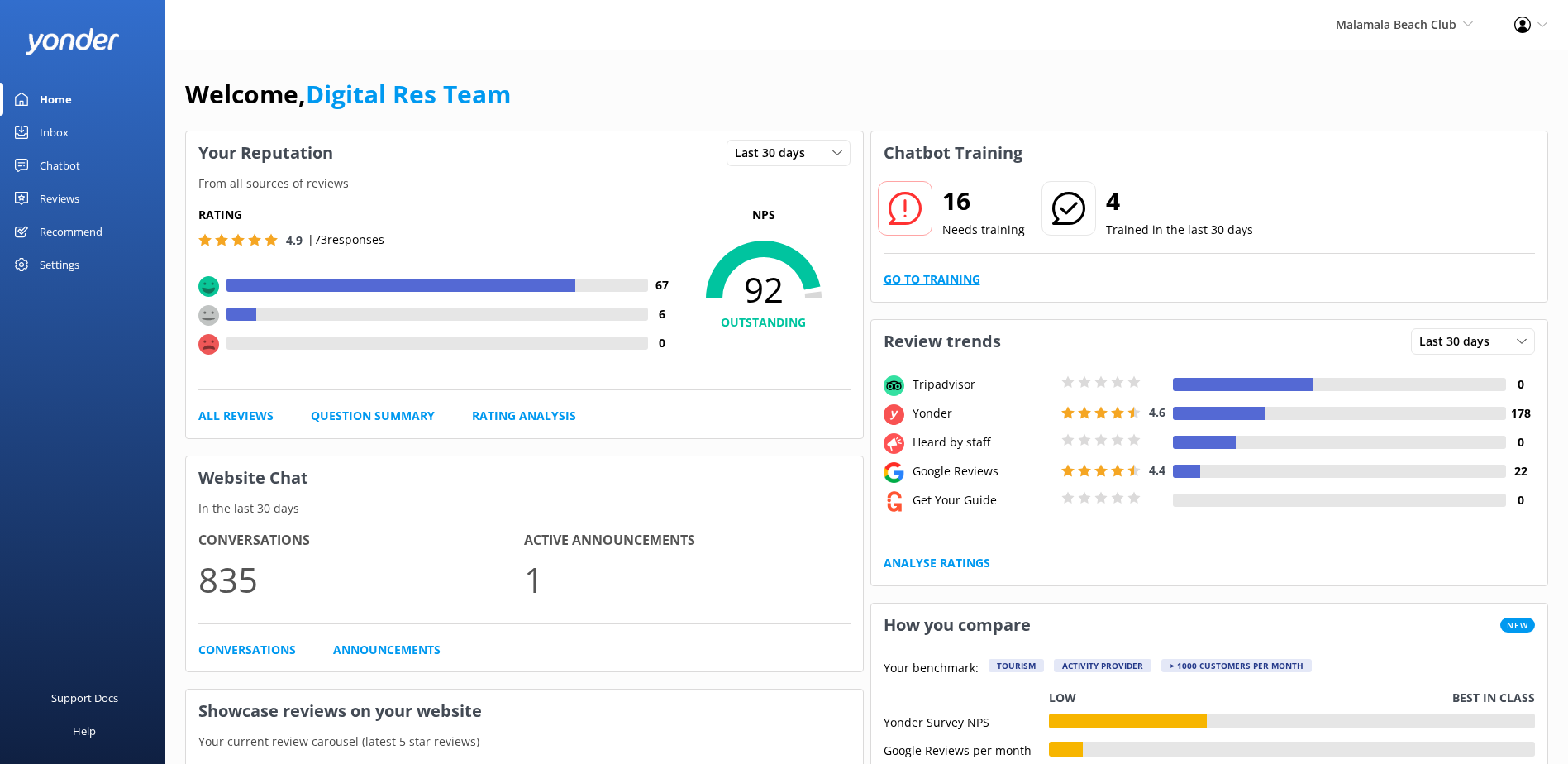
click at [930, 277] on link "Go to Training" at bounding box center [932, 279] width 97 height 18
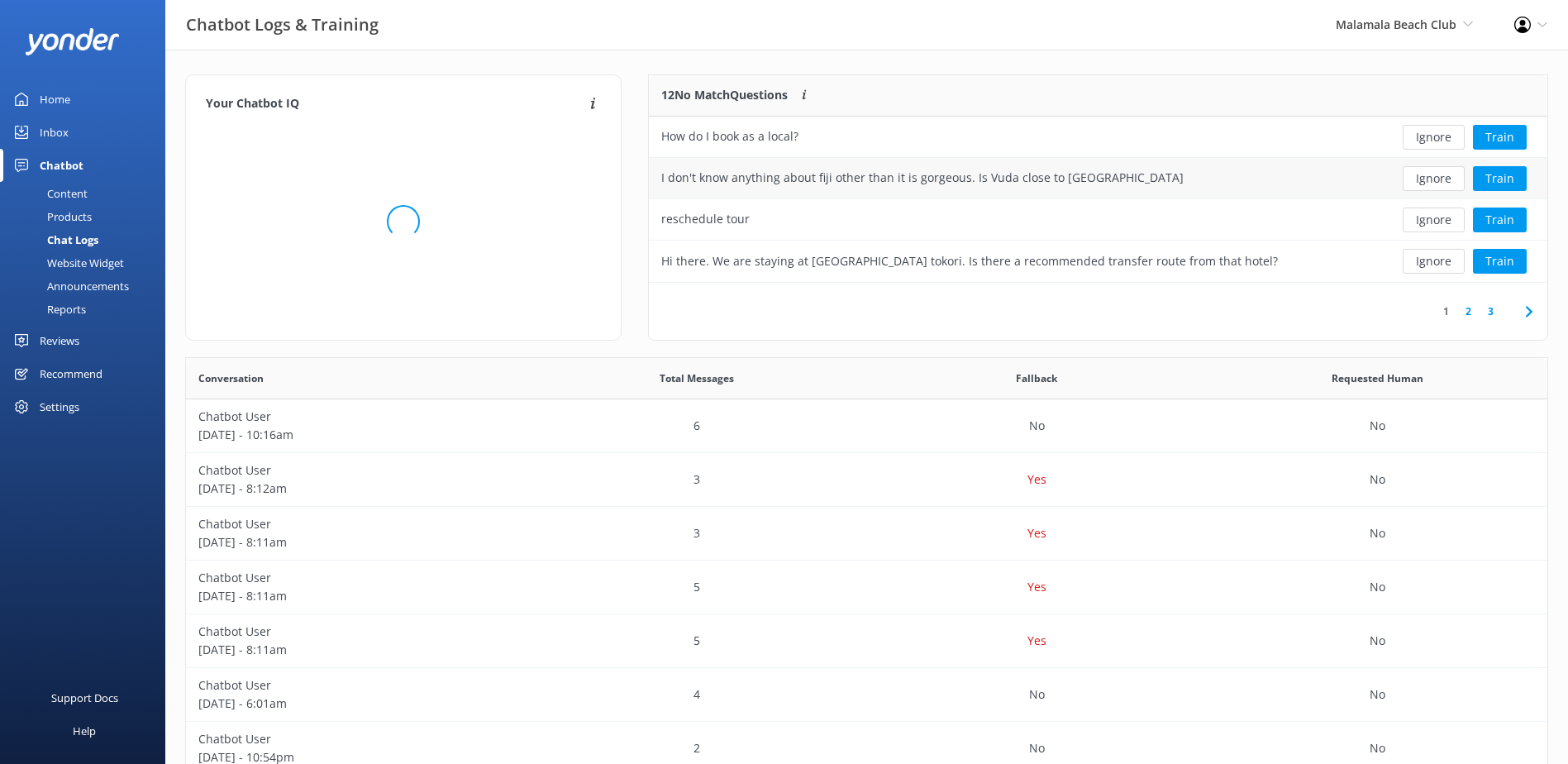
scroll to position [195, 886]
click at [1508, 139] on button "Train" at bounding box center [1501, 138] width 54 height 25
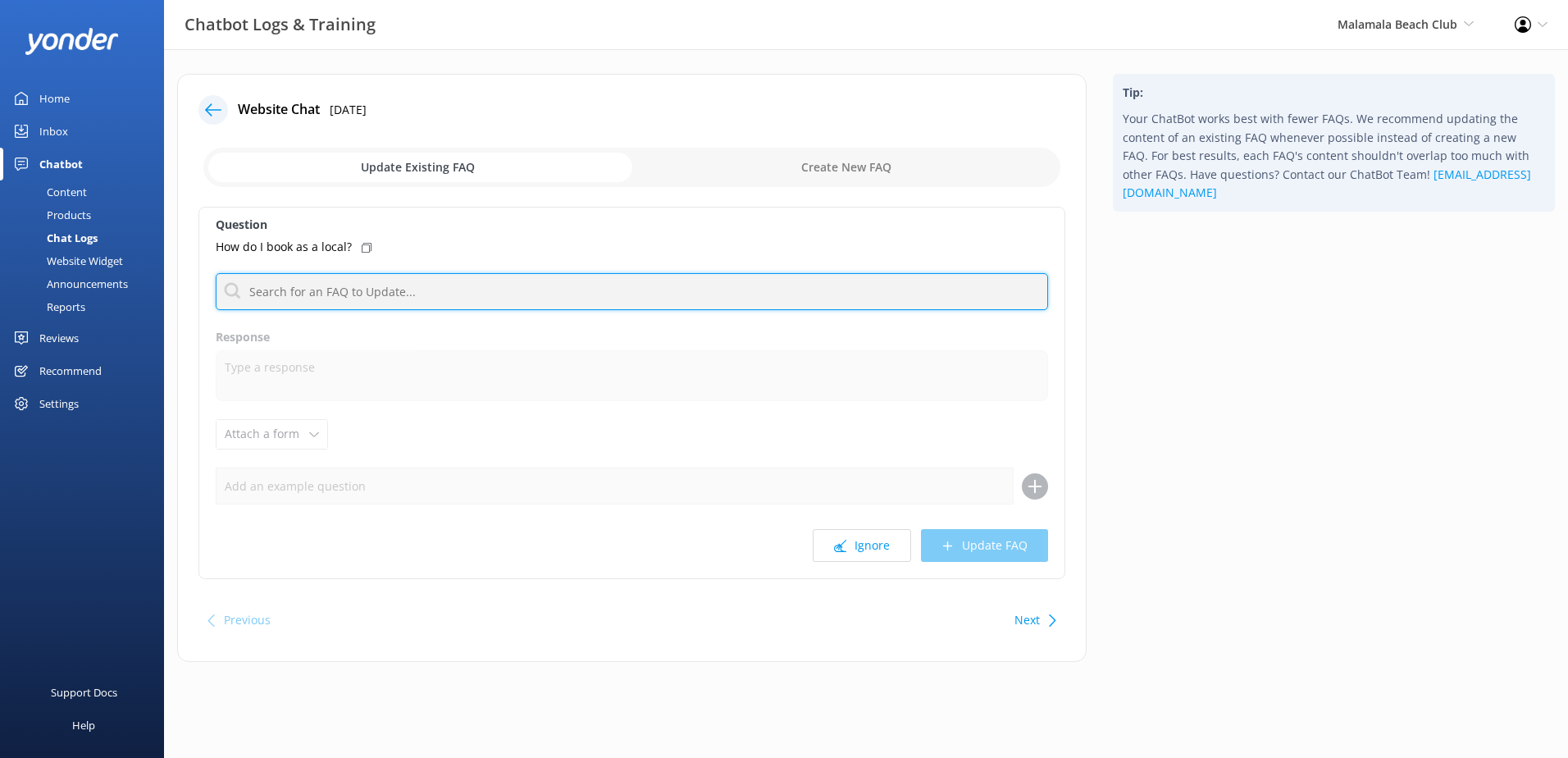
click at [510, 305] on input "text" at bounding box center [632, 291] width 832 height 37
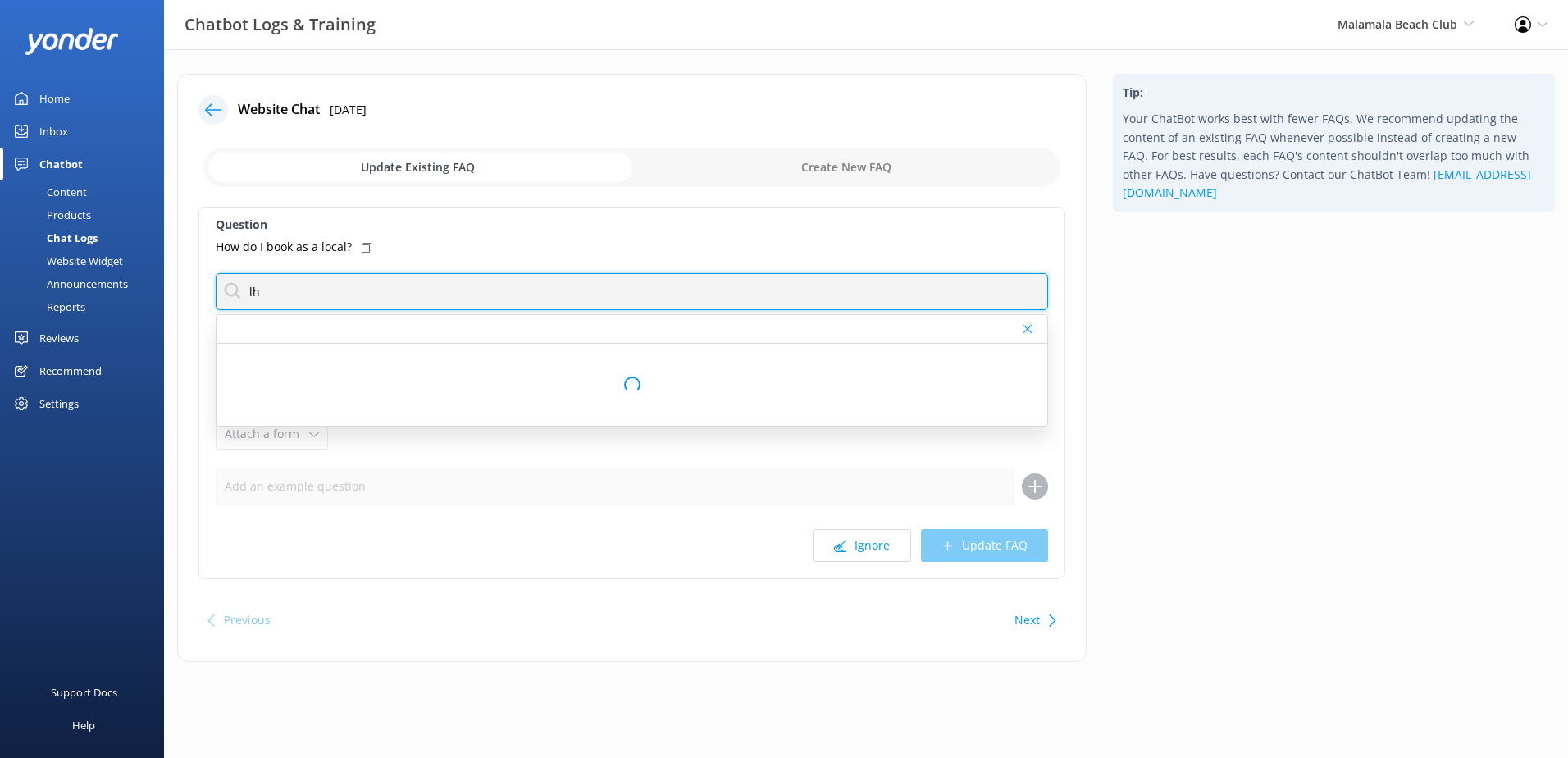
type input "l"
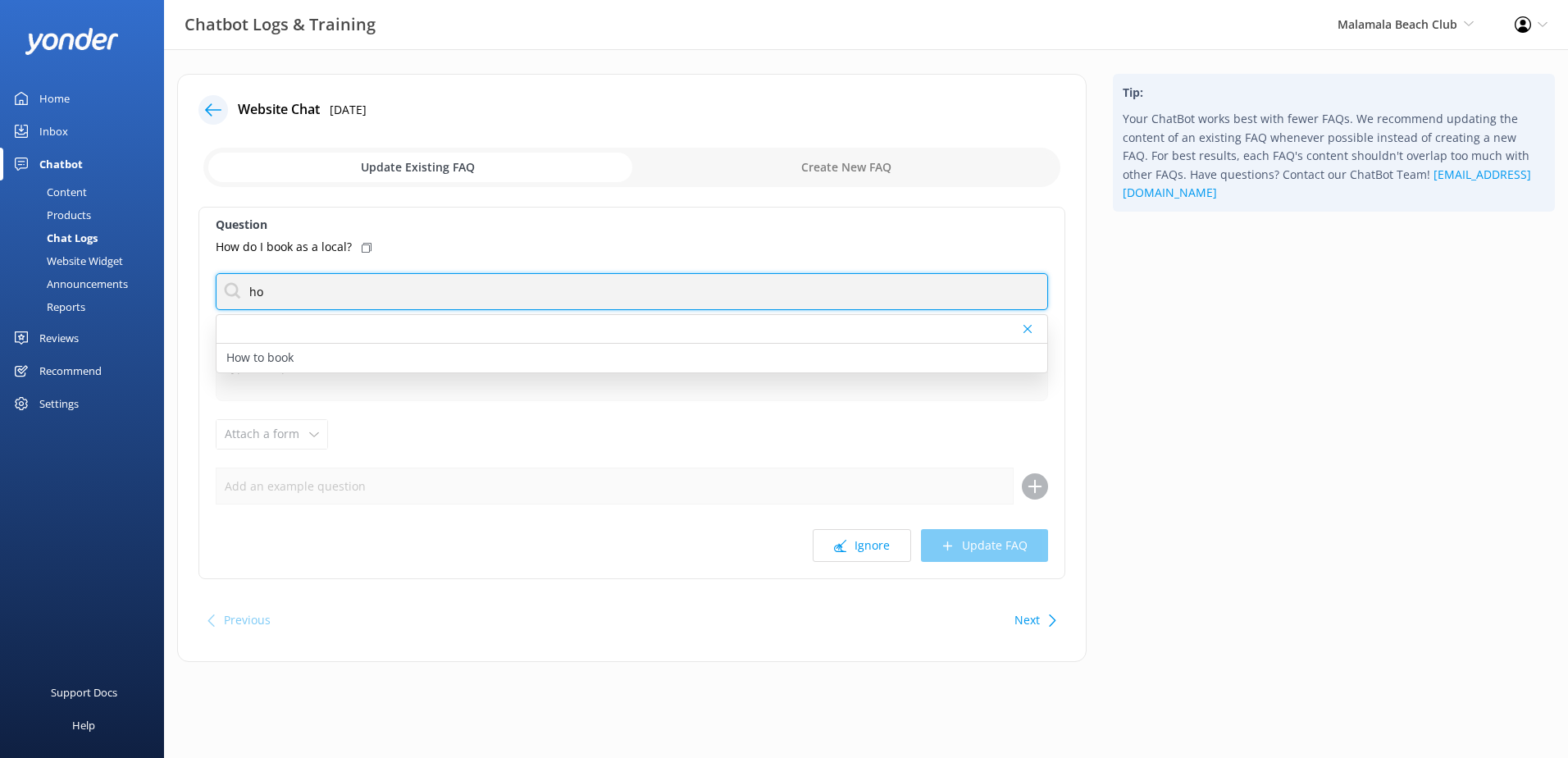
type input "h"
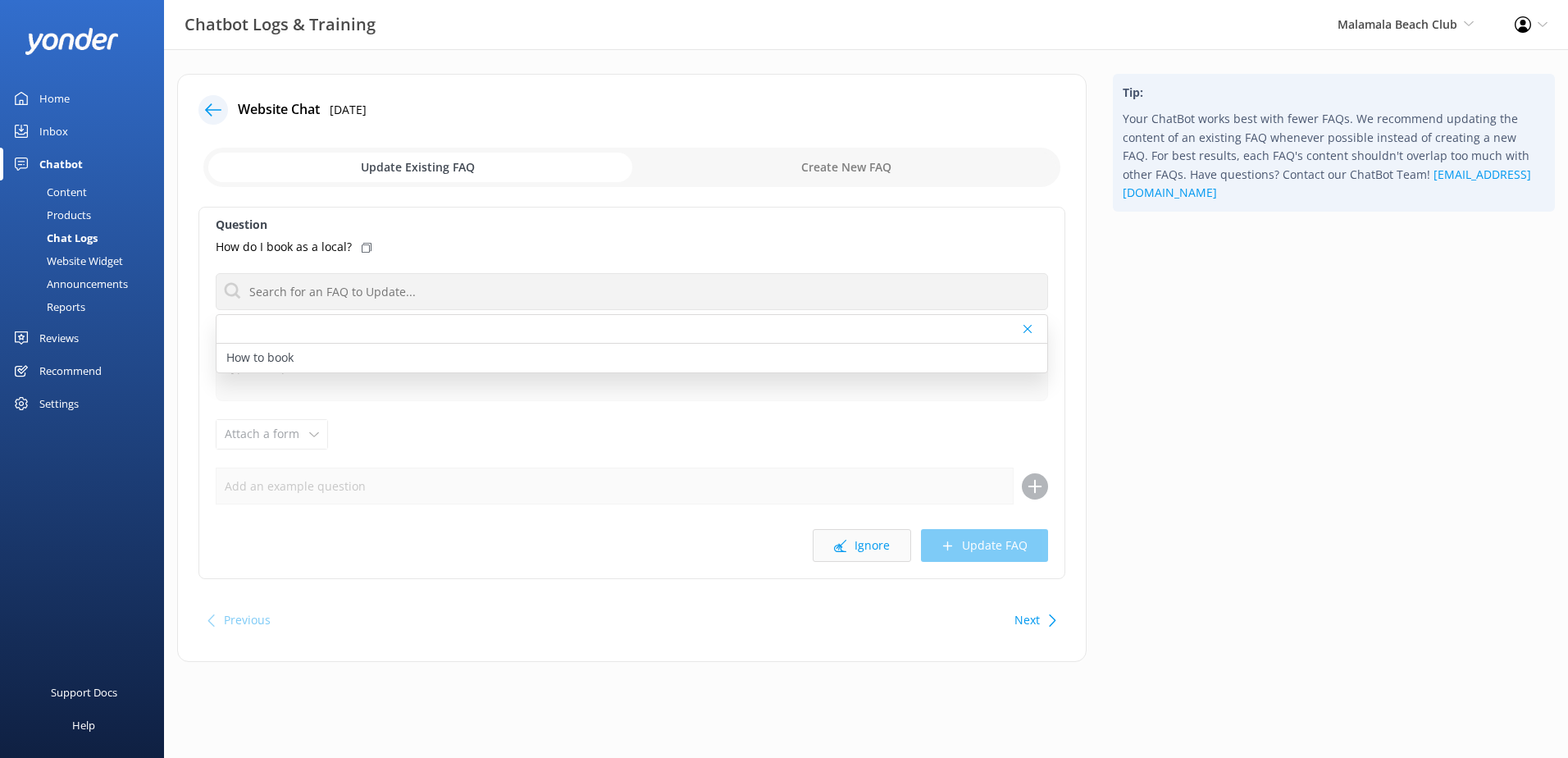
click at [853, 542] on button "Ignore" at bounding box center [862, 545] width 98 height 32
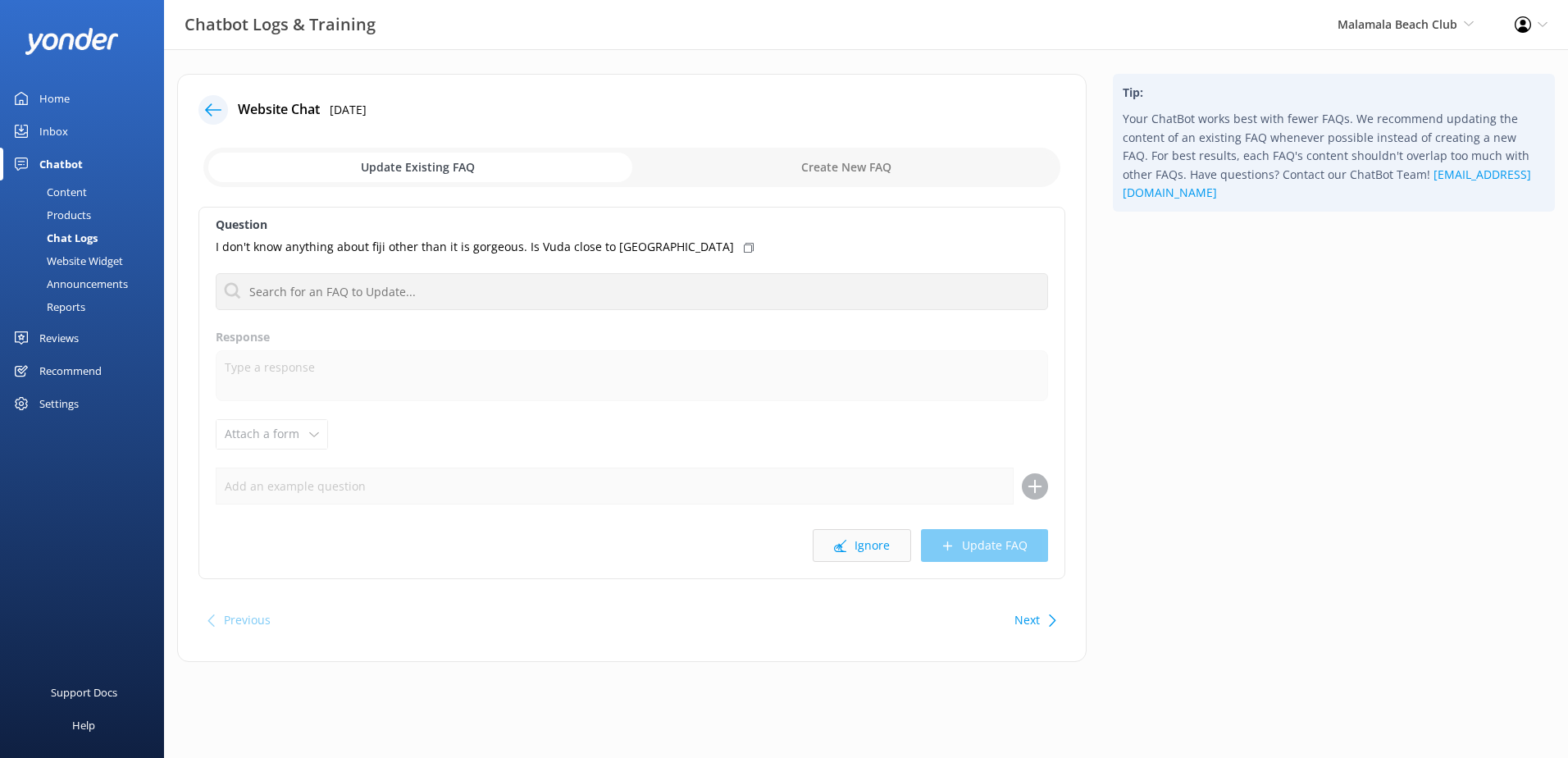
click at [878, 544] on button "Ignore" at bounding box center [862, 545] width 98 height 32
click at [847, 551] on icon at bounding box center [840, 546] width 12 height 12
click at [868, 550] on button "Ignore" at bounding box center [862, 545] width 98 height 32
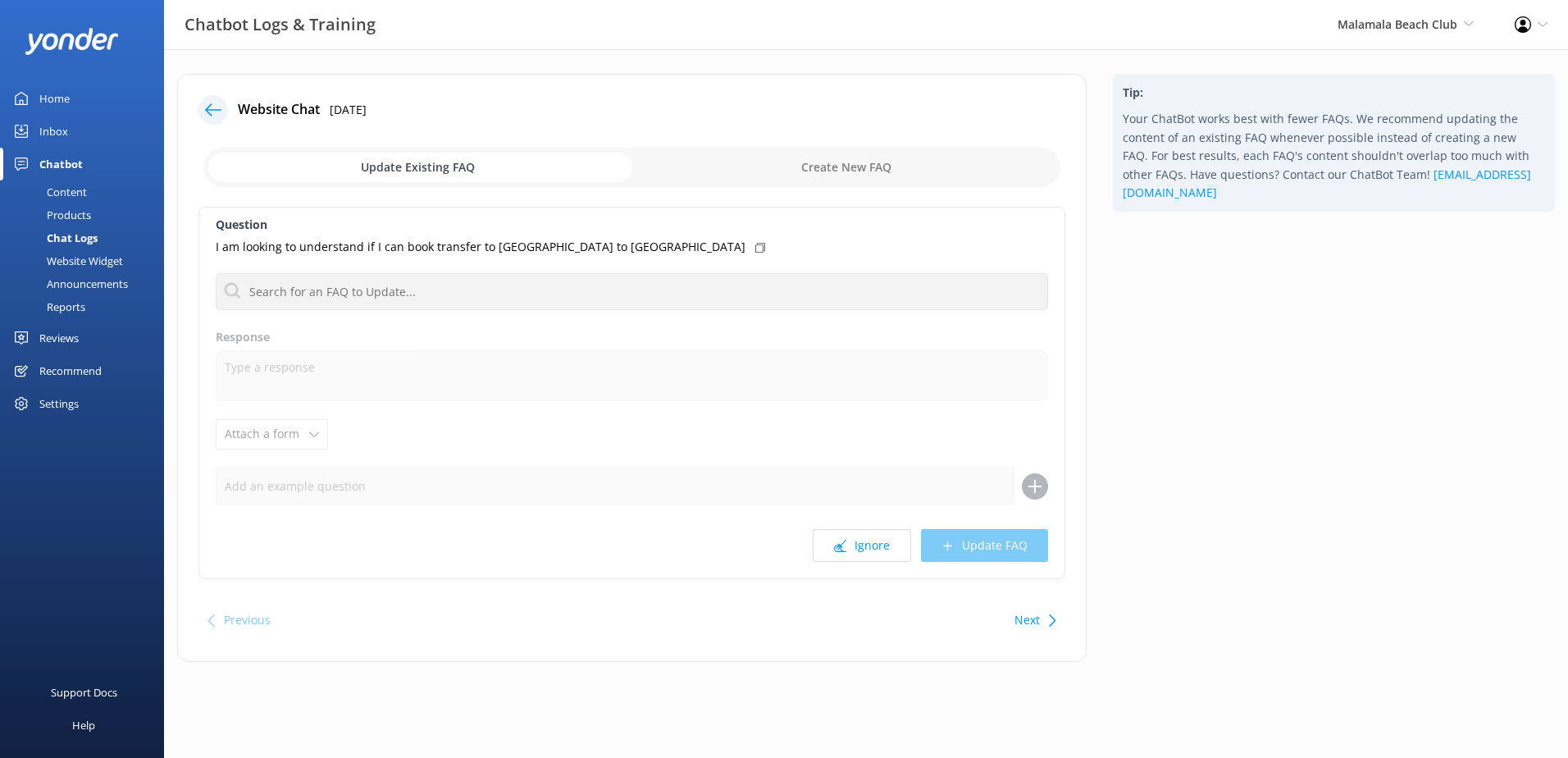
click at [868, 550] on button "Ignore" at bounding box center [862, 545] width 98 height 32
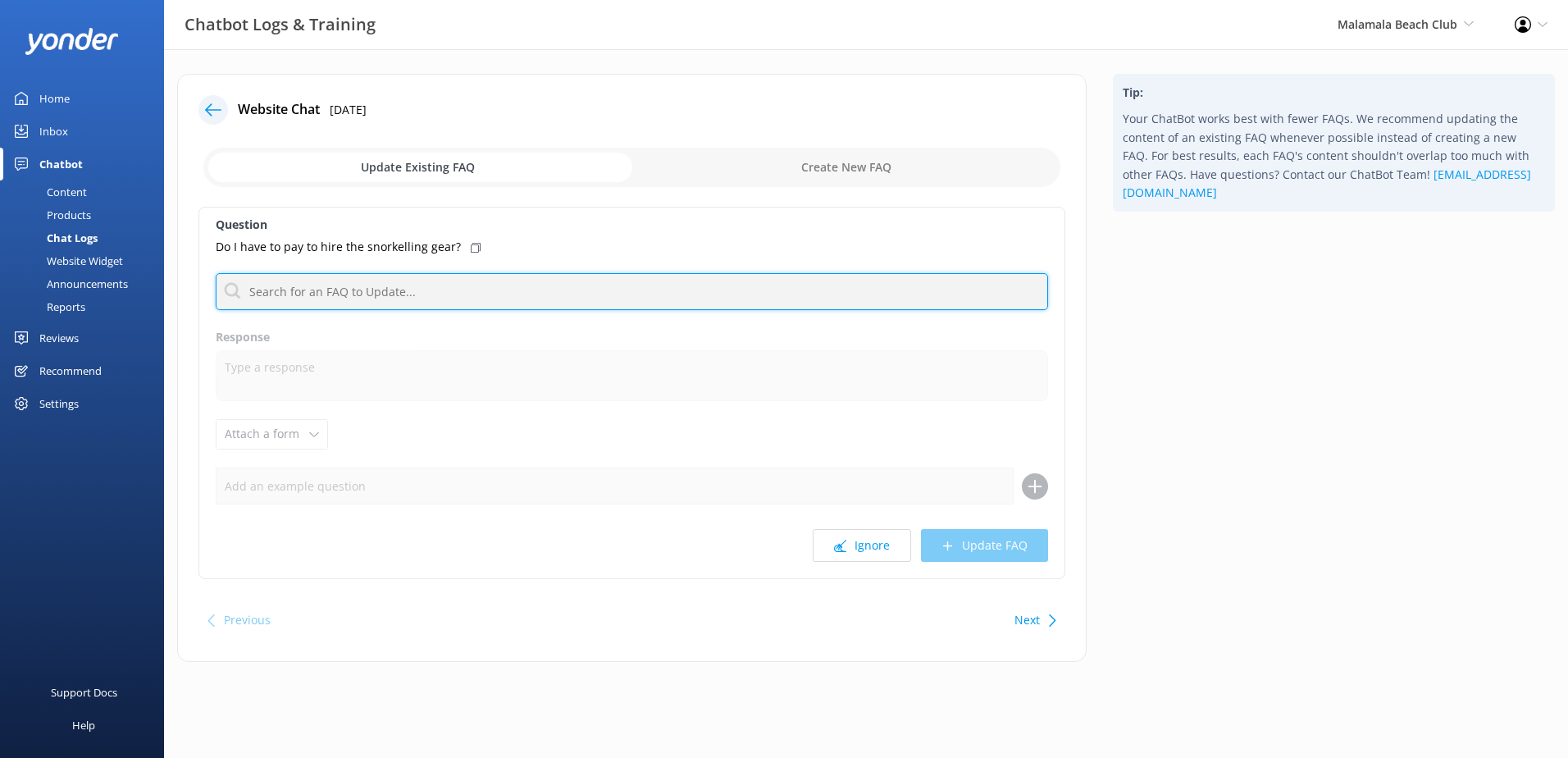
click at [309, 288] on input "text" at bounding box center [632, 291] width 832 height 37
type input "snorkel"
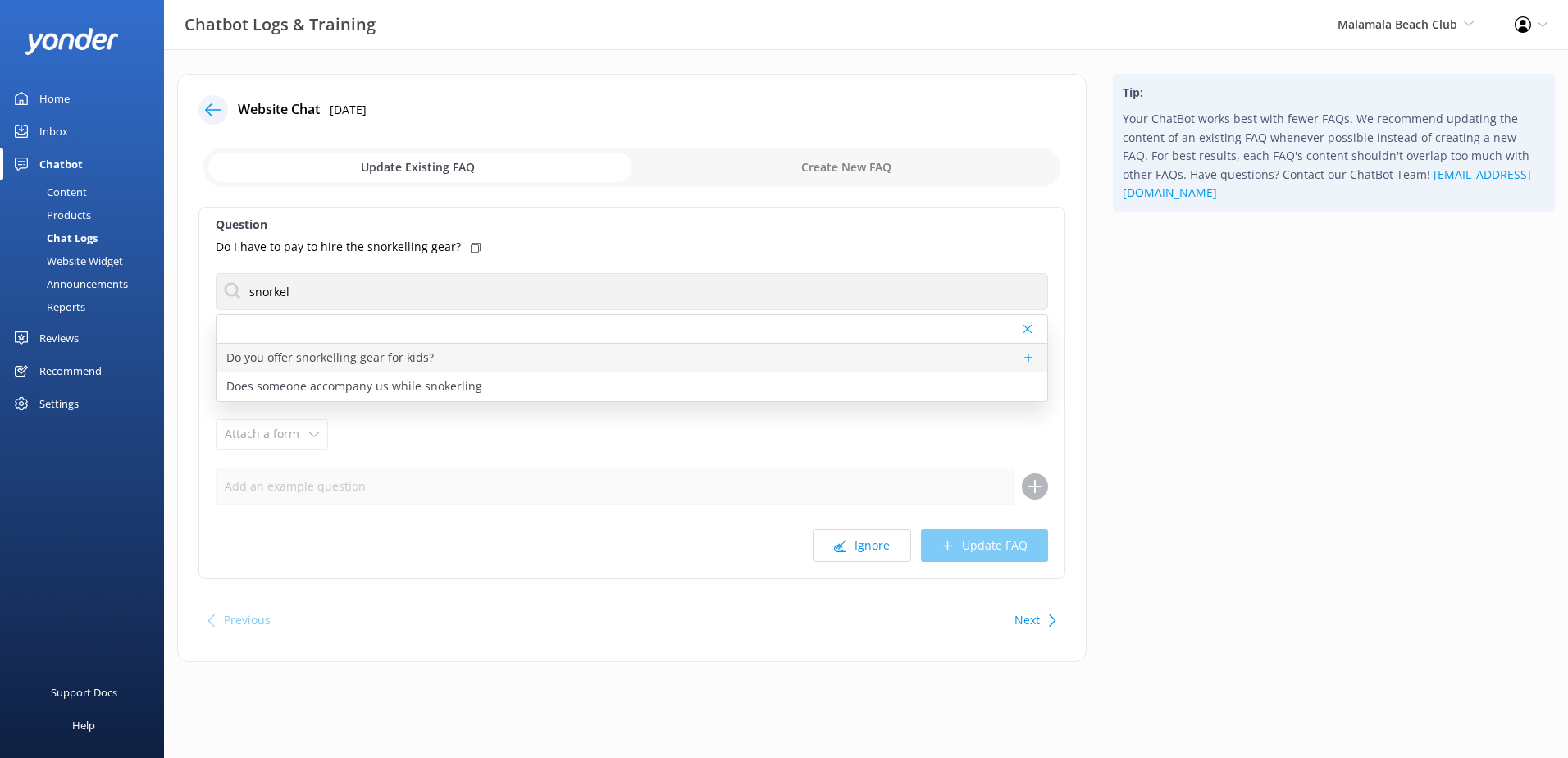
click at [435, 360] on div "Do you offer snorkelling gear for kids?" at bounding box center [632, 358] width 831 height 29
type textarea "We have a variety of snorkel/mask and fin sizes for adults and children."
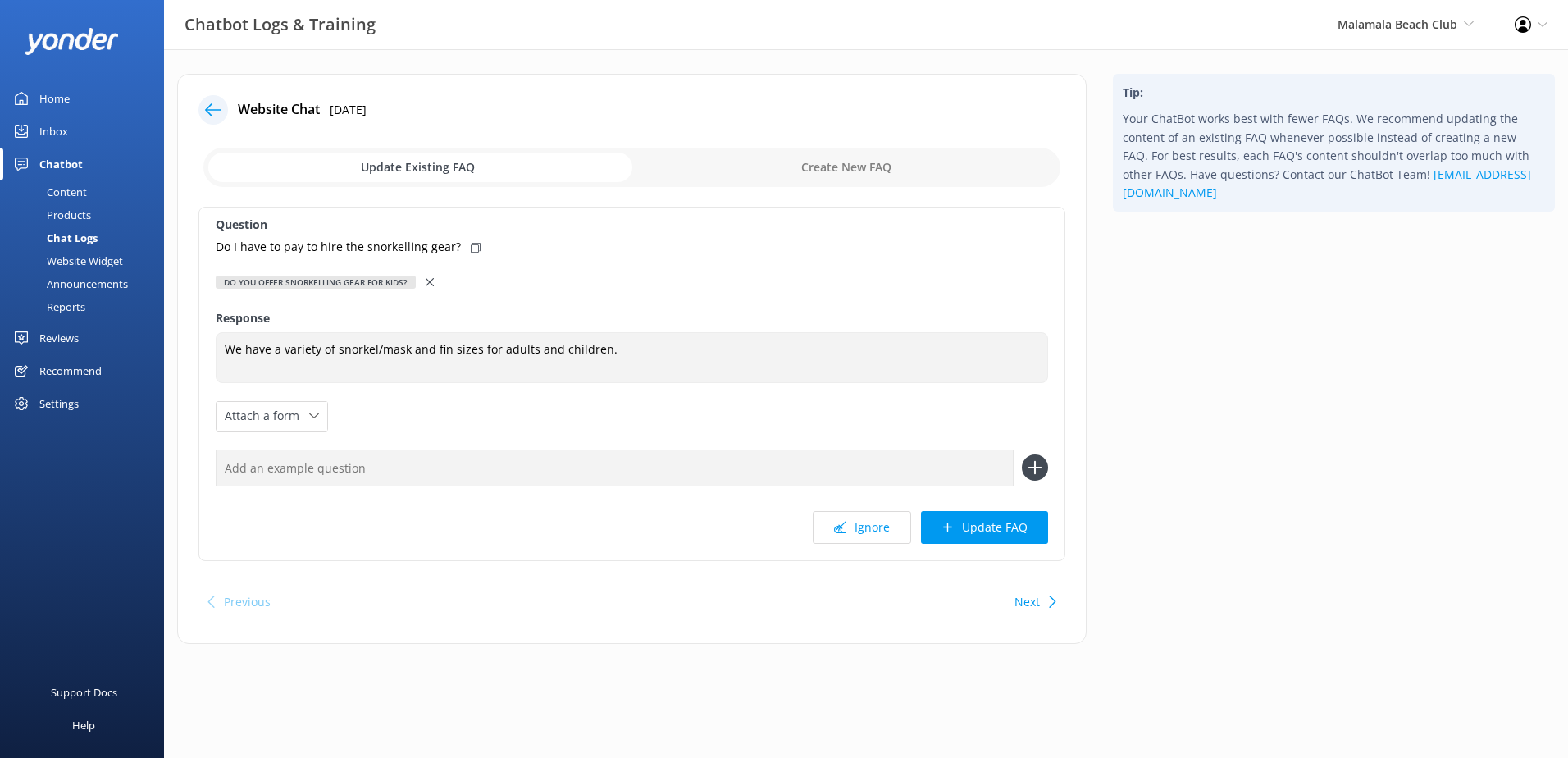
click at [424, 276] on div "Do you offer snorkelling gear for kids?" at bounding box center [632, 282] width 832 height 18
click at [421, 284] on div "Do you offer snorkelling gear for kids?" at bounding box center [632, 282] width 832 height 18
click at [425, 281] on div "Do you offer snorkelling gear for kids?" at bounding box center [632, 282] width 832 height 18
click at [433, 283] on icon at bounding box center [429, 282] width 9 height 9
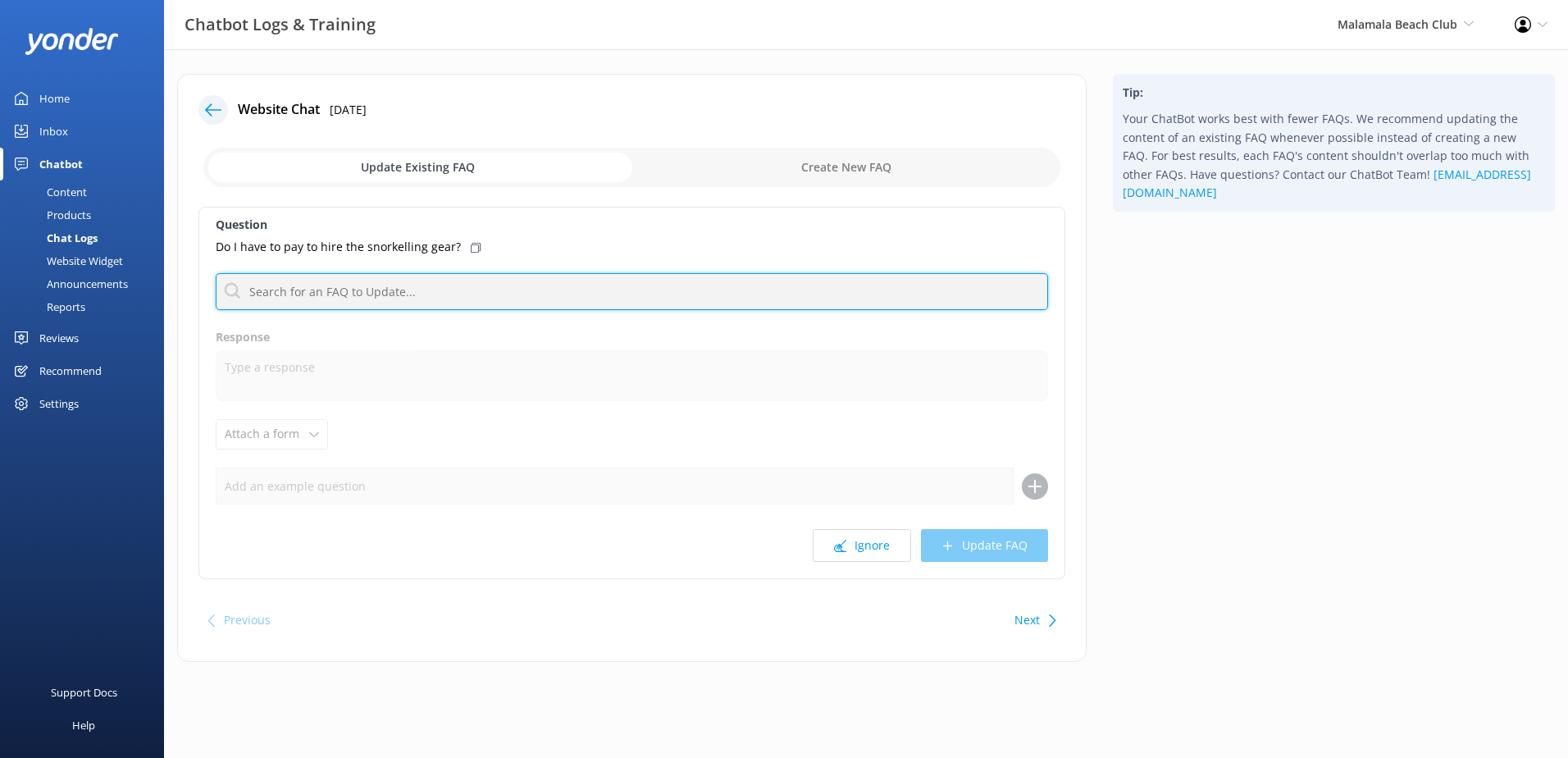
click at [422, 290] on input "text" at bounding box center [632, 291] width 832 height 37
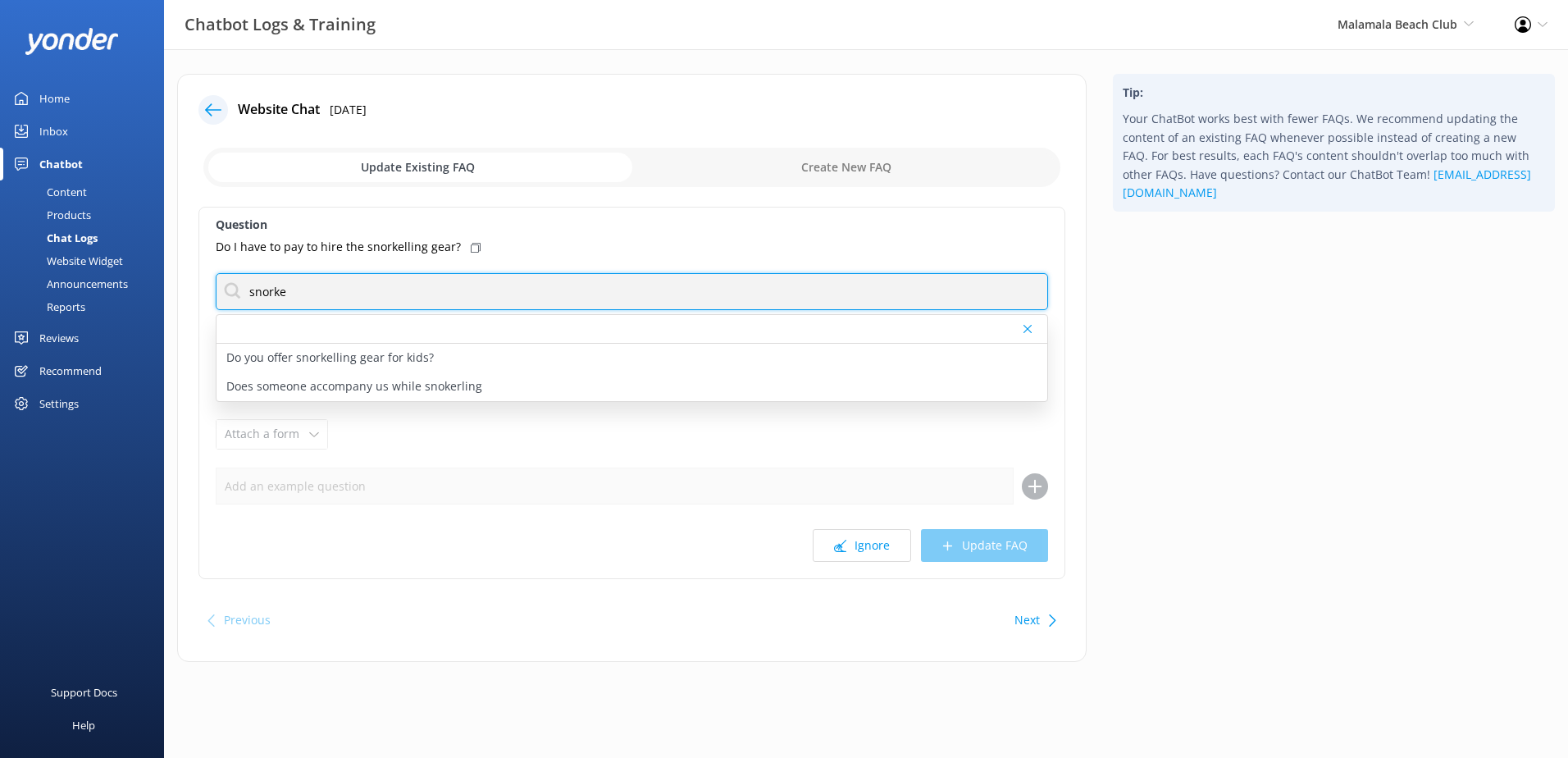
type input "snorkel"
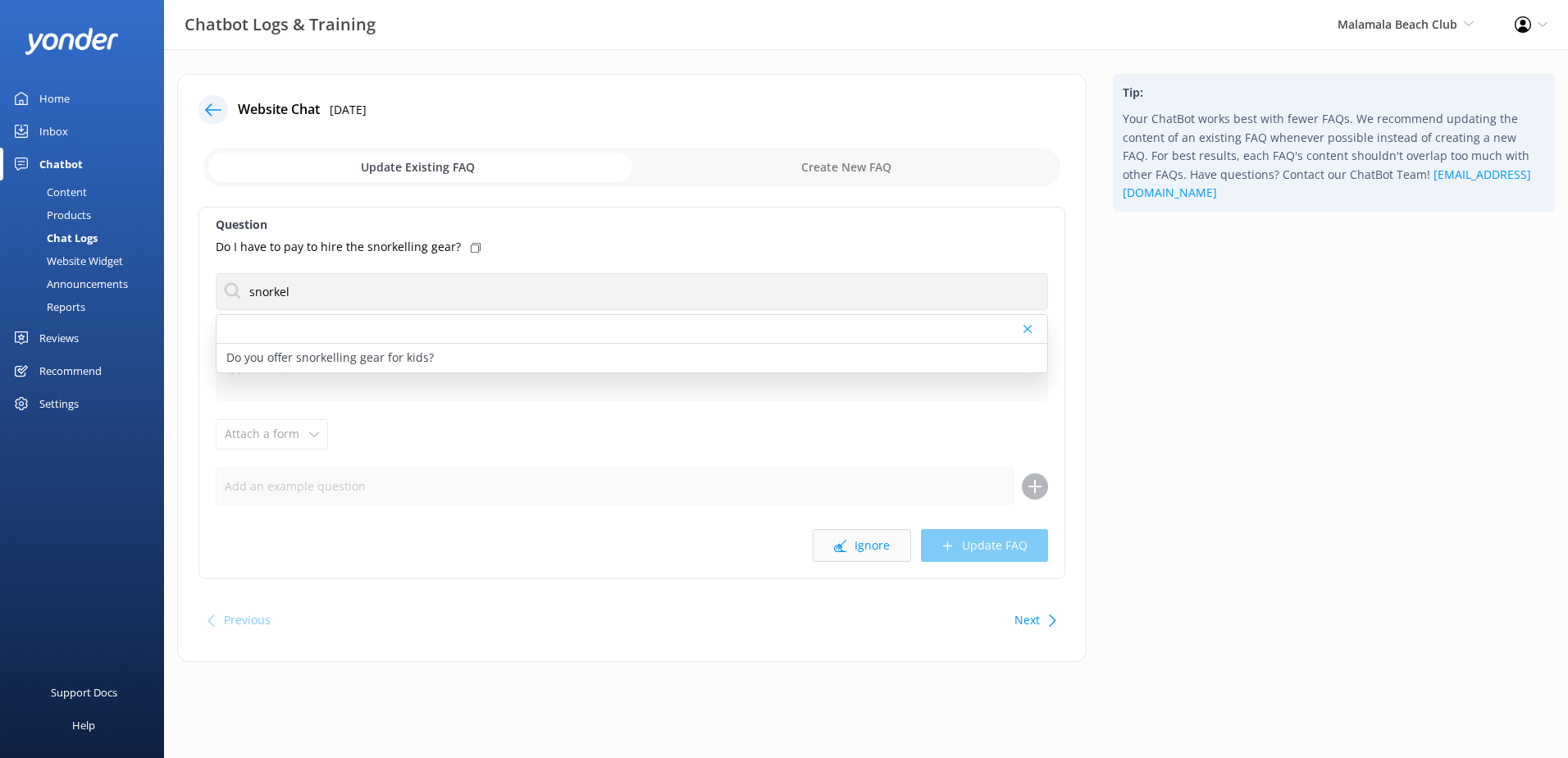
click at [855, 546] on button "Ignore" at bounding box center [862, 545] width 98 height 32
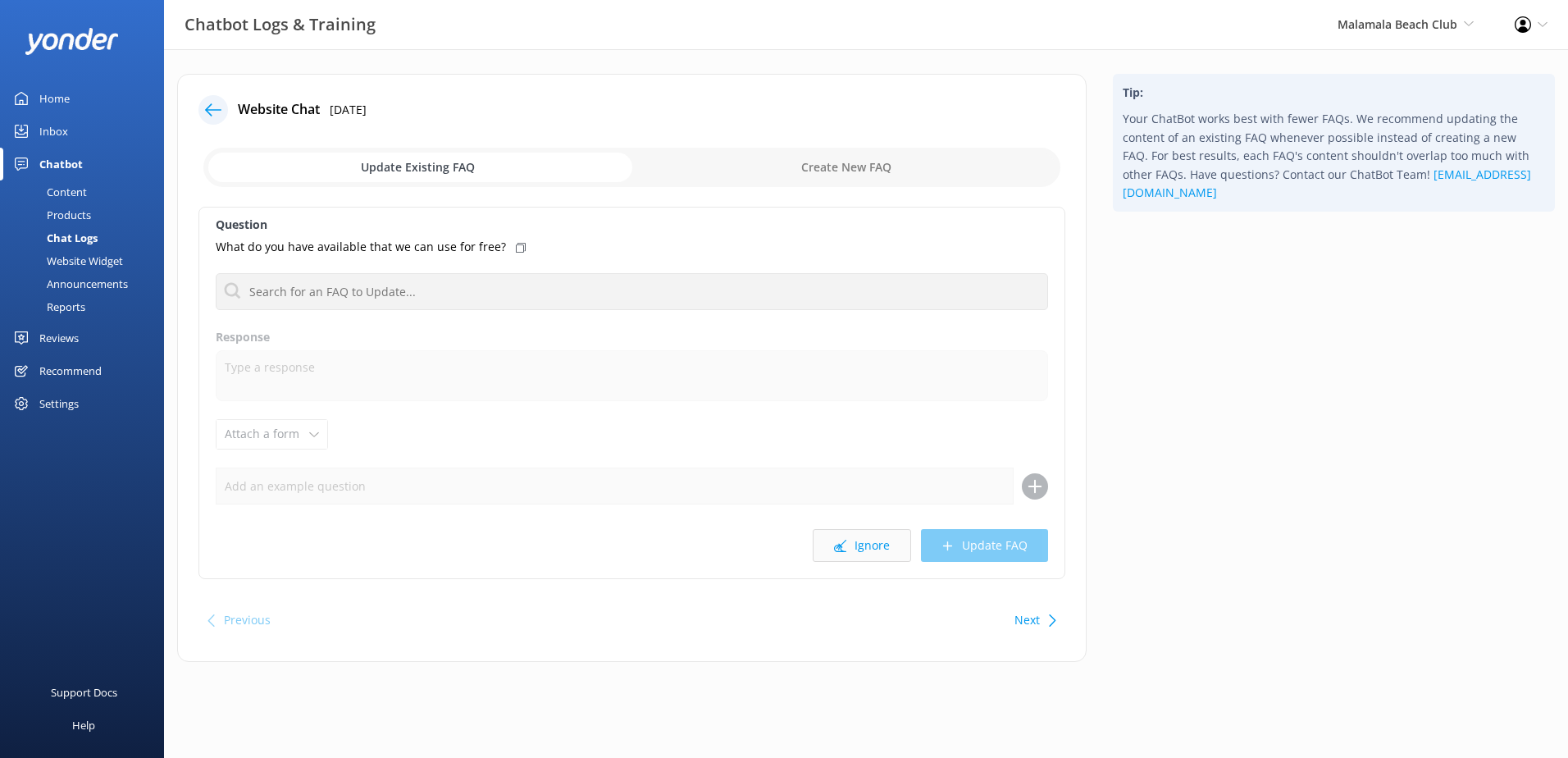
click at [844, 557] on button "Ignore" at bounding box center [862, 545] width 98 height 32
click at [844, 555] on button "Ignore" at bounding box center [862, 545] width 98 height 32
click at [860, 546] on button "Ignore" at bounding box center [862, 545] width 98 height 32
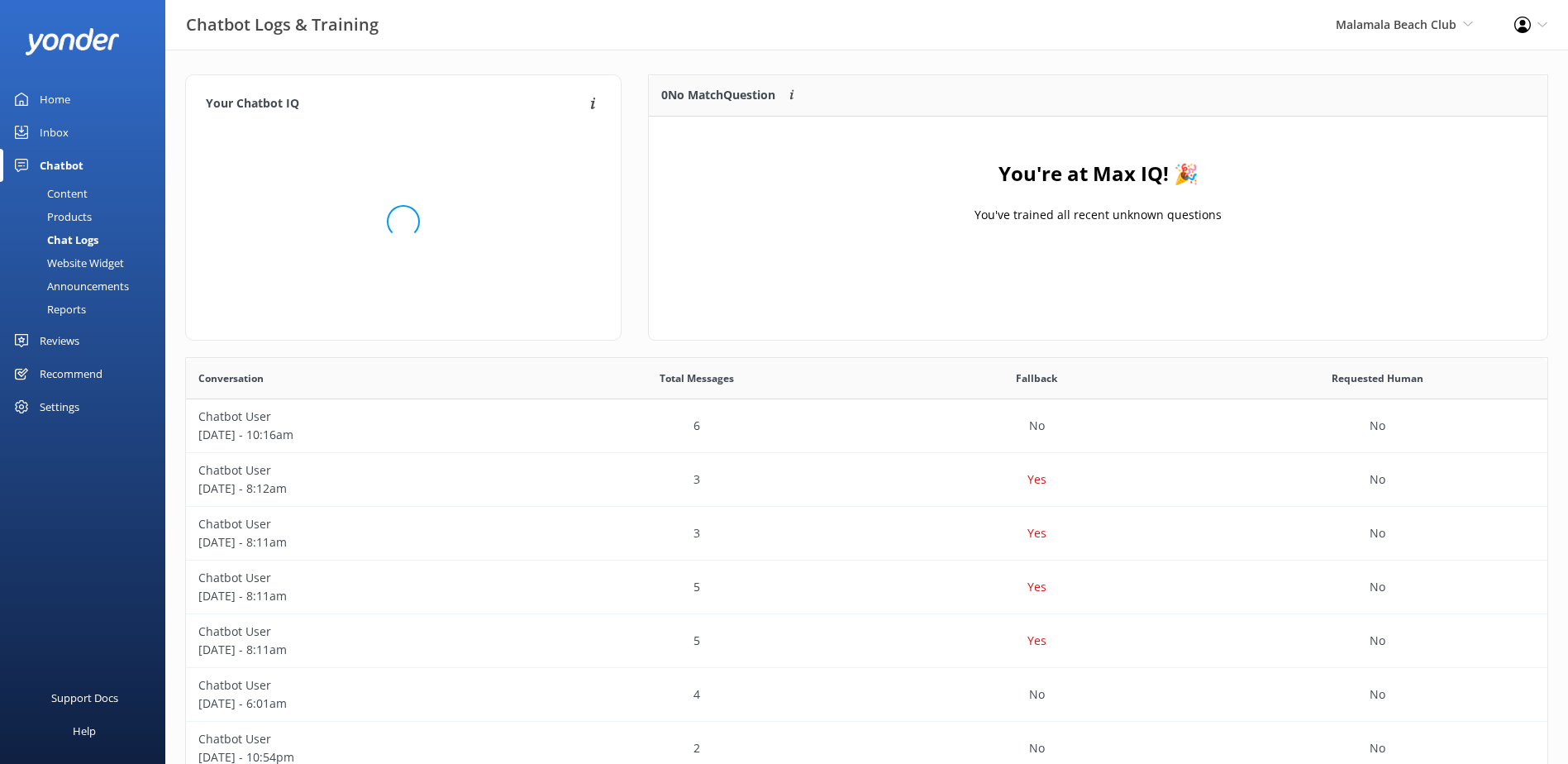
scroll to position [194, 886]
click at [47, 135] on div "Inbox" at bounding box center [54, 132] width 29 height 33
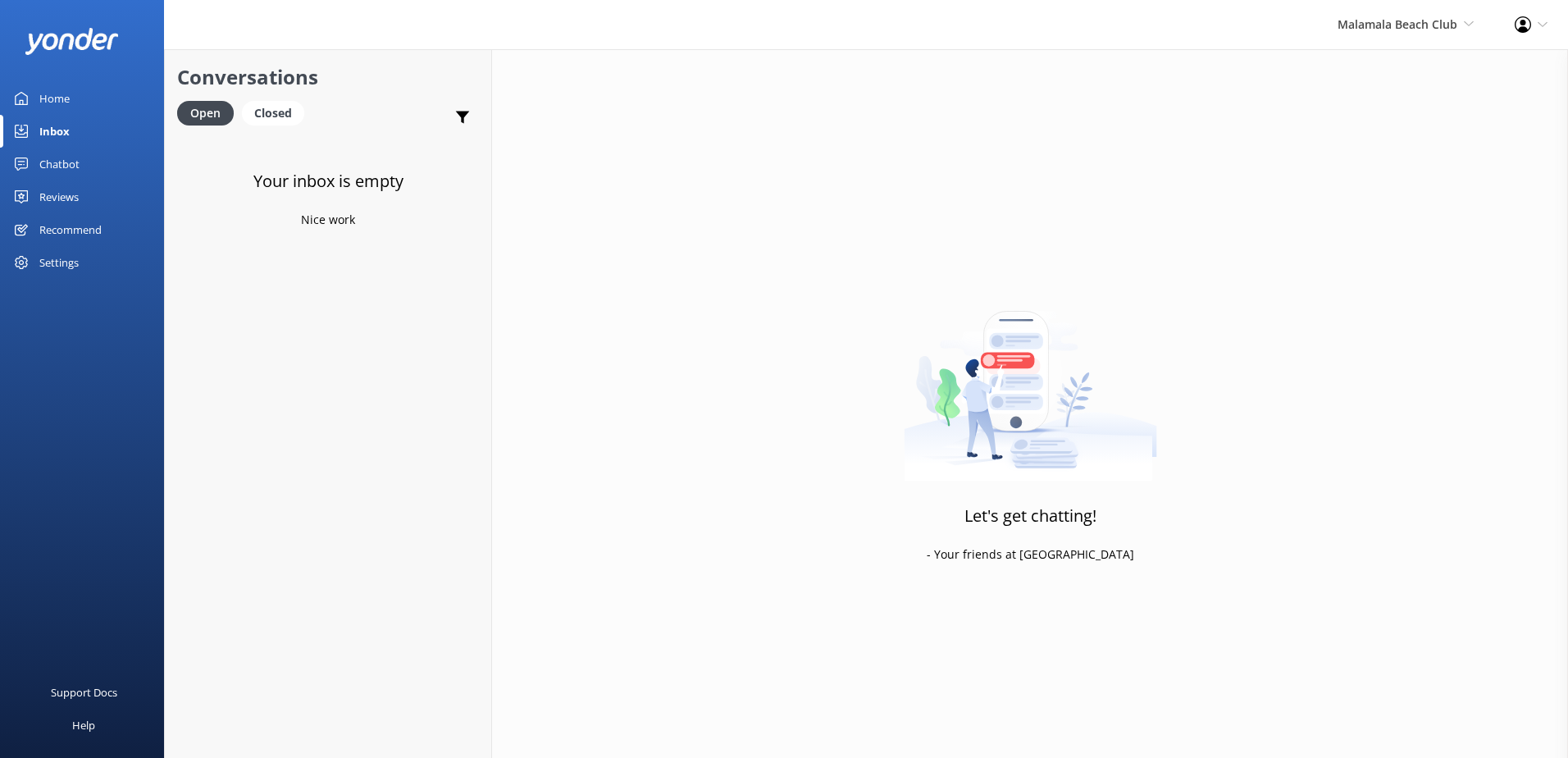
click at [1335, 44] on div "Malamala Beach Club South Sea Sailing South Sea Cruises Malamala Beach Club Awe…" at bounding box center [1406, 25] width 178 height 50
click at [1437, 201] on link "Awesome Adventures Fiji" at bounding box center [1413, 188] width 164 height 39
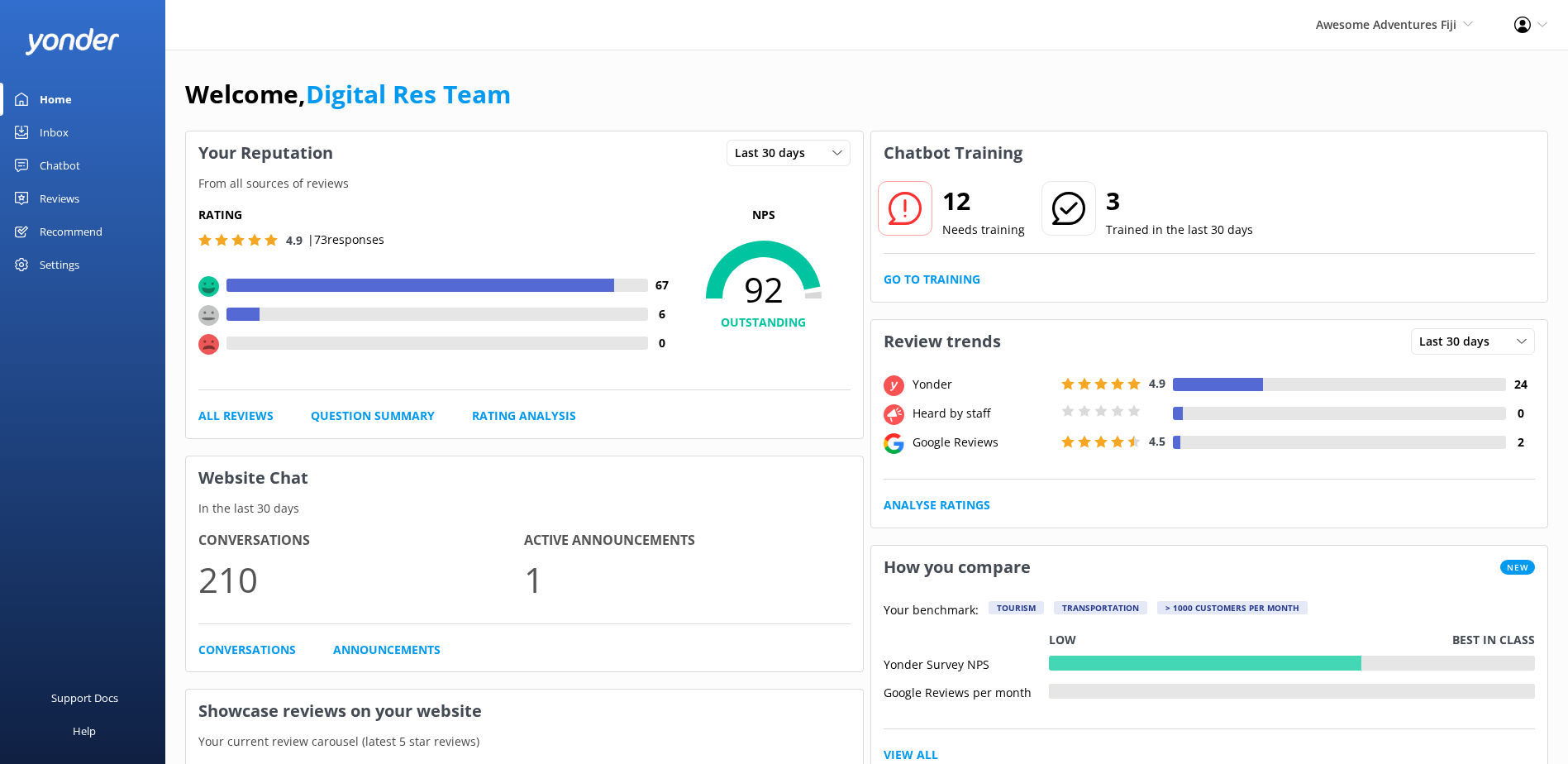
click at [80, 155] on div "Chatbot" at bounding box center [60, 166] width 40 height 33
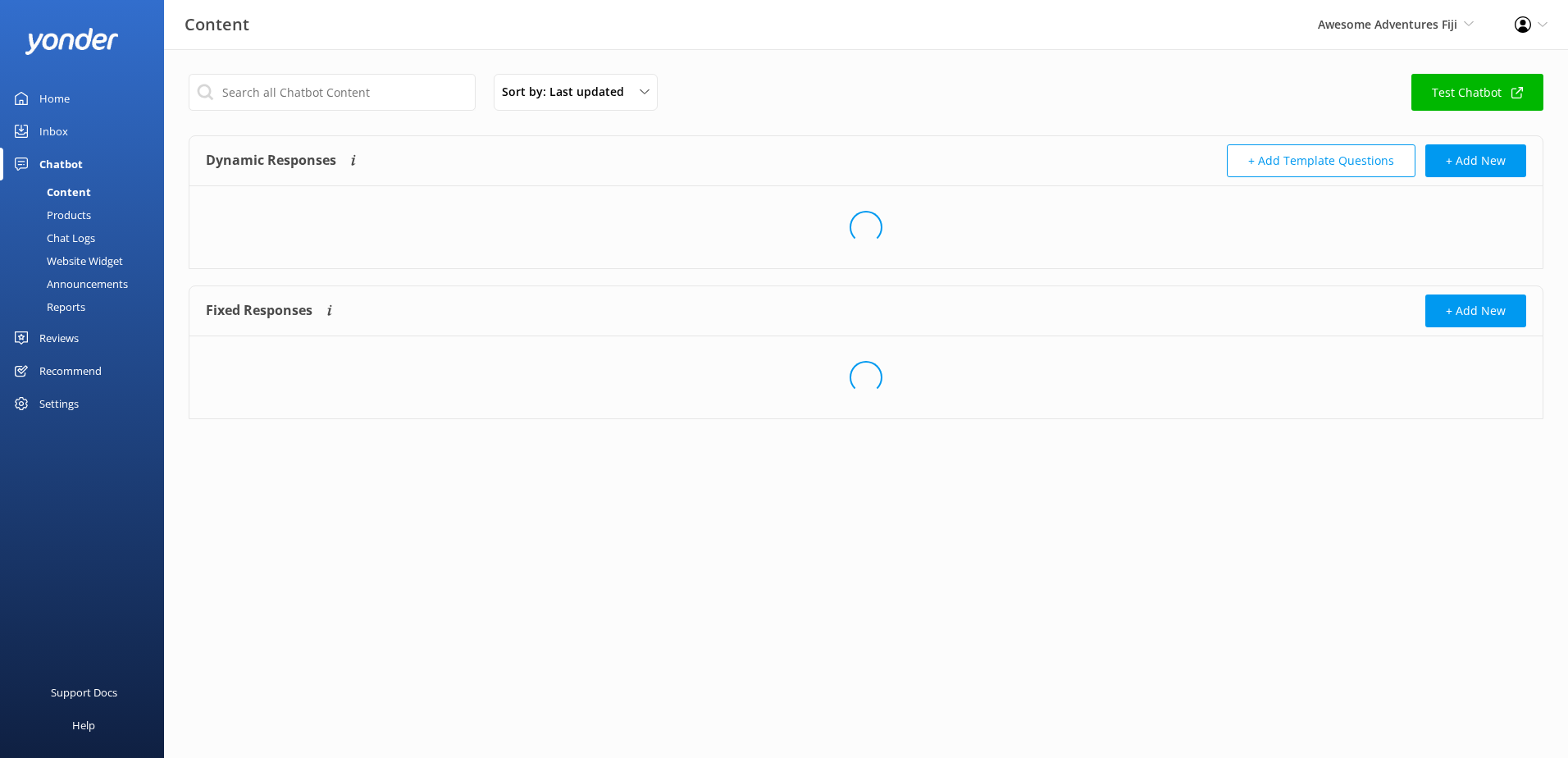
click at [79, 137] on link "Inbox" at bounding box center [82, 131] width 164 height 32
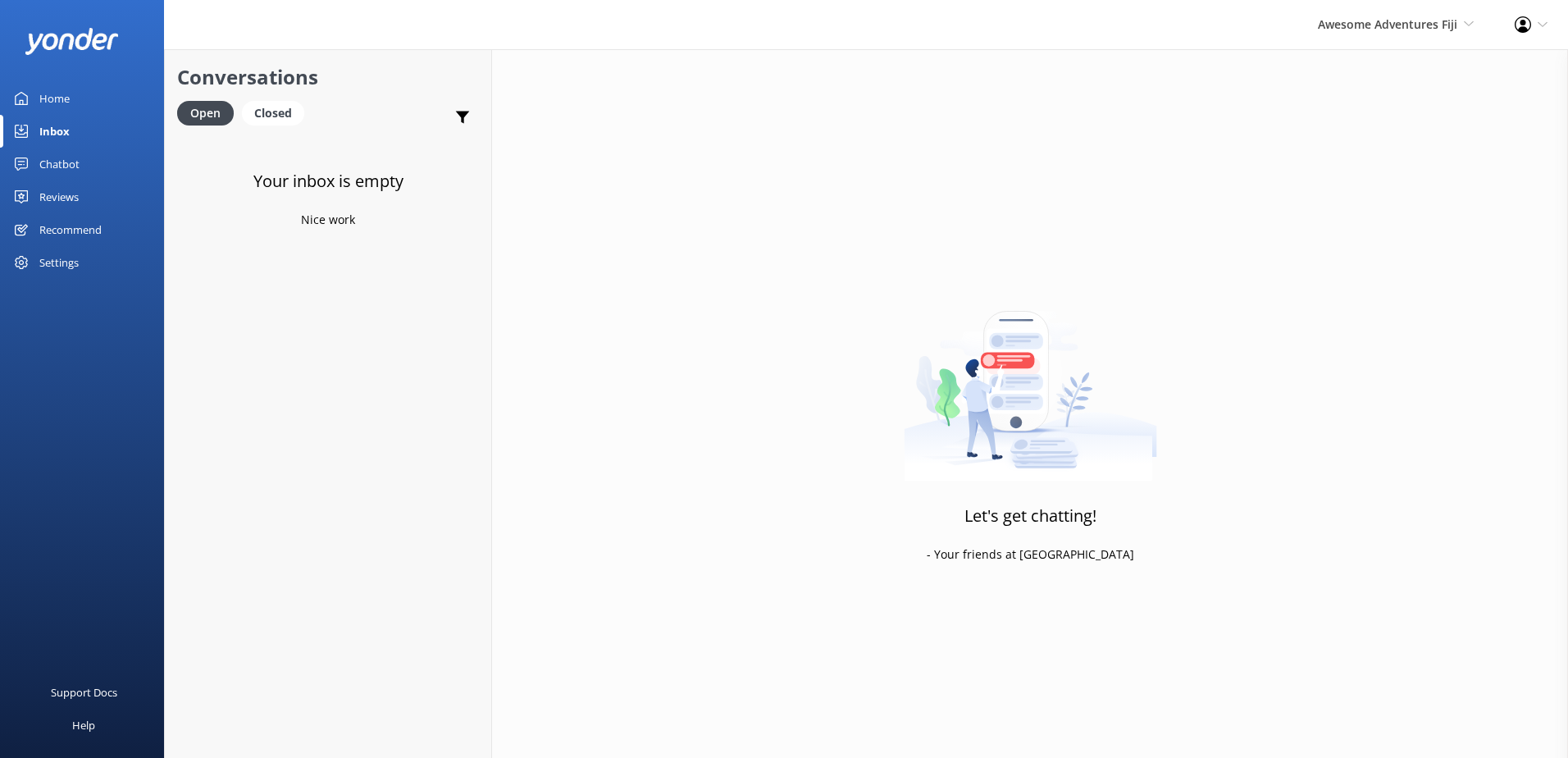
click at [67, 164] on div "Chatbot" at bounding box center [59, 164] width 40 height 32
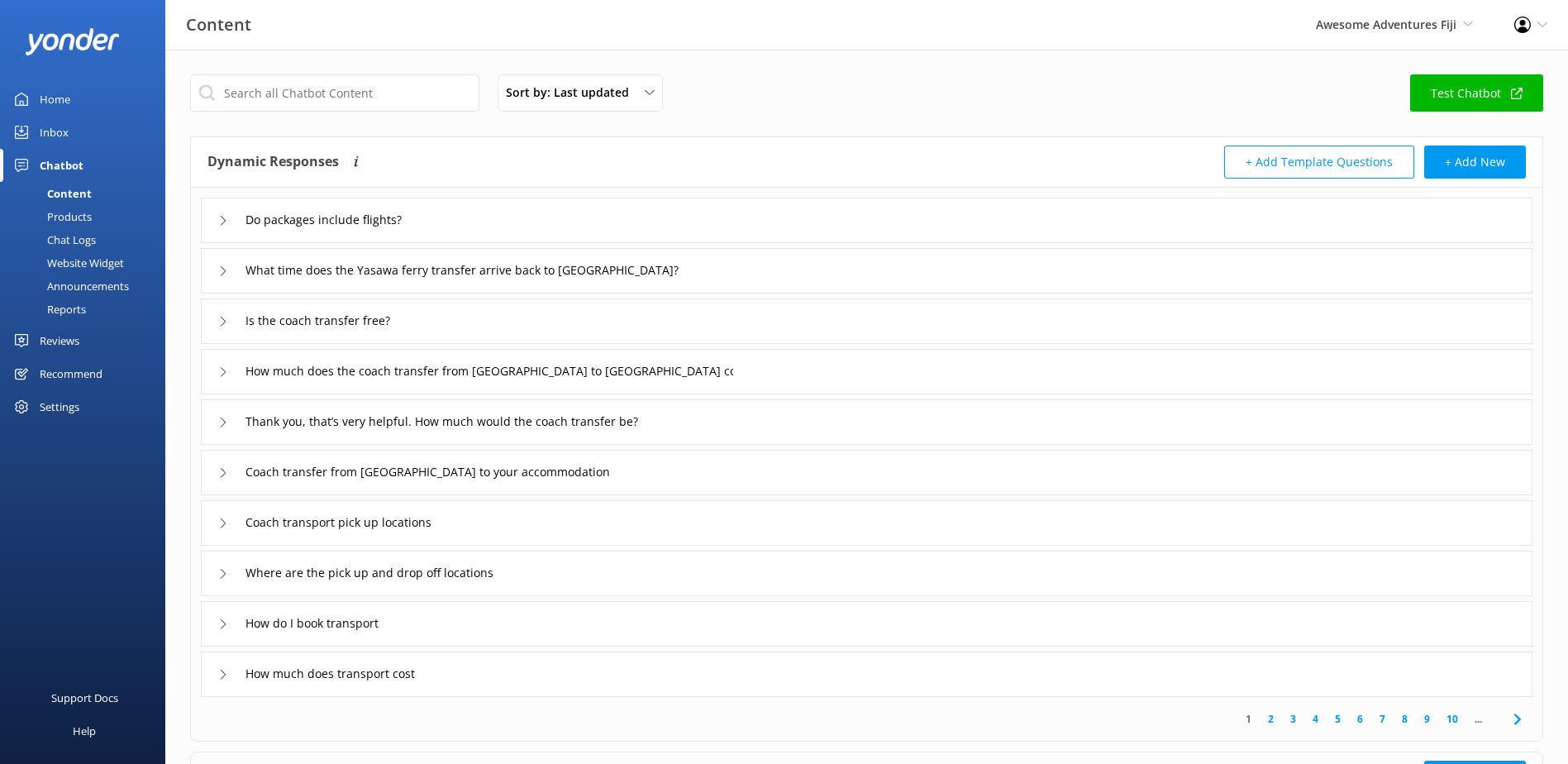
click at [73, 239] on div "Chat Logs" at bounding box center [52, 240] width 86 height 23
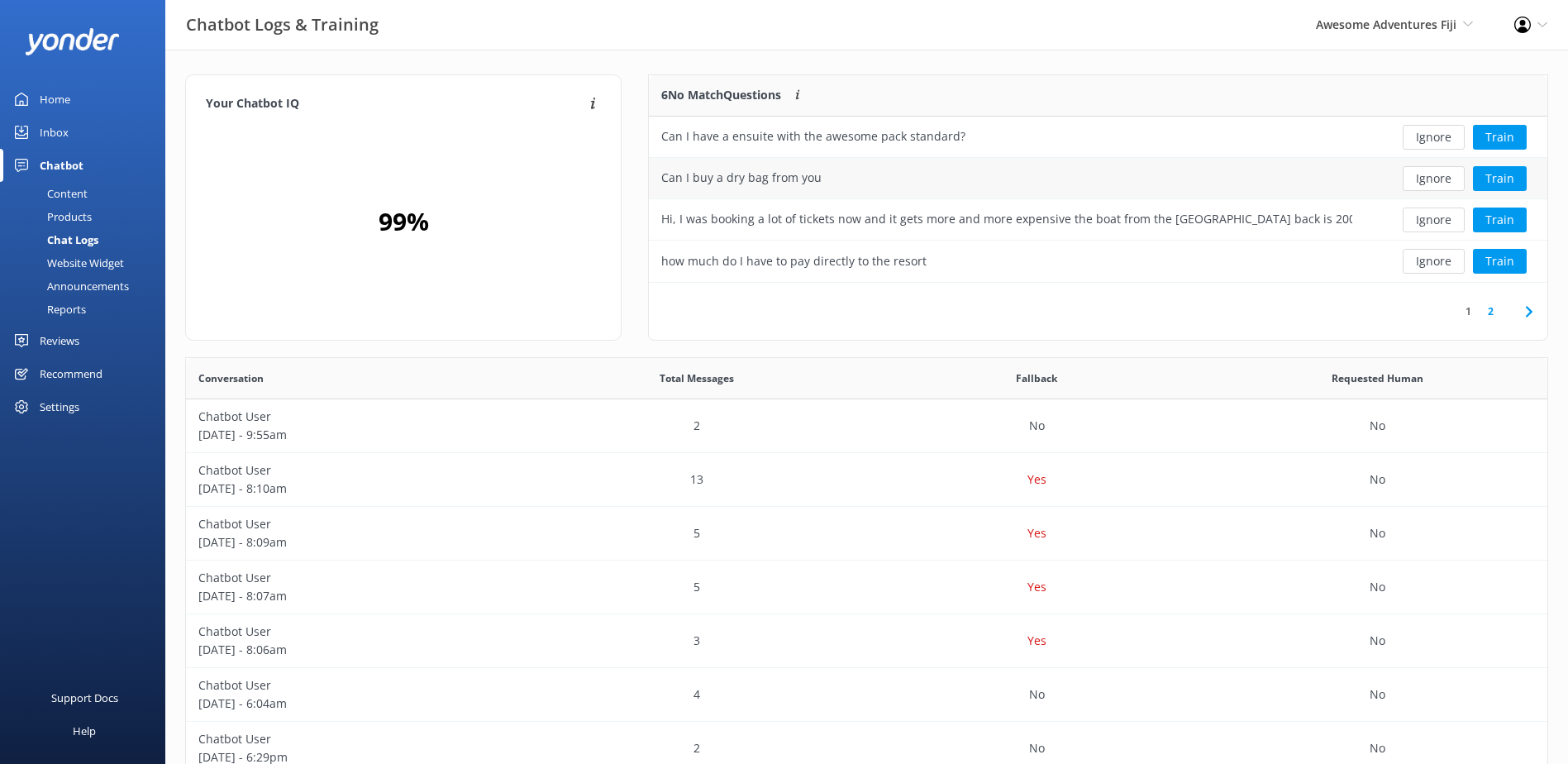
scroll to position [195, 886]
click at [1434, 133] on button "Ignore" at bounding box center [1434, 138] width 62 height 25
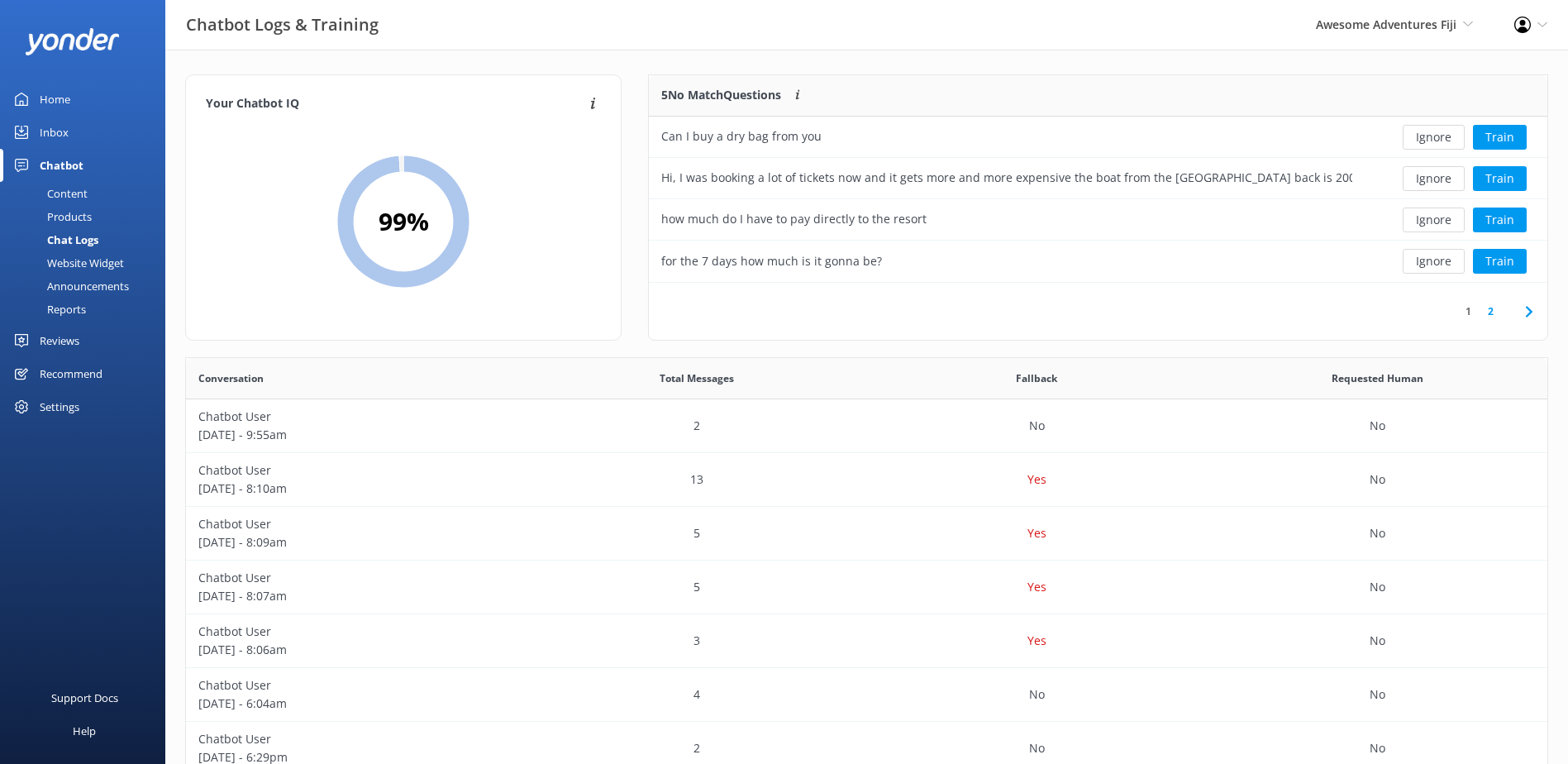
click at [1434, 133] on button "Ignore" at bounding box center [1434, 138] width 62 height 25
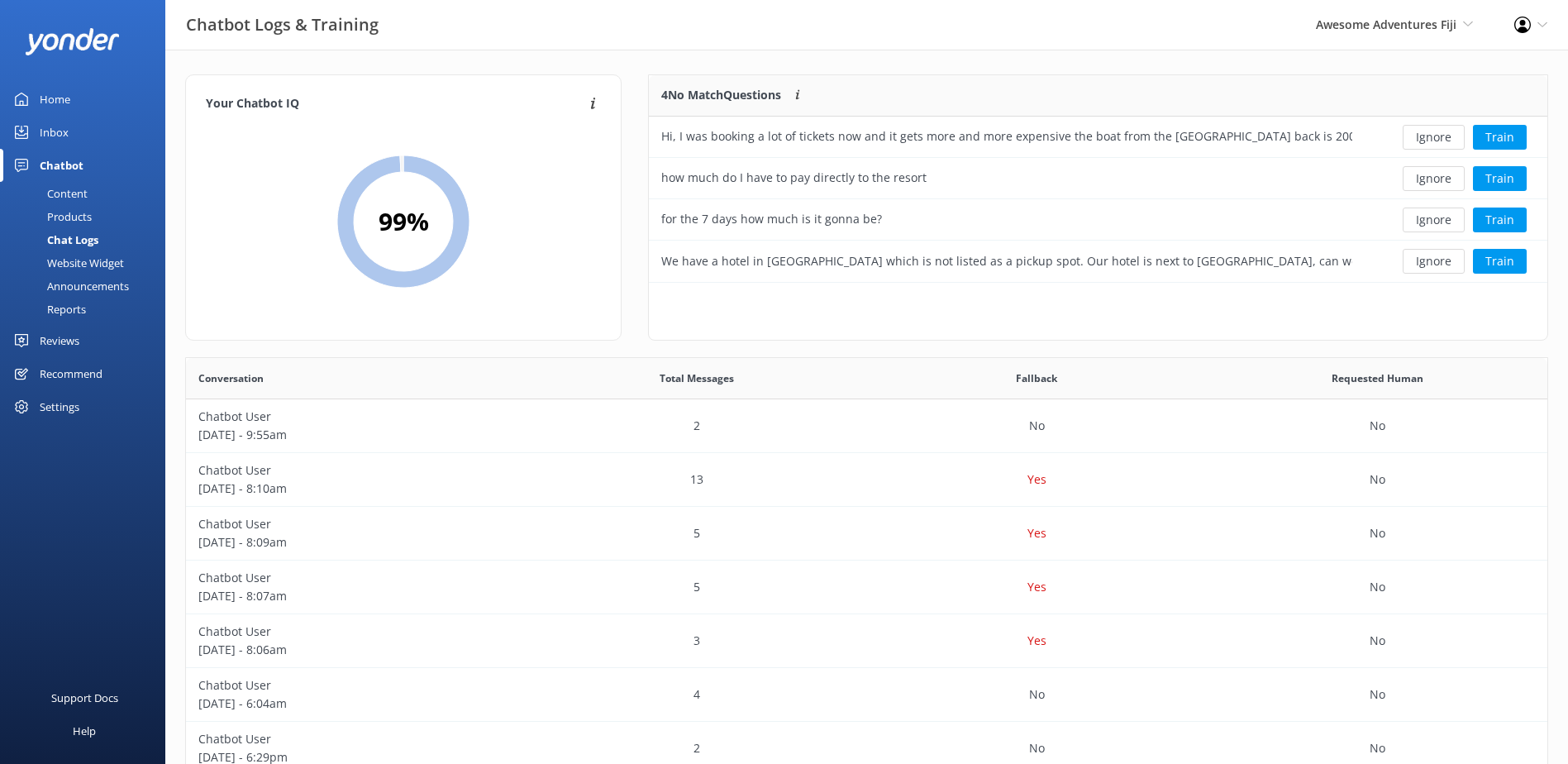
click at [1434, 133] on button "Ignore" at bounding box center [1434, 138] width 62 height 25
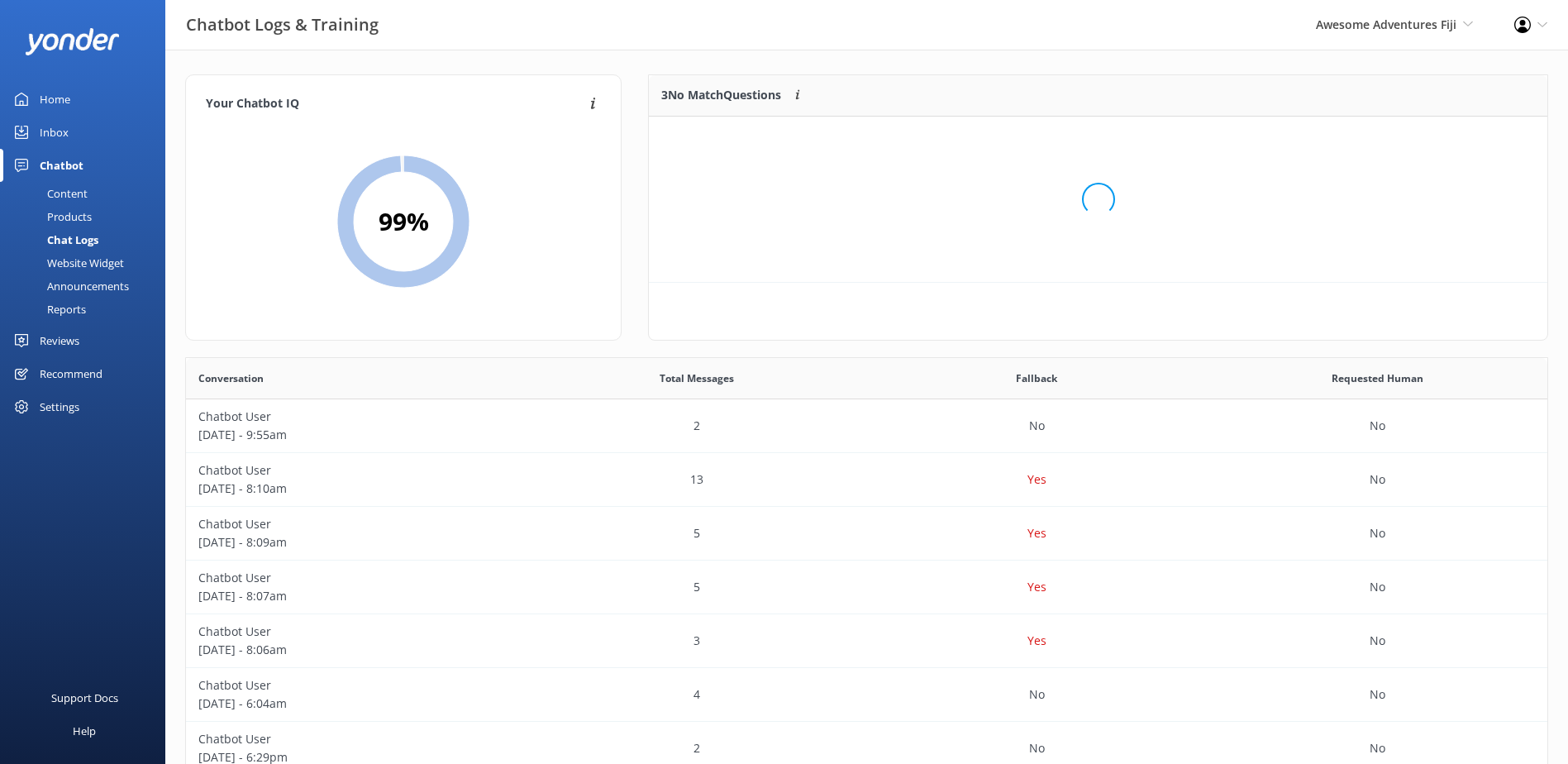
scroll to position [154, 886]
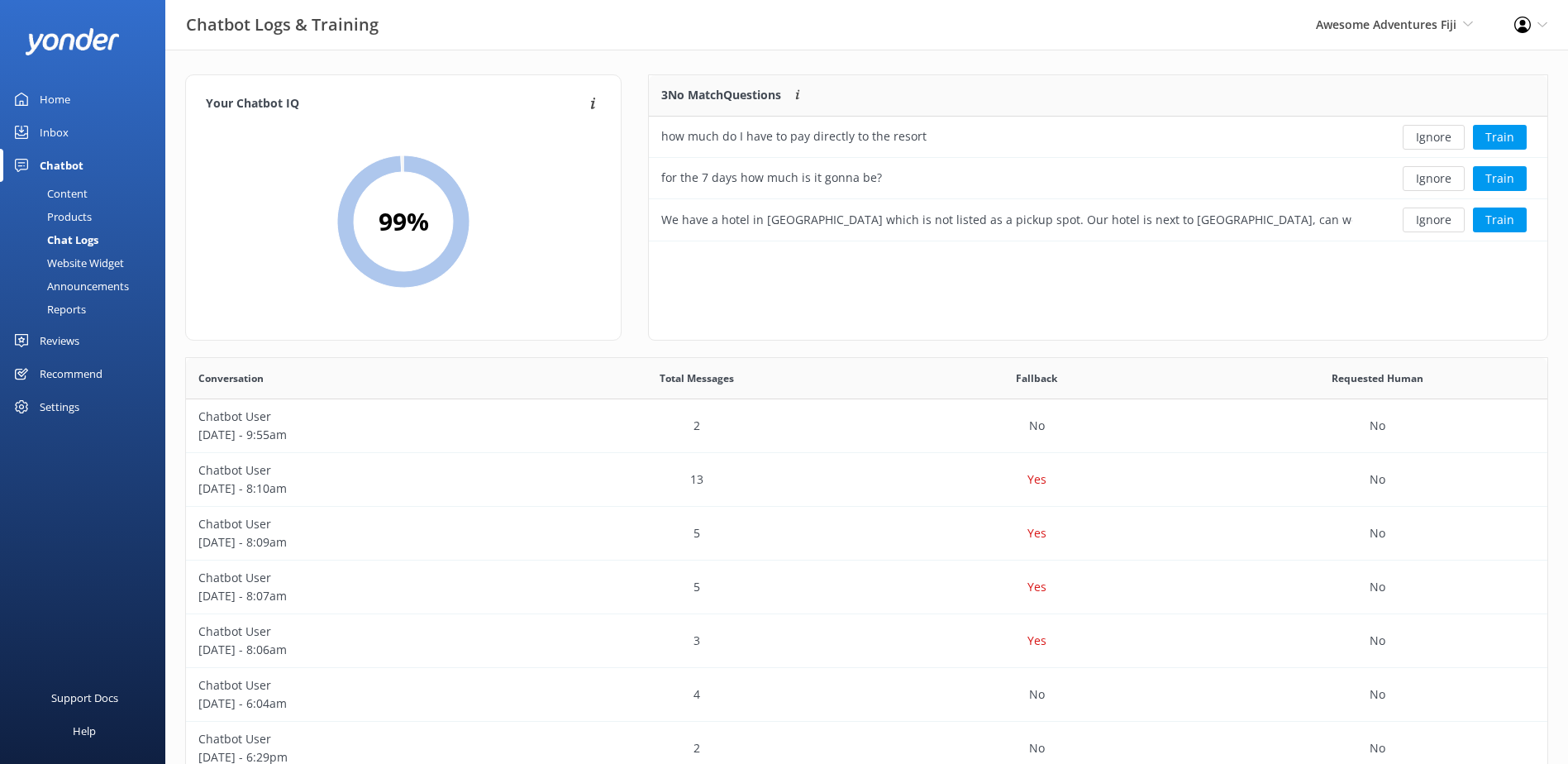
click at [1434, 133] on button "Ignore" at bounding box center [1434, 138] width 62 height 25
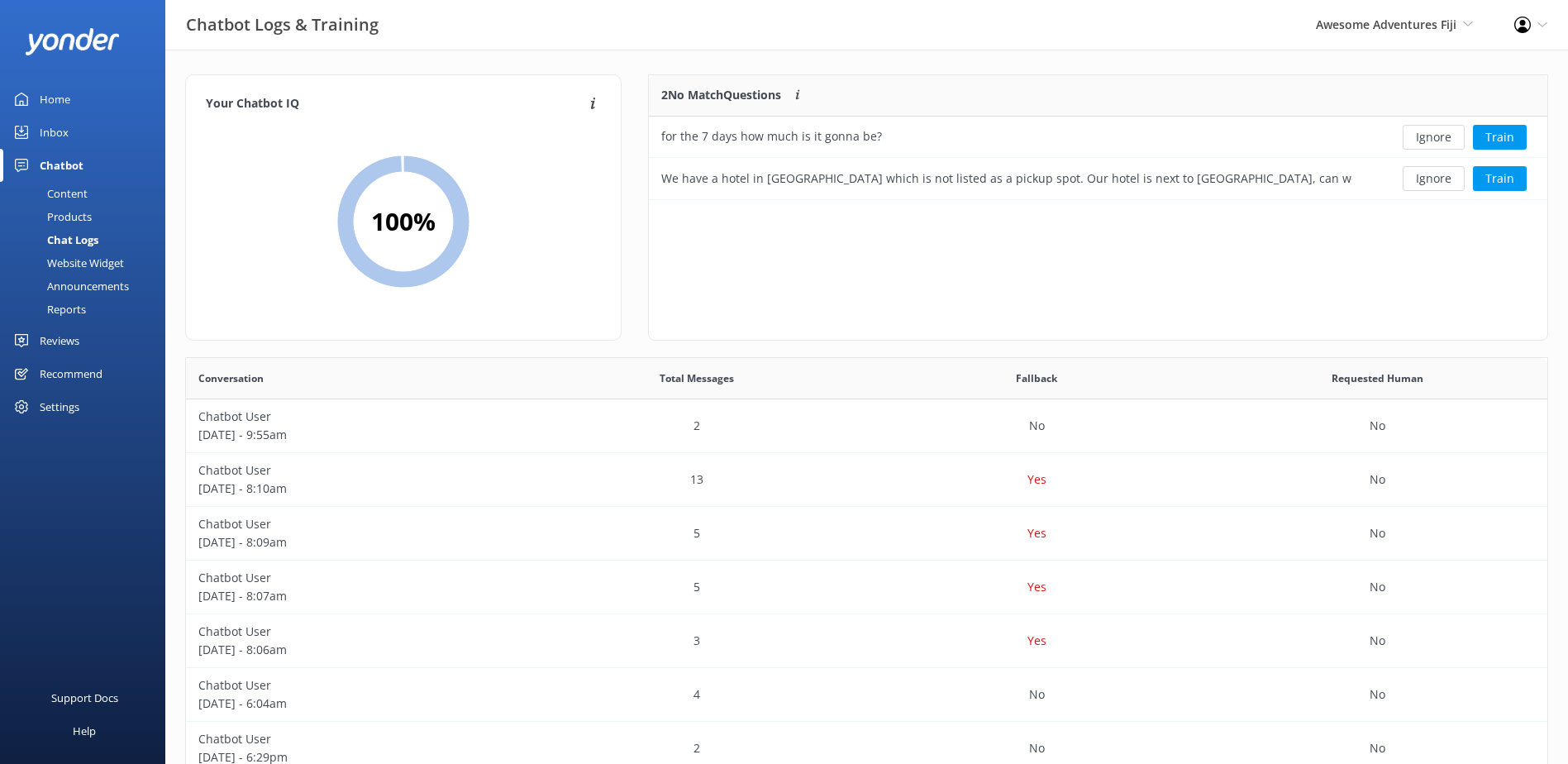
scroll to position [113, 886]
click at [1434, 133] on button "Ignore" at bounding box center [1434, 138] width 62 height 25
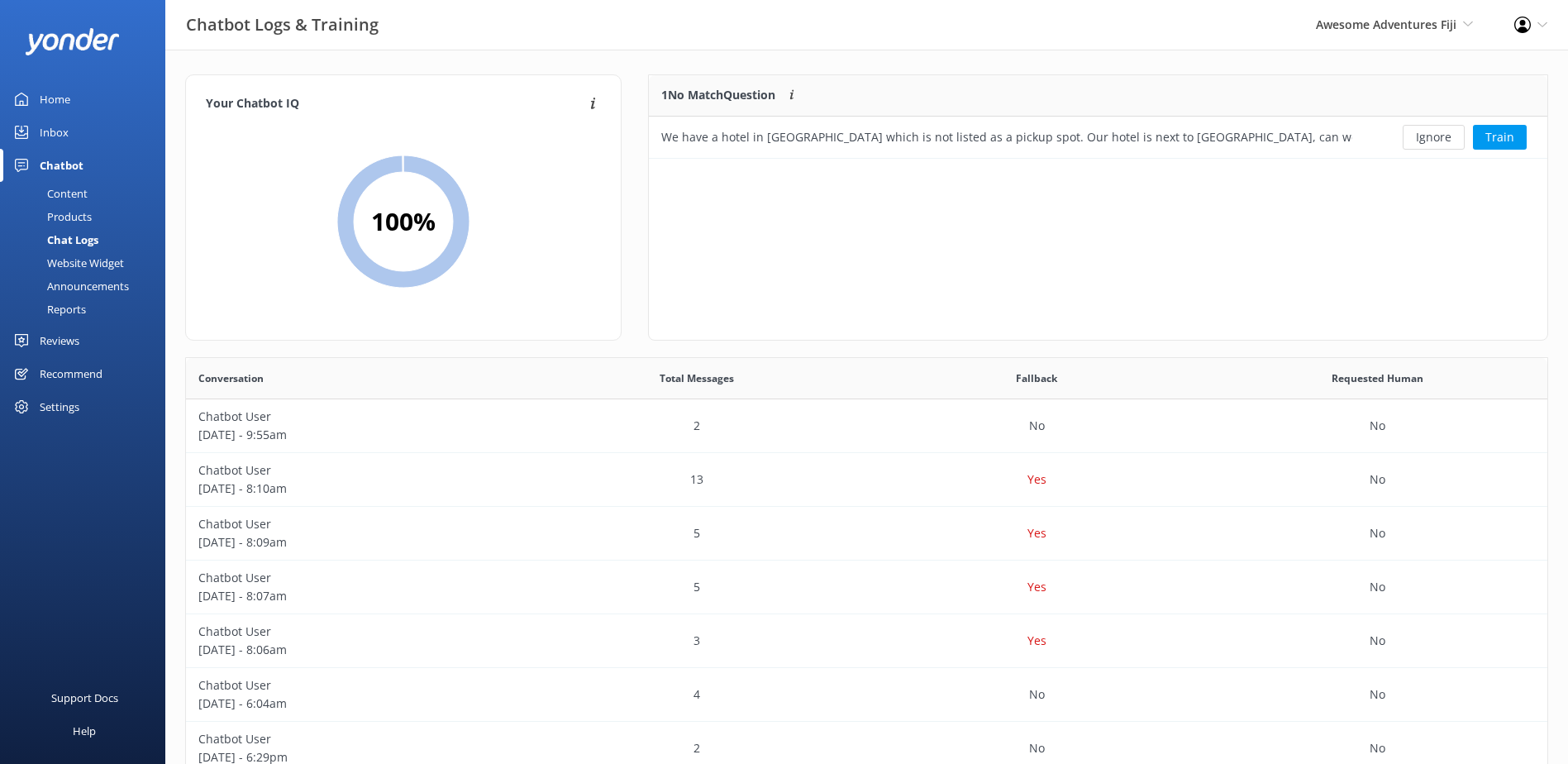
scroll to position [71, 886]
click at [1434, 133] on button "Ignore" at bounding box center [1434, 138] width 62 height 25
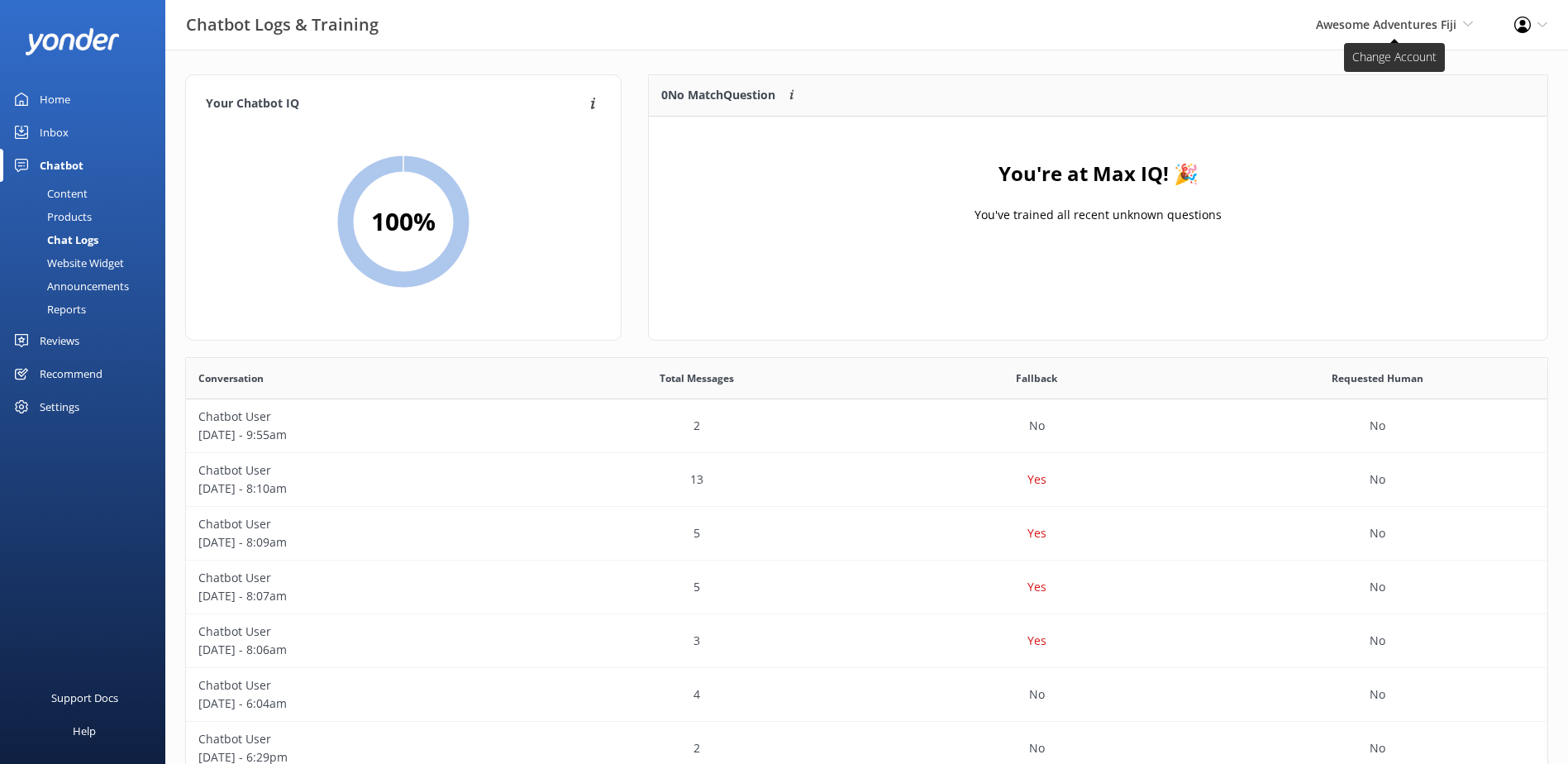
click at [1433, 28] on span "Awesome Adventures Fiji" at bounding box center [1386, 24] width 140 height 15
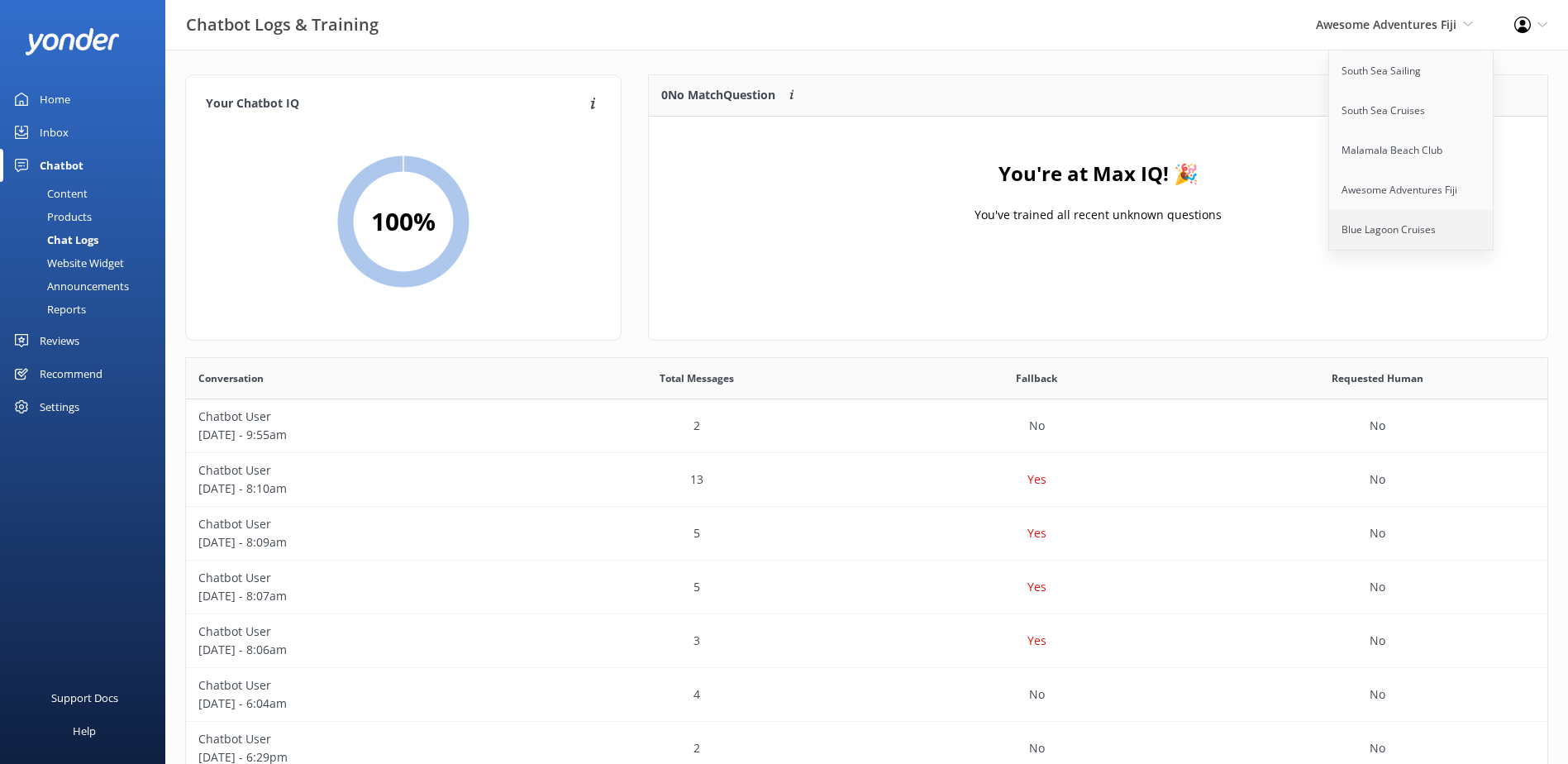
click at [1409, 233] on link "Blue Lagoon Cruises" at bounding box center [1412, 229] width 165 height 39
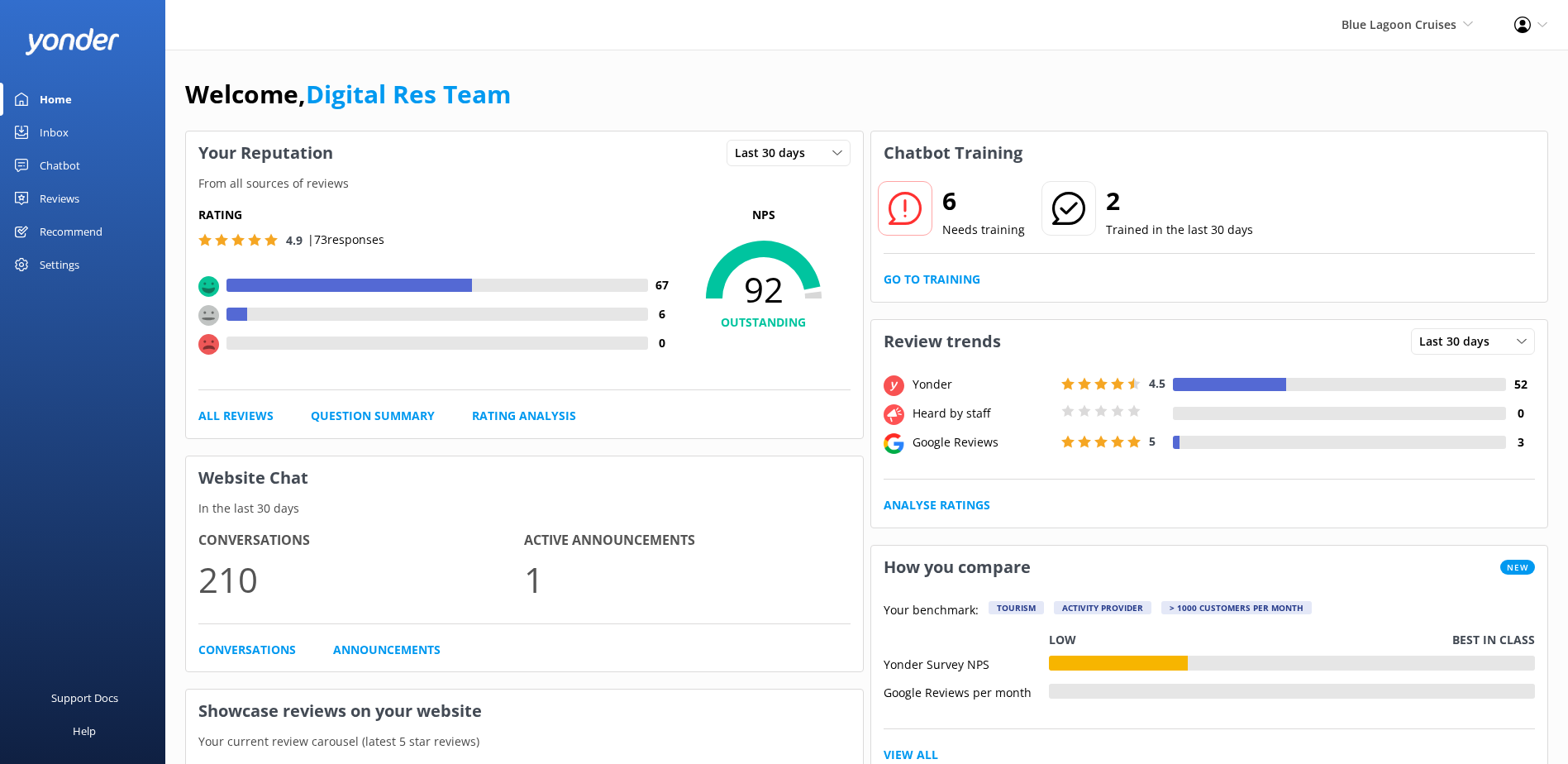
click at [1, 137] on div at bounding box center [1, 132] width 3 height 33
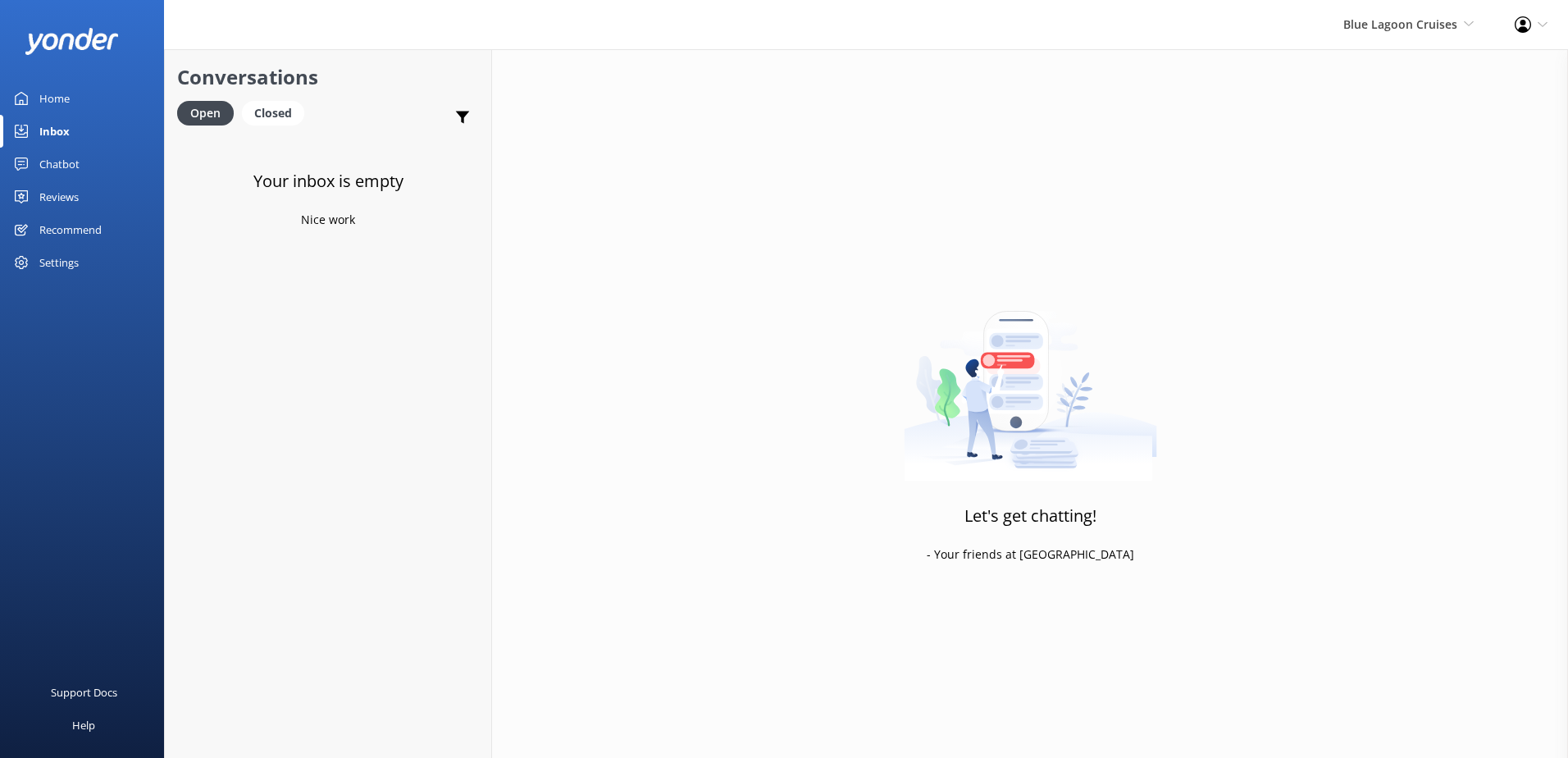
click at [55, 163] on div "Chatbot" at bounding box center [59, 164] width 40 height 32
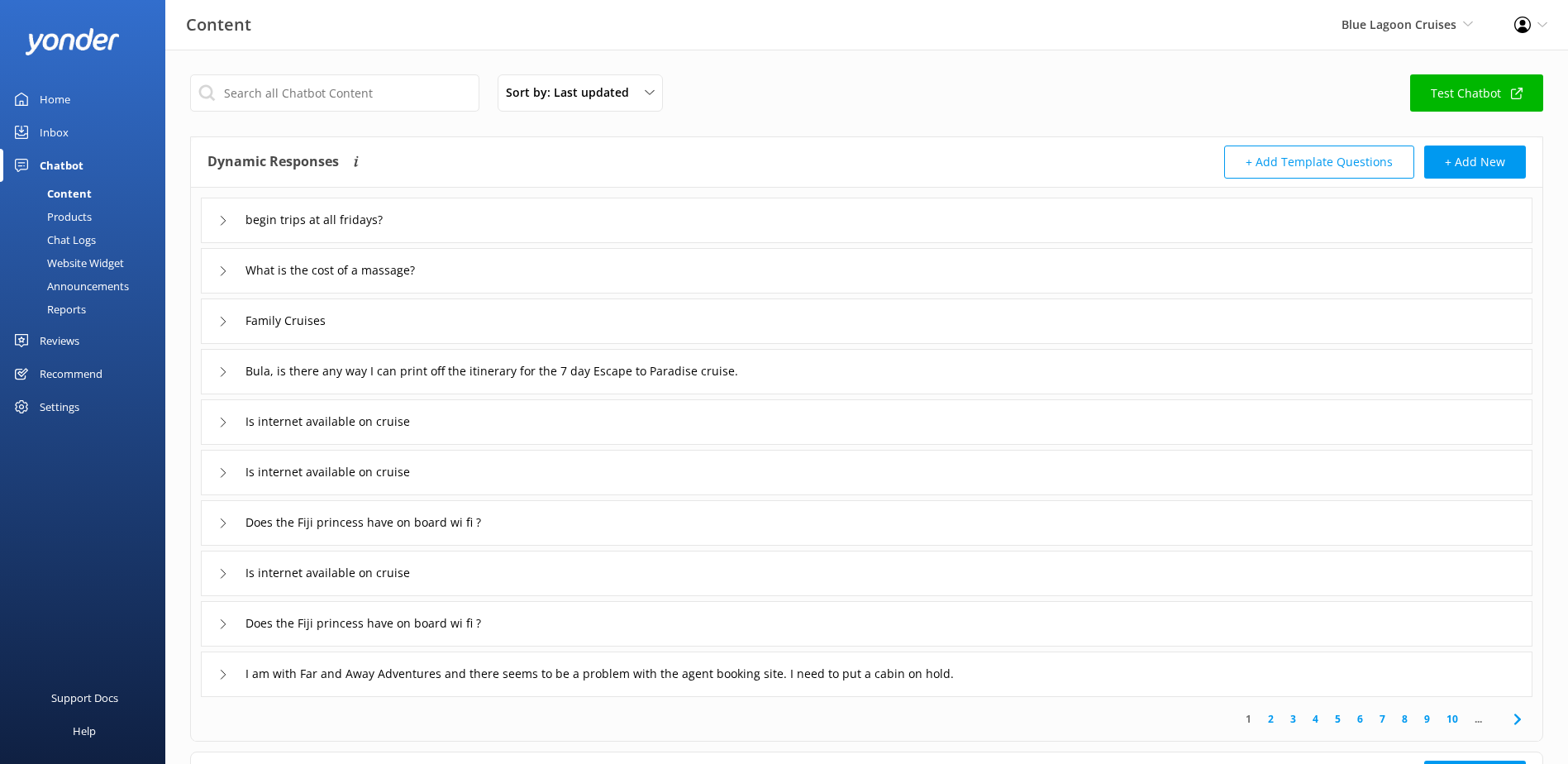
click at [85, 241] on div "Chat Logs" at bounding box center [52, 240] width 86 height 23
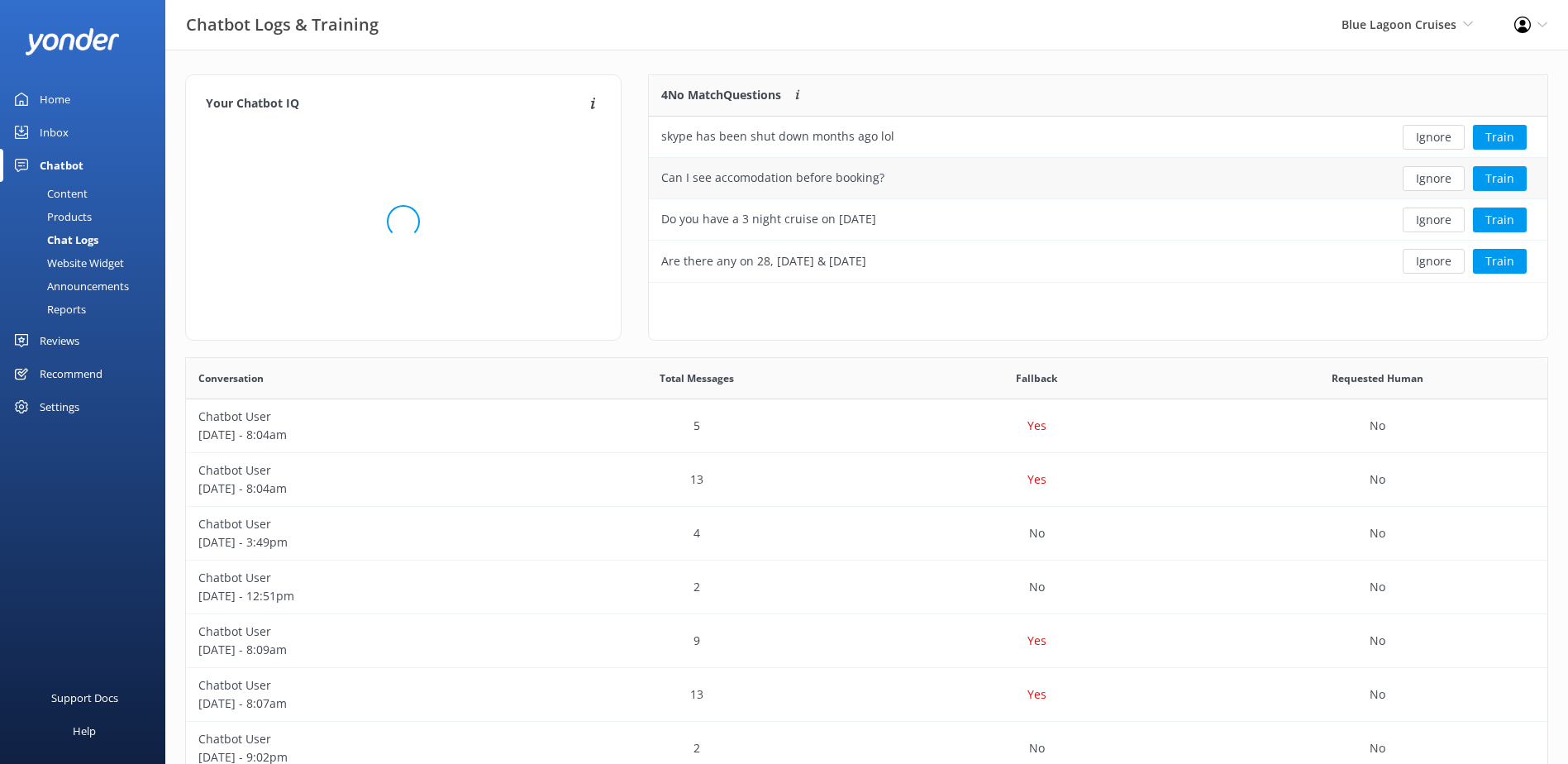
scroll to position [195, 886]
click at [1415, 139] on button "Ignore" at bounding box center [1434, 138] width 62 height 25
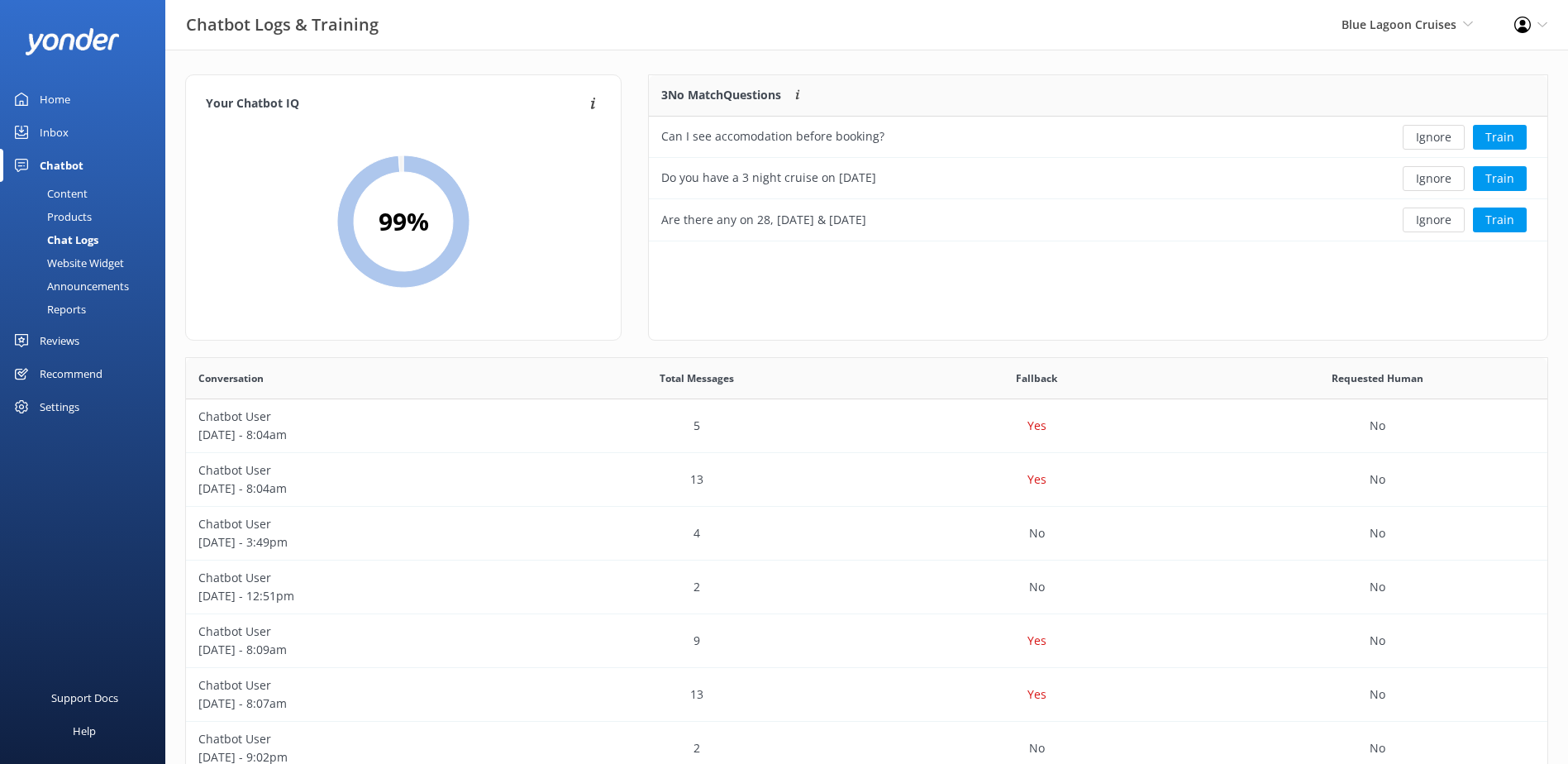
scroll to position [154, 886]
click at [1422, 137] on button "Ignore" at bounding box center [1434, 138] width 62 height 25
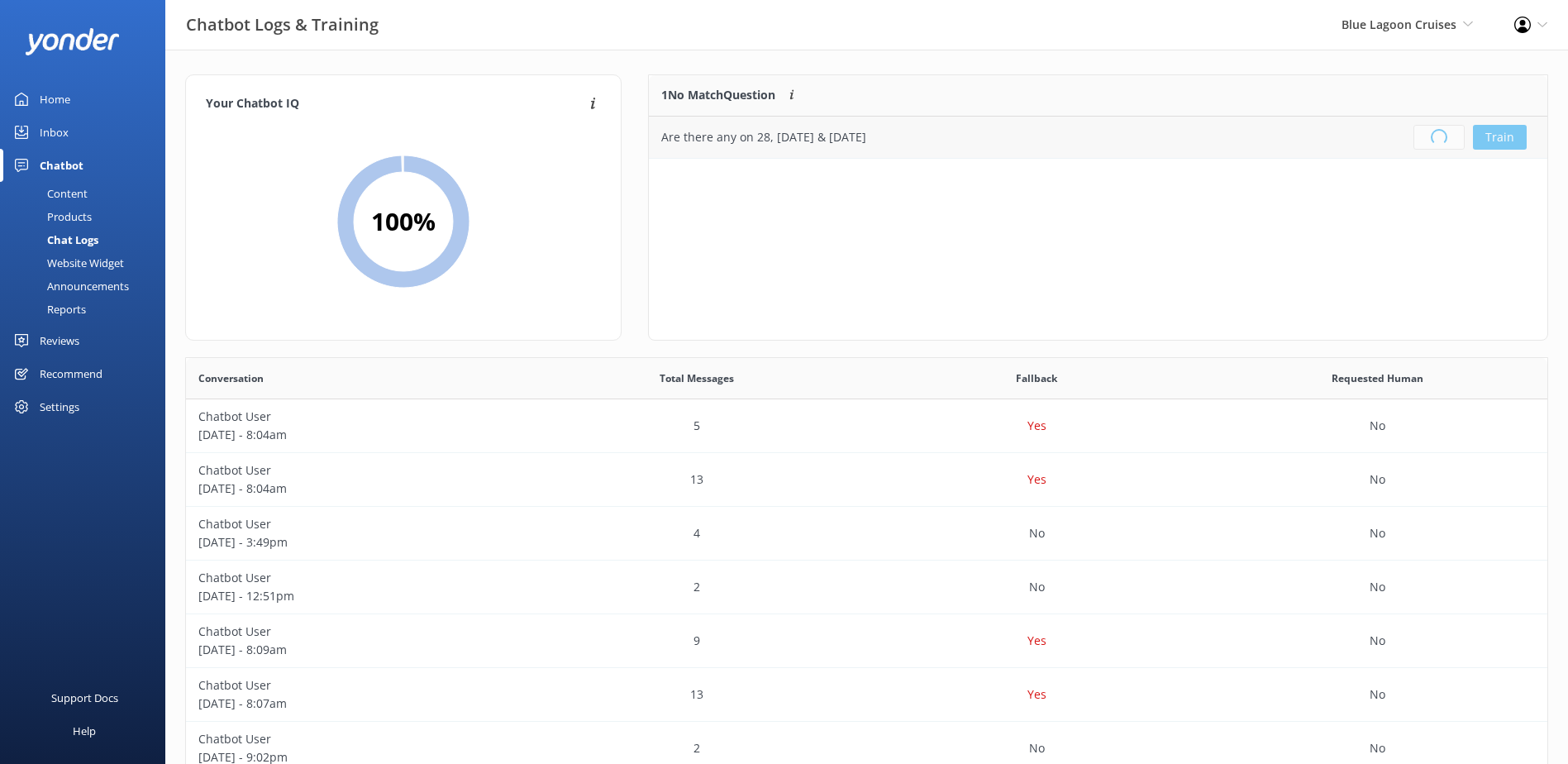
scroll to position [0, 0]
click at [1404, 38] on div "Blue Lagoon Cruises South Sea Sailing South Sea Cruises Malamala Beach Club Awe…" at bounding box center [1408, 25] width 173 height 50
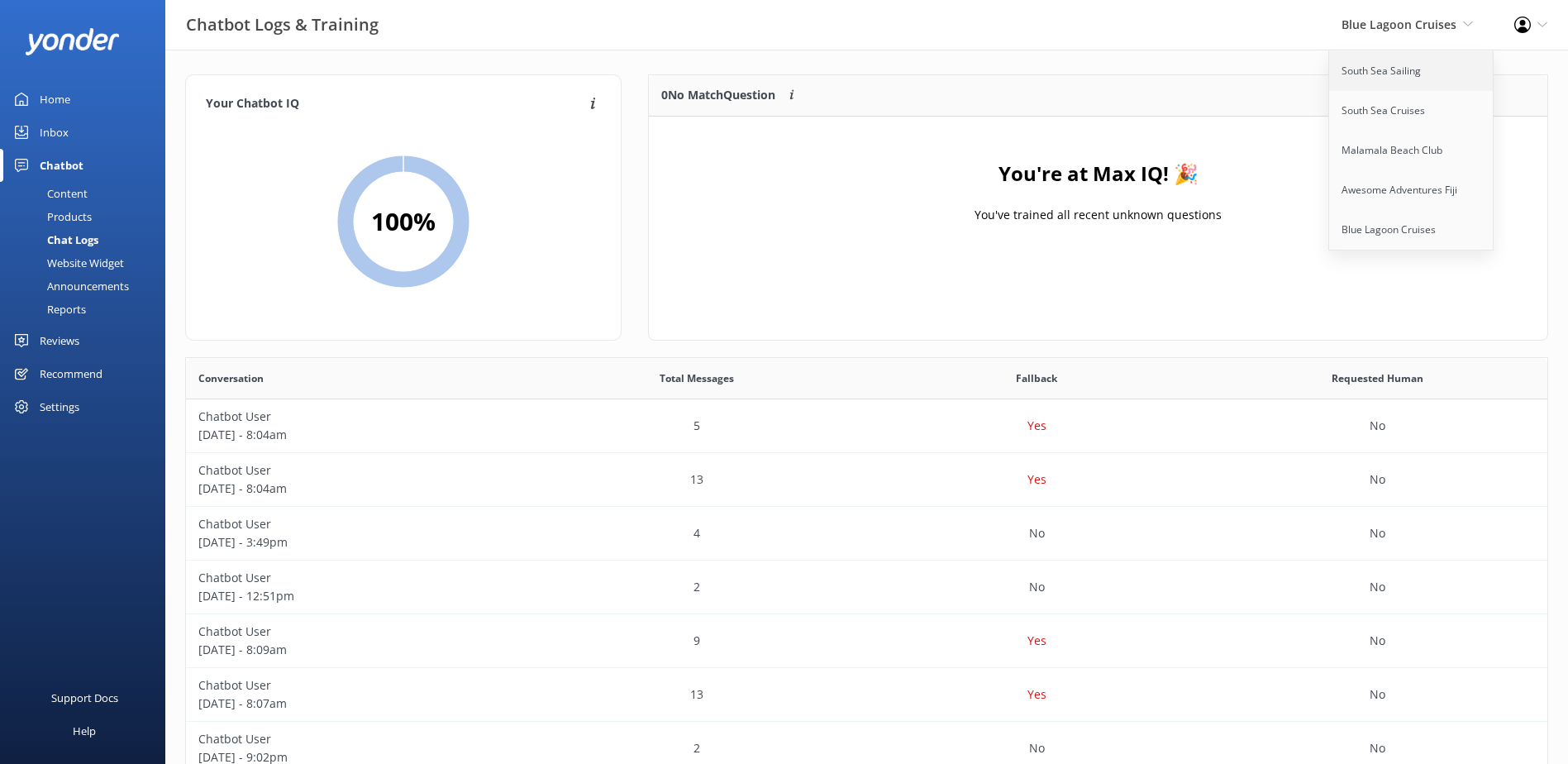
click at [1383, 85] on link "South Sea Sailing" at bounding box center [1412, 70] width 165 height 39
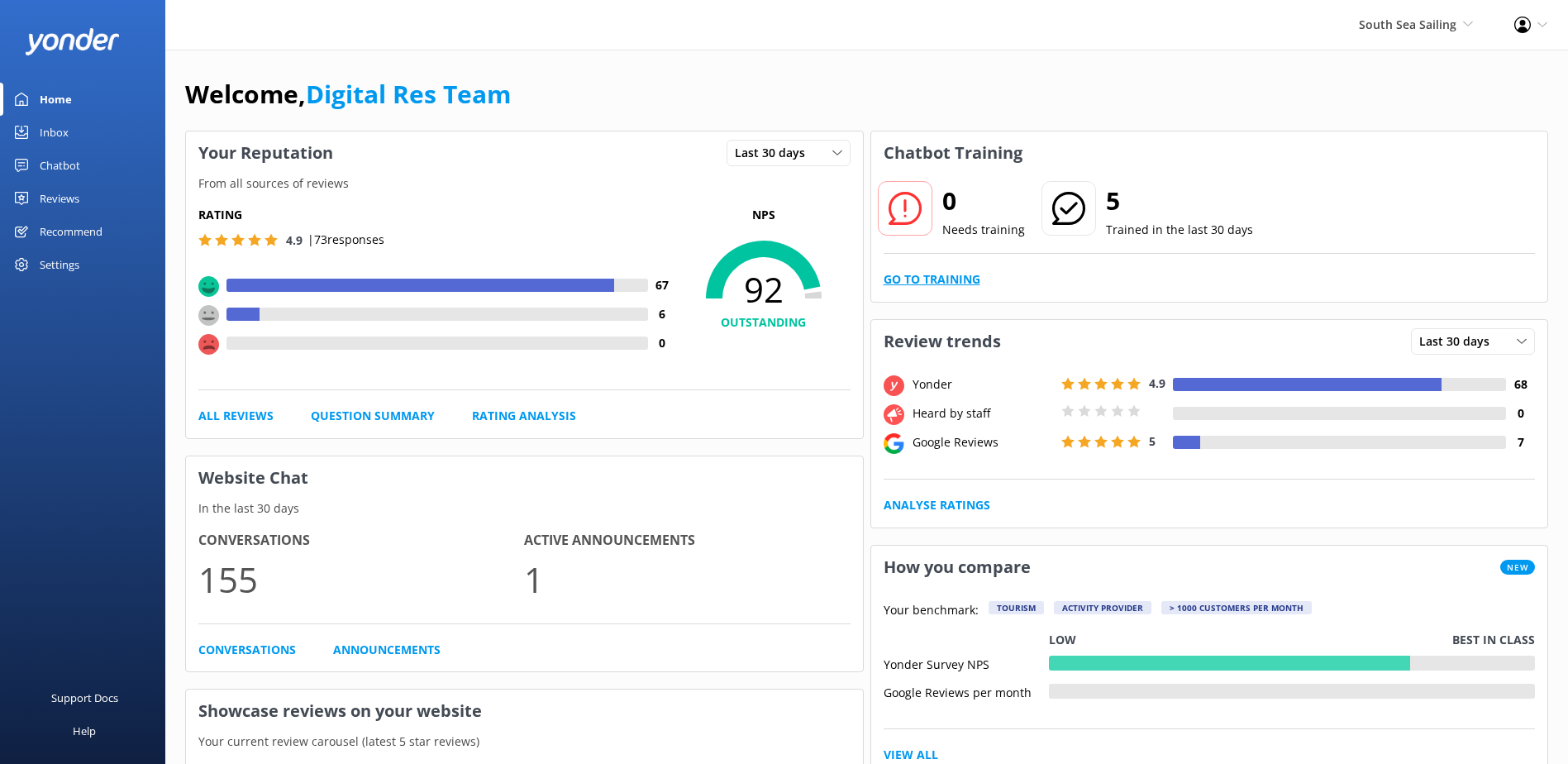
click at [945, 280] on link "Go to Training" at bounding box center [932, 279] width 97 height 18
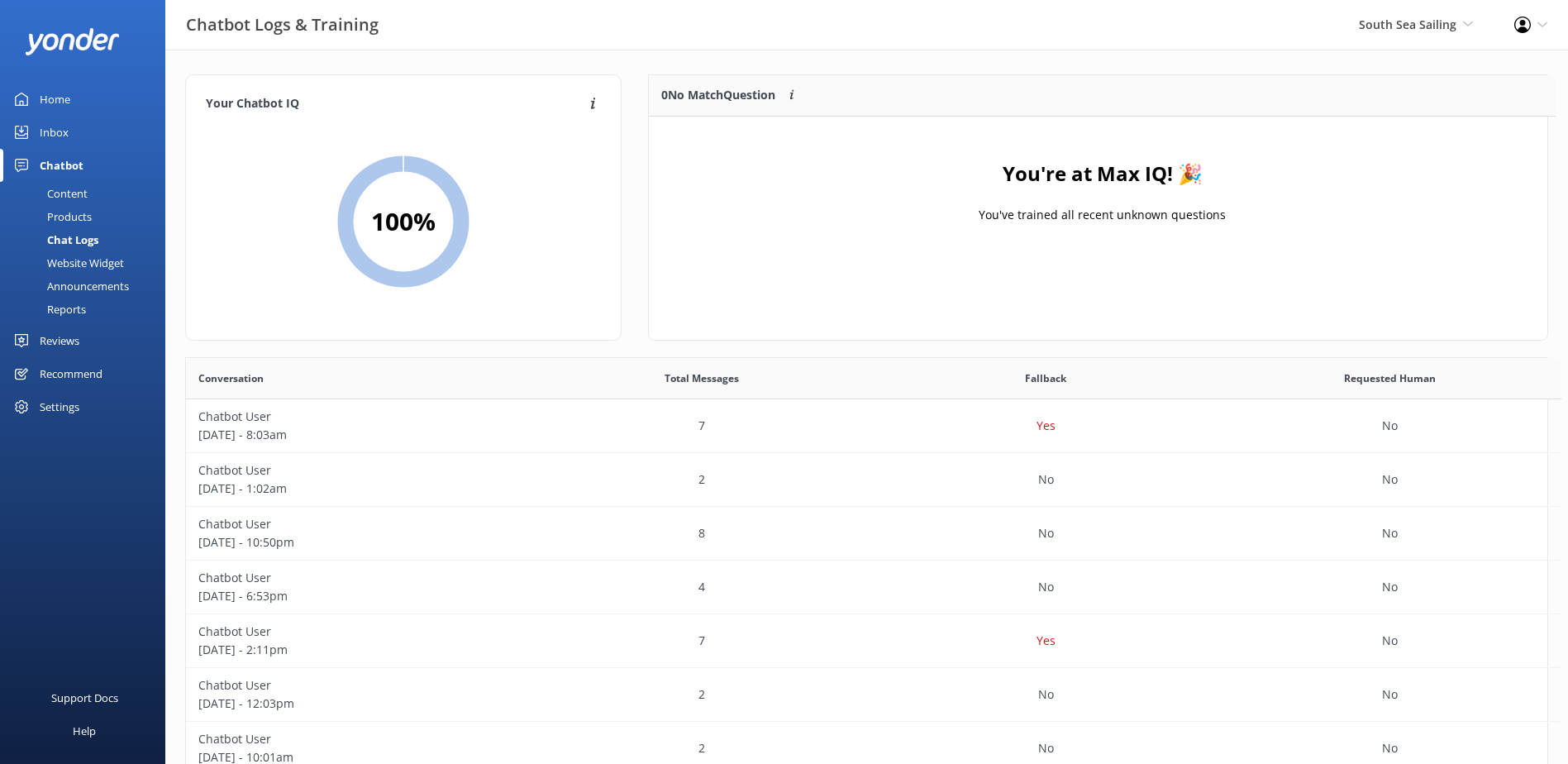
scroll to position [13, 13]
